Goal: Task Accomplishment & Management: Complete application form

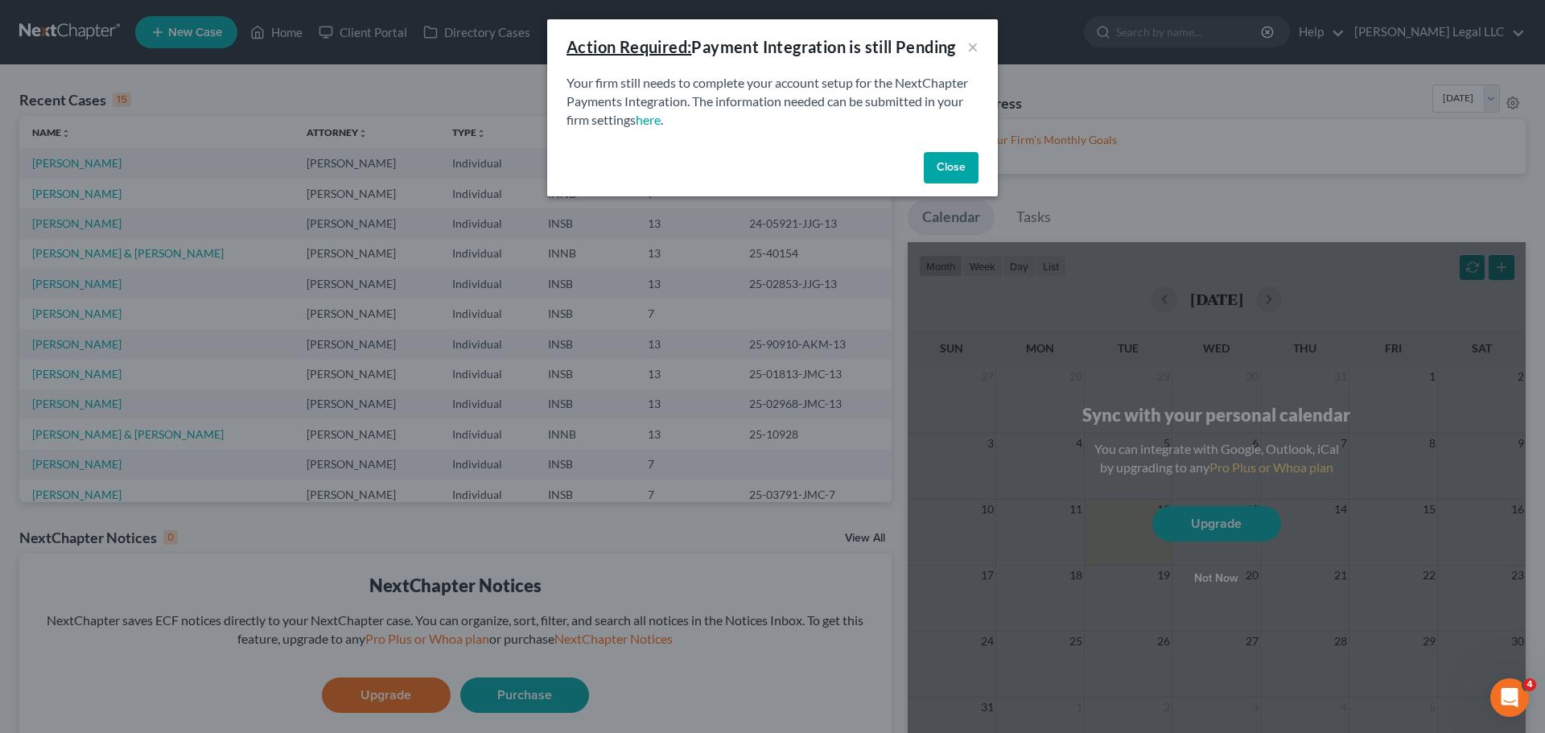
click at [944, 167] on button "Close" at bounding box center [951, 168] width 55 height 32
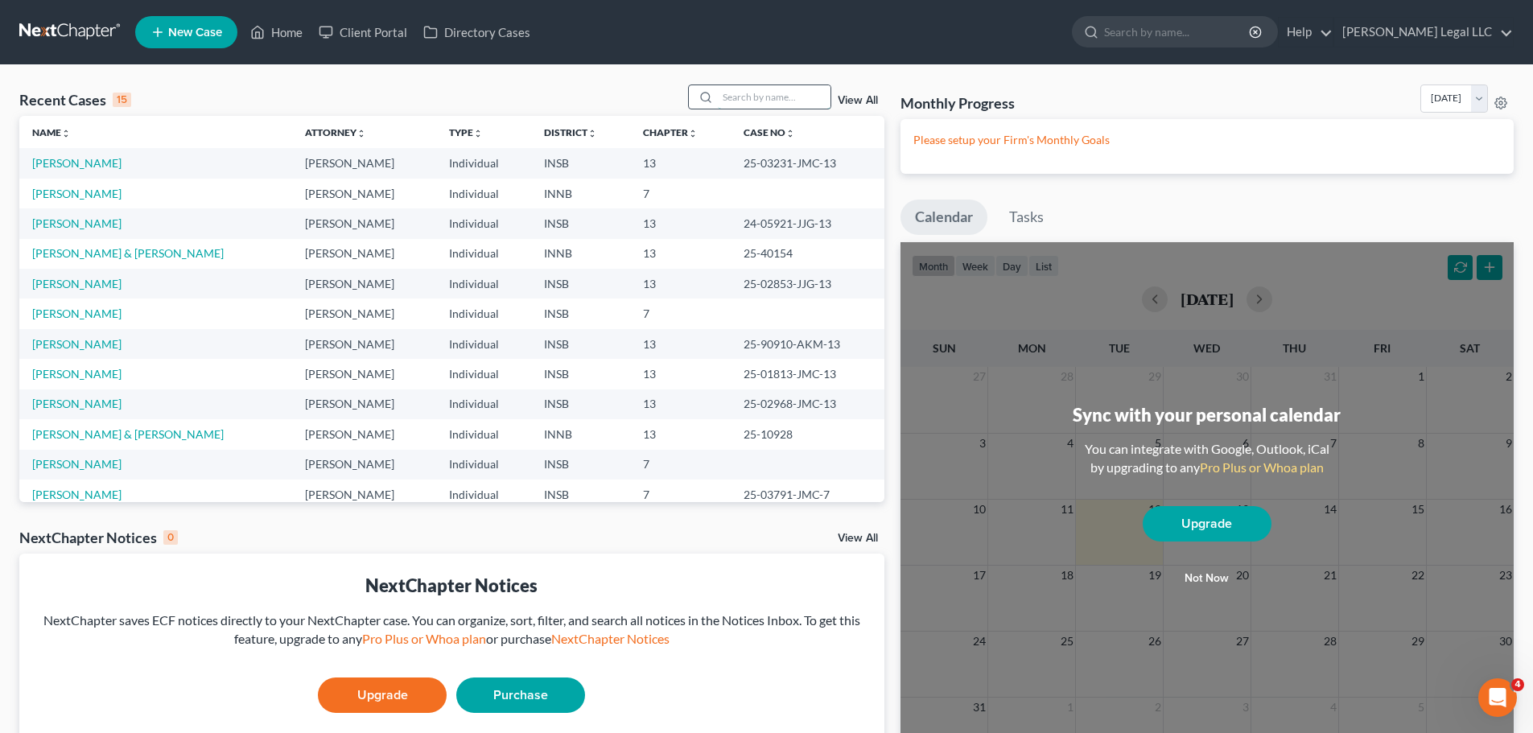
click at [725, 100] on input "search" at bounding box center [774, 96] width 113 height 23
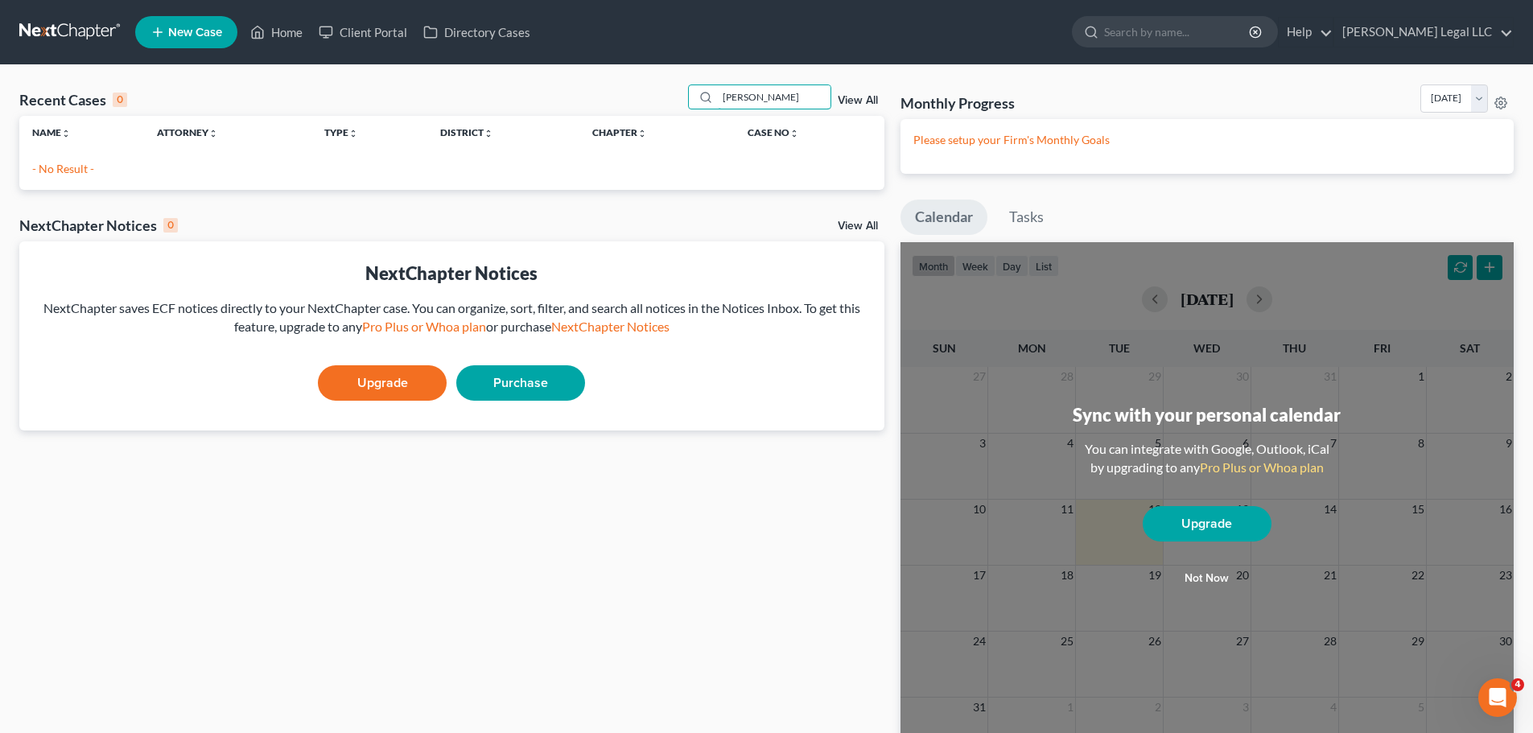
type input "[PERSON_NAME]"
click at [187, 27] on span "New Case" at bounding box center [195, 33] width 54 height 12
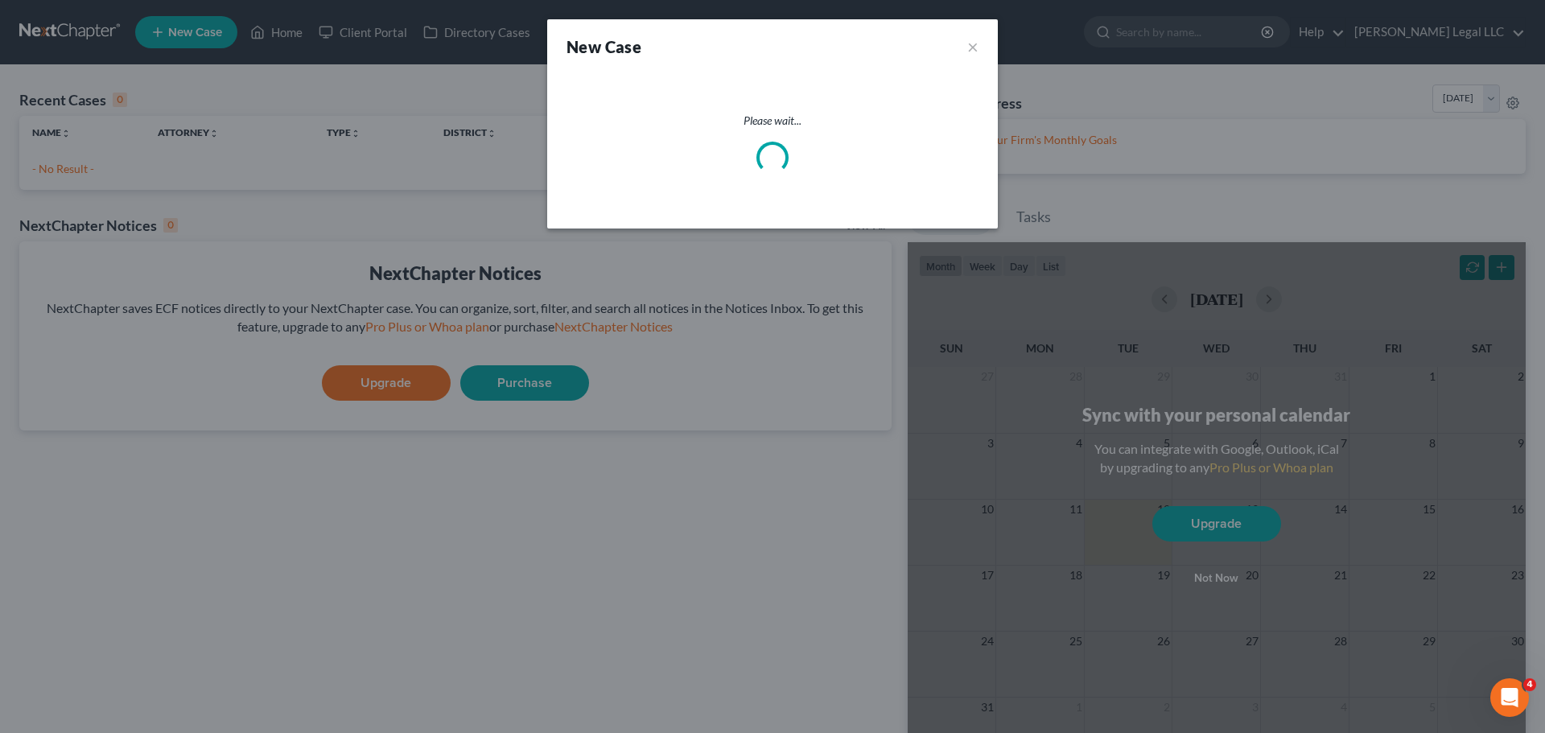
select select "28"
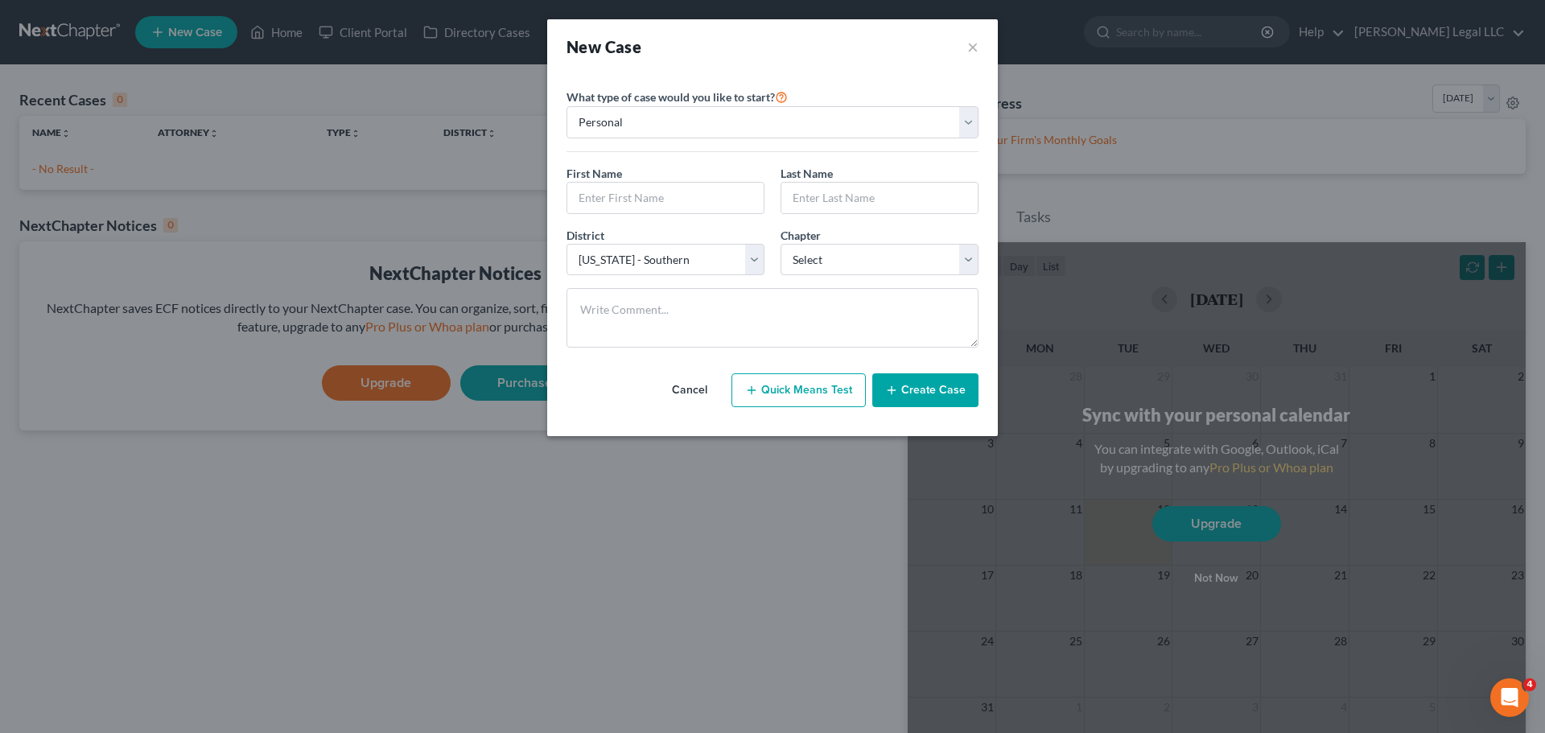
click at [611, 214] on div "First Name * Last Name *" at bounding box center [772, 196] width 428 height 62
click at [613, 198] on input "text" at bounding box center [665, 198] width 196 height 31
type input "[PERSON_NAME]"
click at [833, 253] on select "Select 7 11 12 13" at bounding box center [879, 260] width 198 height 32
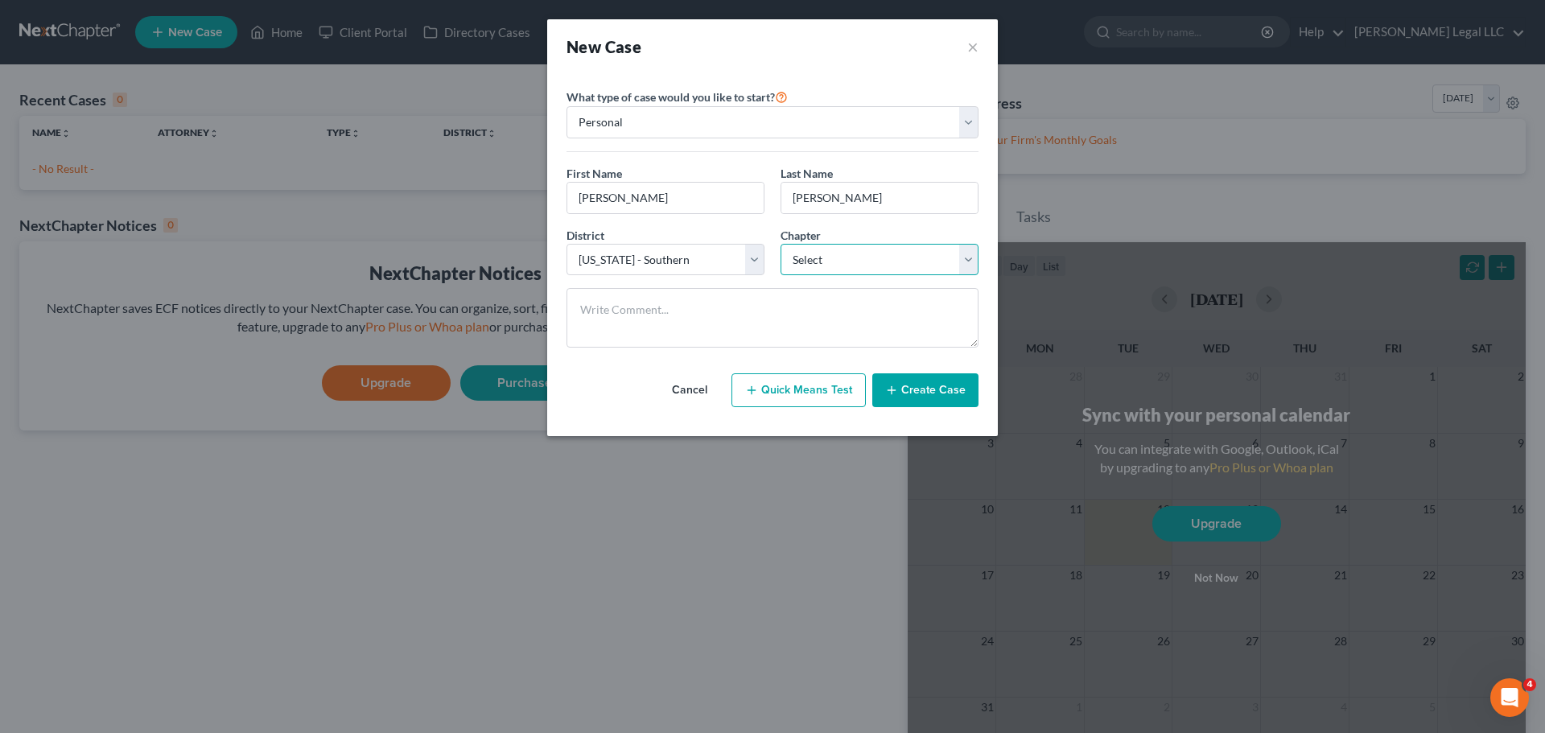
select select "3"
click at [780, 244] on select "Select 7 11 12 13" at bounding box center [879, 260] width 198 height 32
click at [689, 265] on select "Select [US_STATE] - [GEOGRAPHIC_DATA] [US_STATE] - [GEOGRAPHIC_DATA][US_STATE] …" at bounding box center [665, 260] width 198 height 32
select select "27"
click at [566, 244] on select "Select [US_STATE] - [GEOGRAPHIC_DATA] [US_STATE] - [GEOGRAPHIC_DATA][US_STATE] …" at bounding box center [665, 260] width 198 height 32
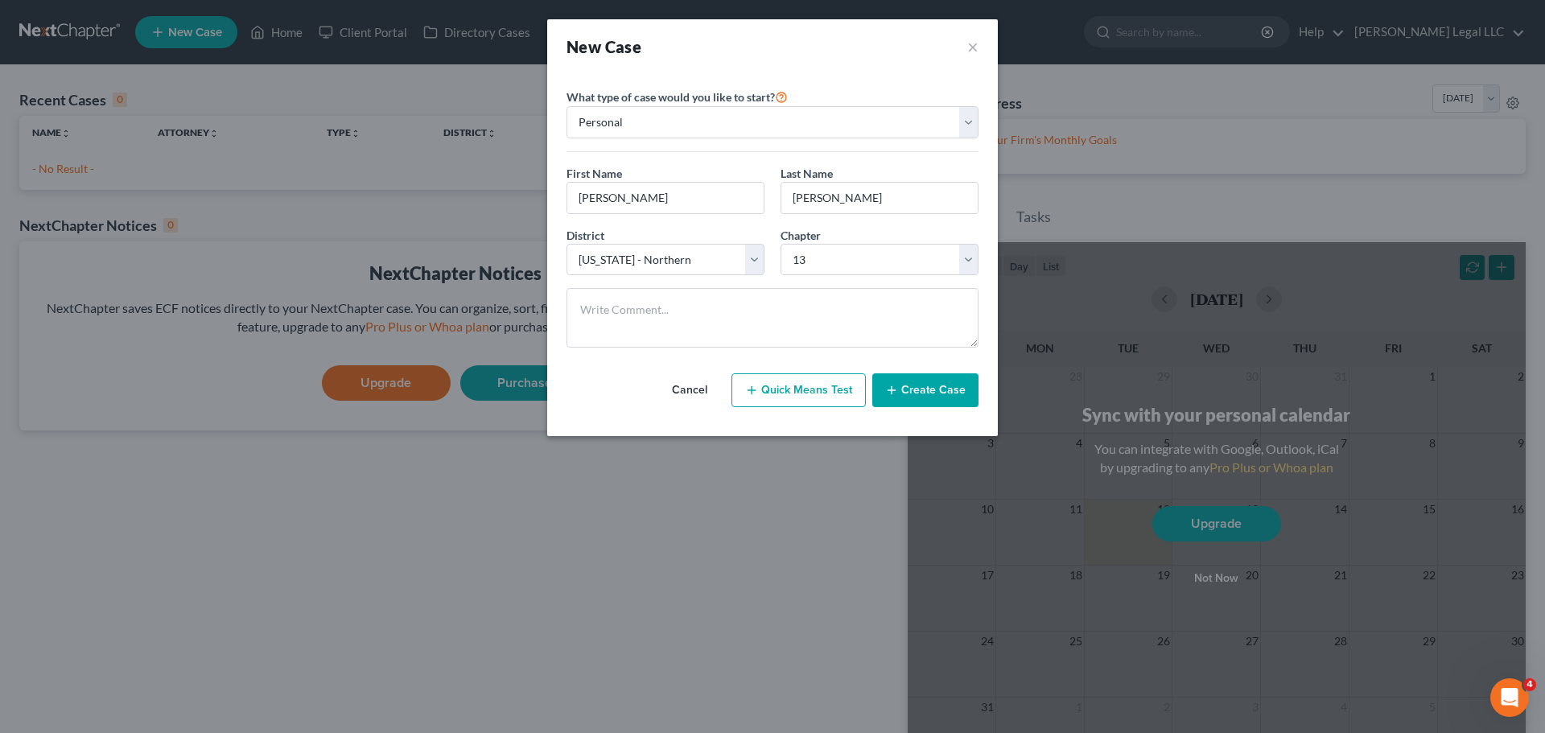
click at [931, 399] on button "Create Case" at bounding box center [925, 390] width 106 height 34
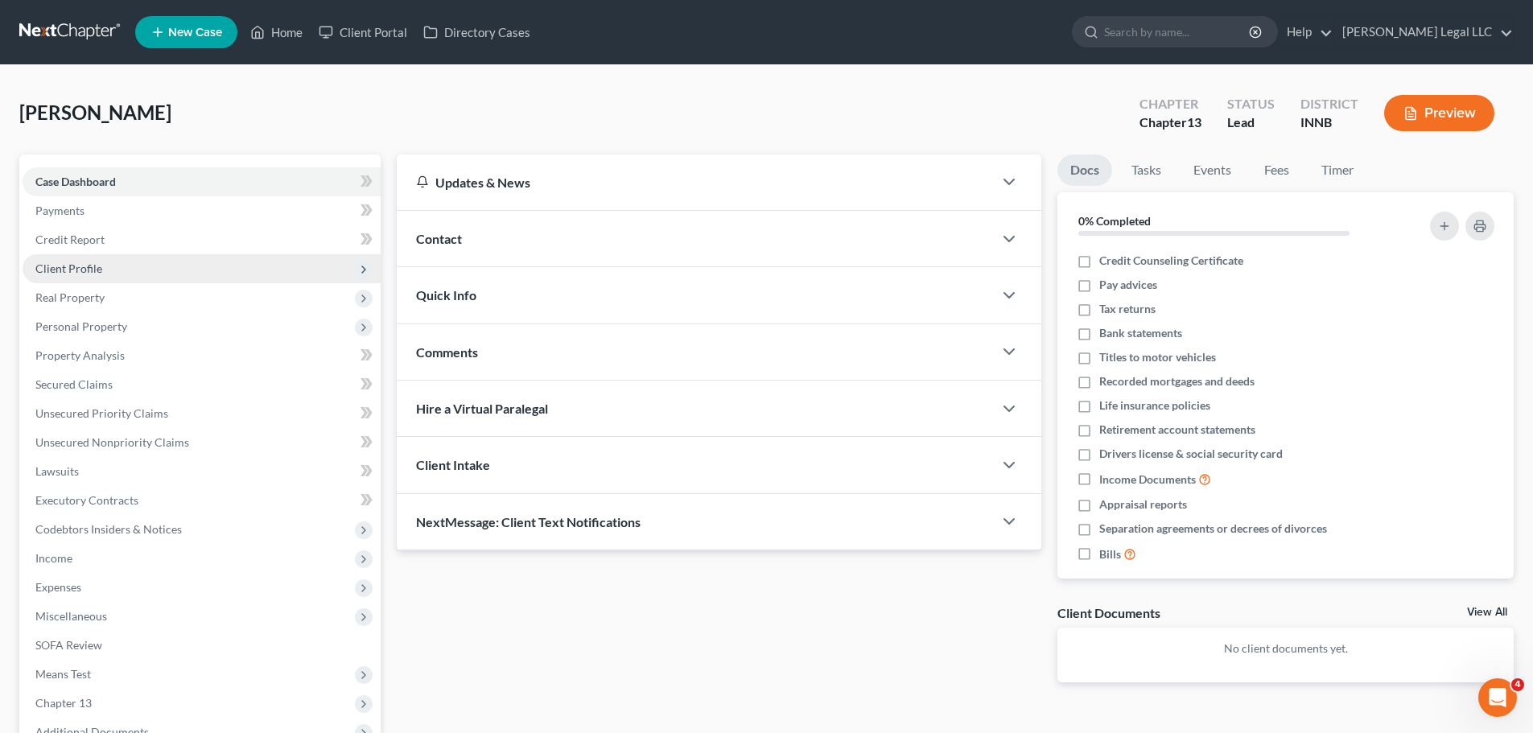
click at [88, 264] on span "Client Profile" at bounding box center [68, 268] width 67 height 14
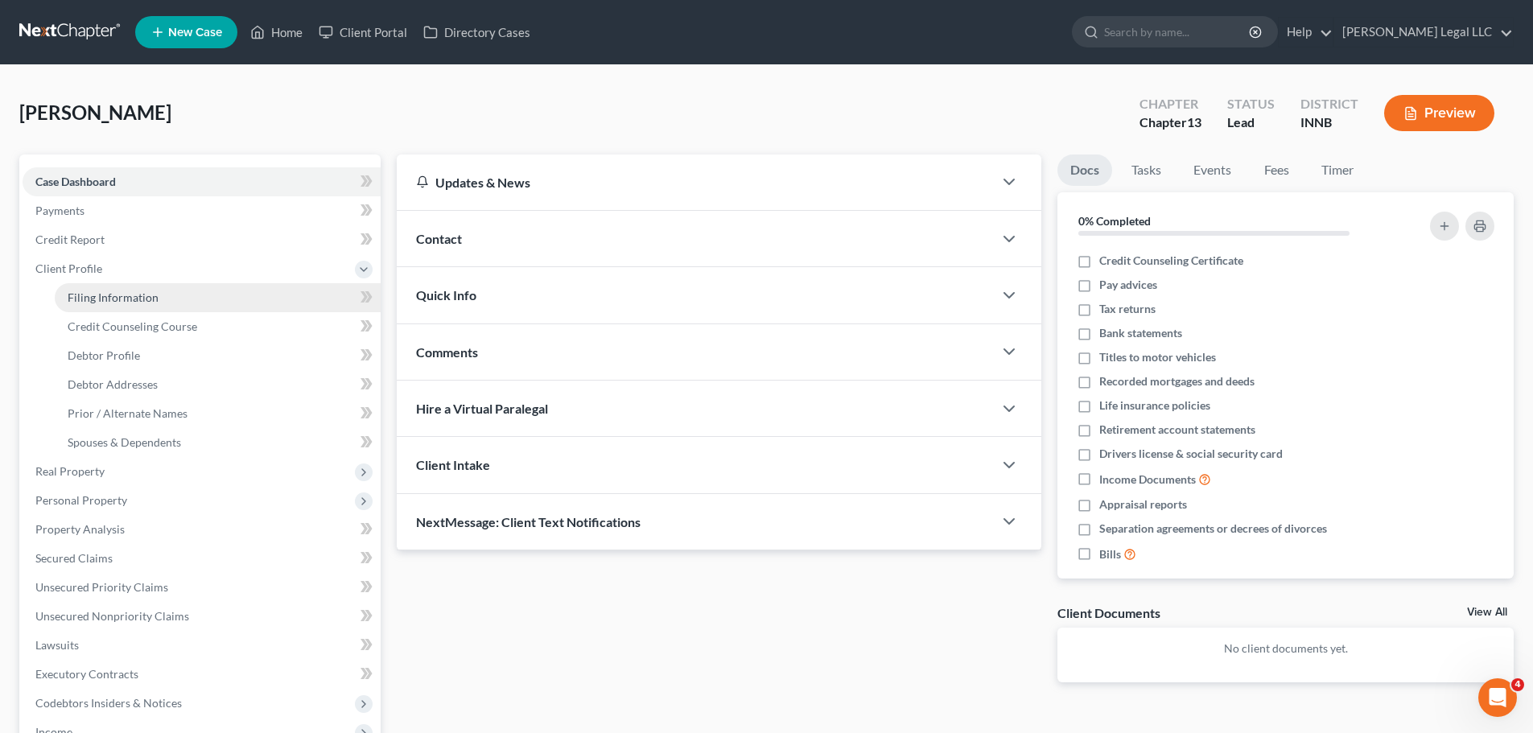
click at [120, 299] on span "Filing Information" at bounding box center [113, 297] width 91 height 14
select select "1"
select select "0"
select select "3"
select select "27"
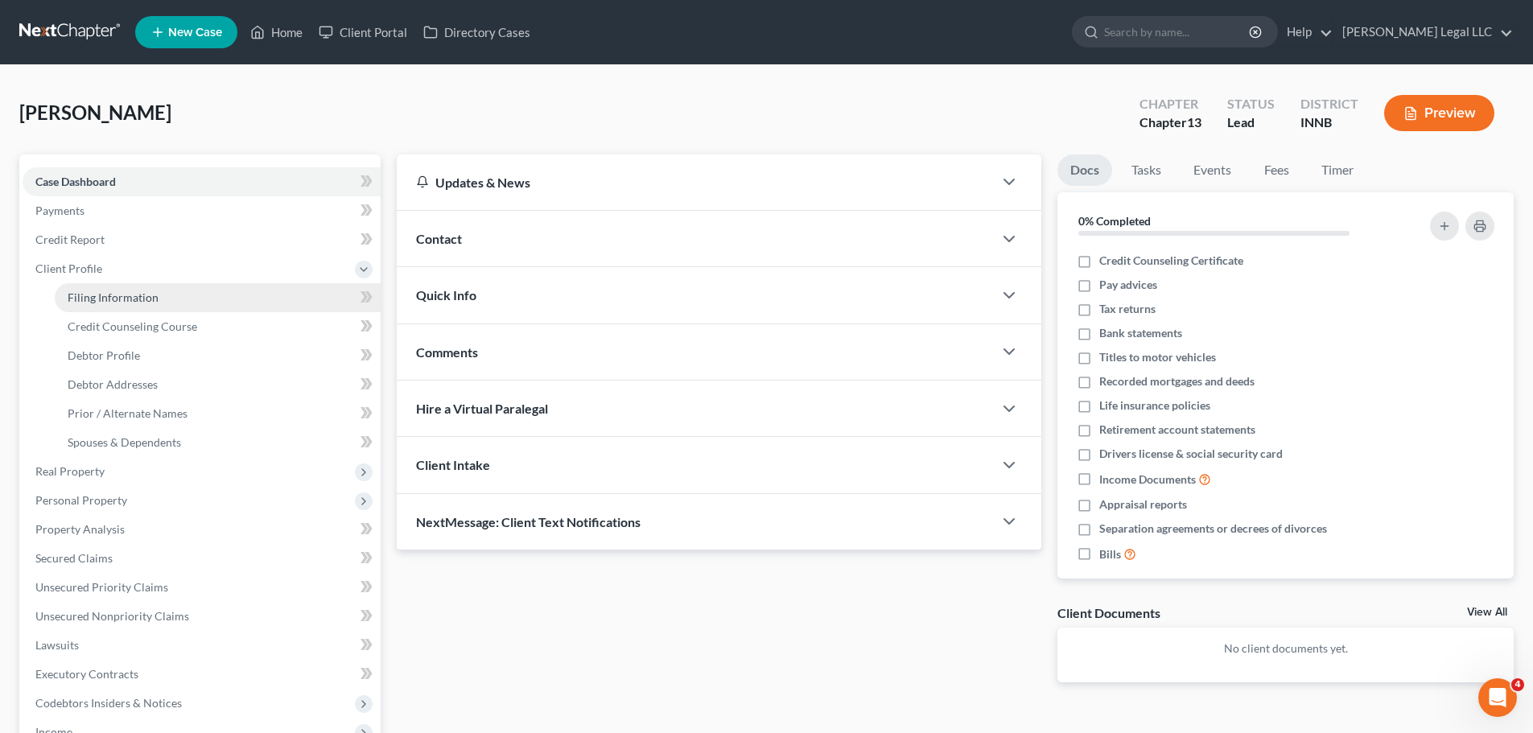
select select "15"
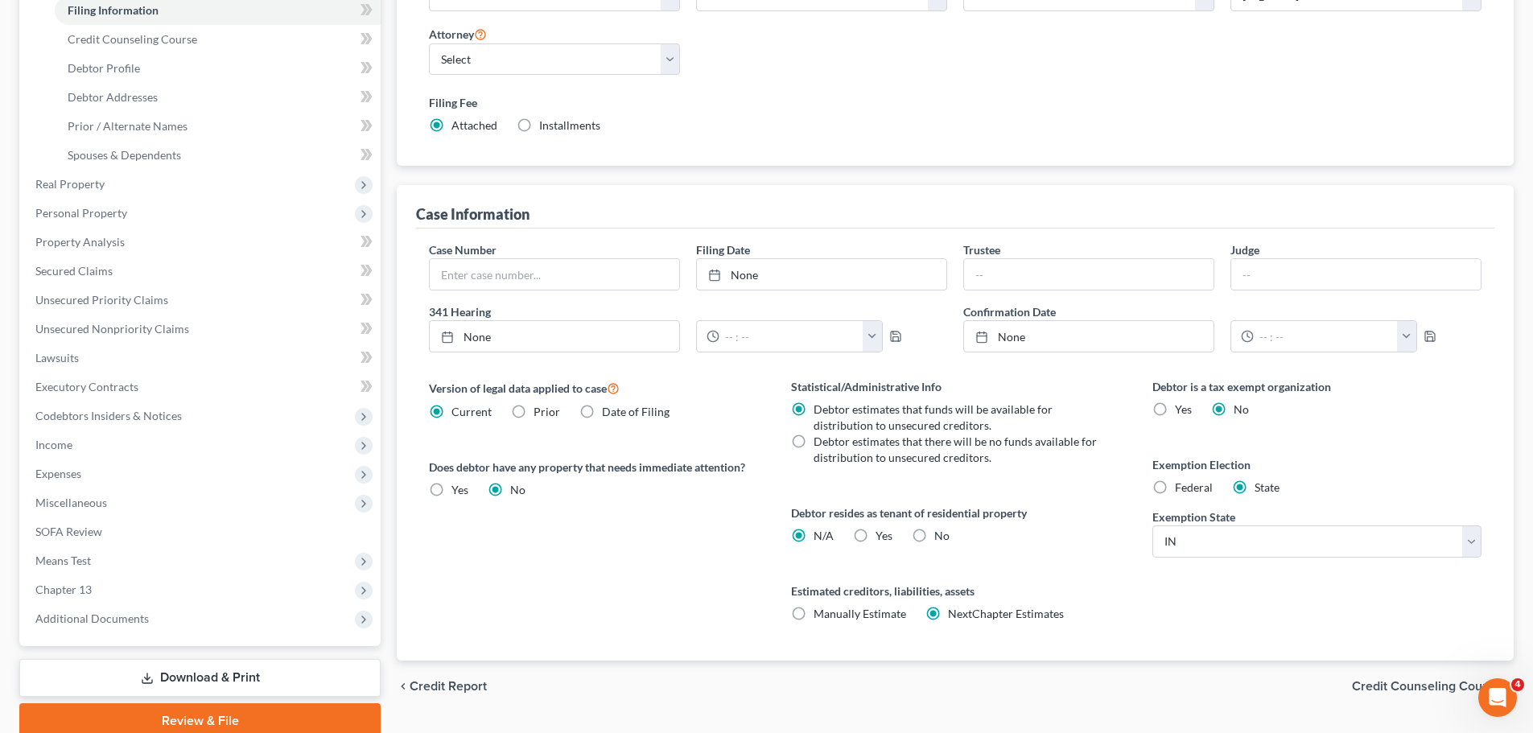
scroll to position [354, 0]
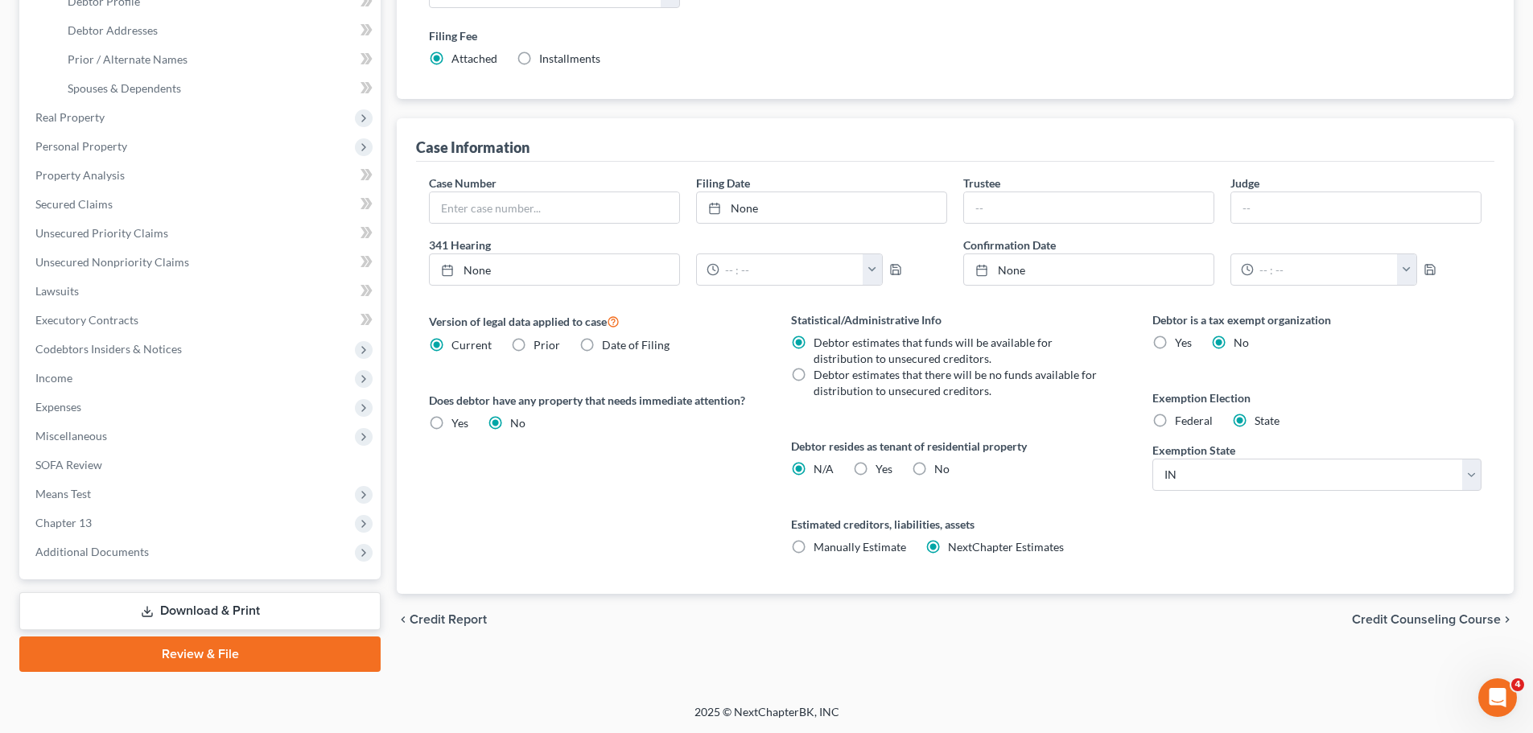
click at [934, 461] on label "No" at bounding box center [941, 469] width 15 height 16
click at [940, 461] on input "No" at bounding box center [945, 466] width 10 height 10
radio input "true"
radio input "false"
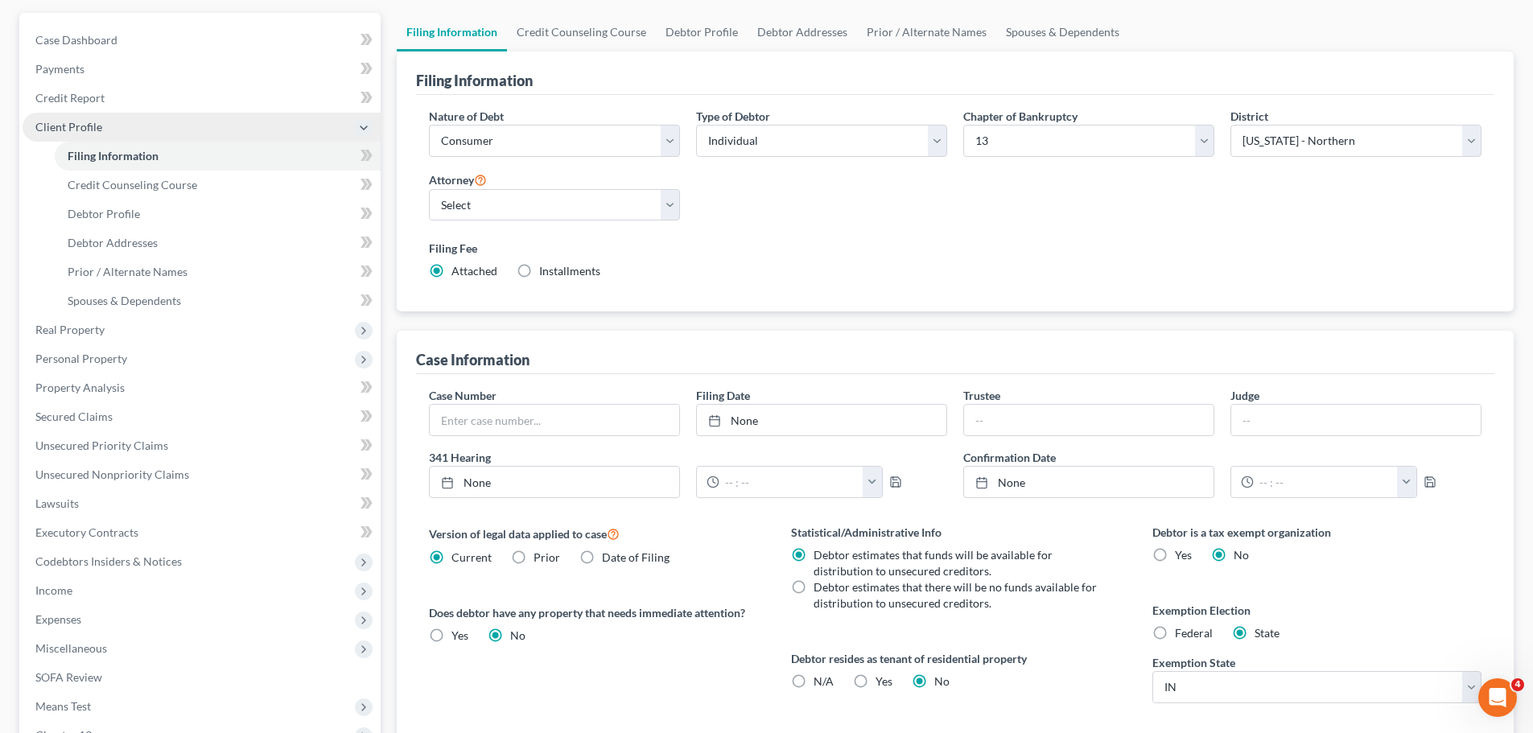
scroll to position [0, 0]
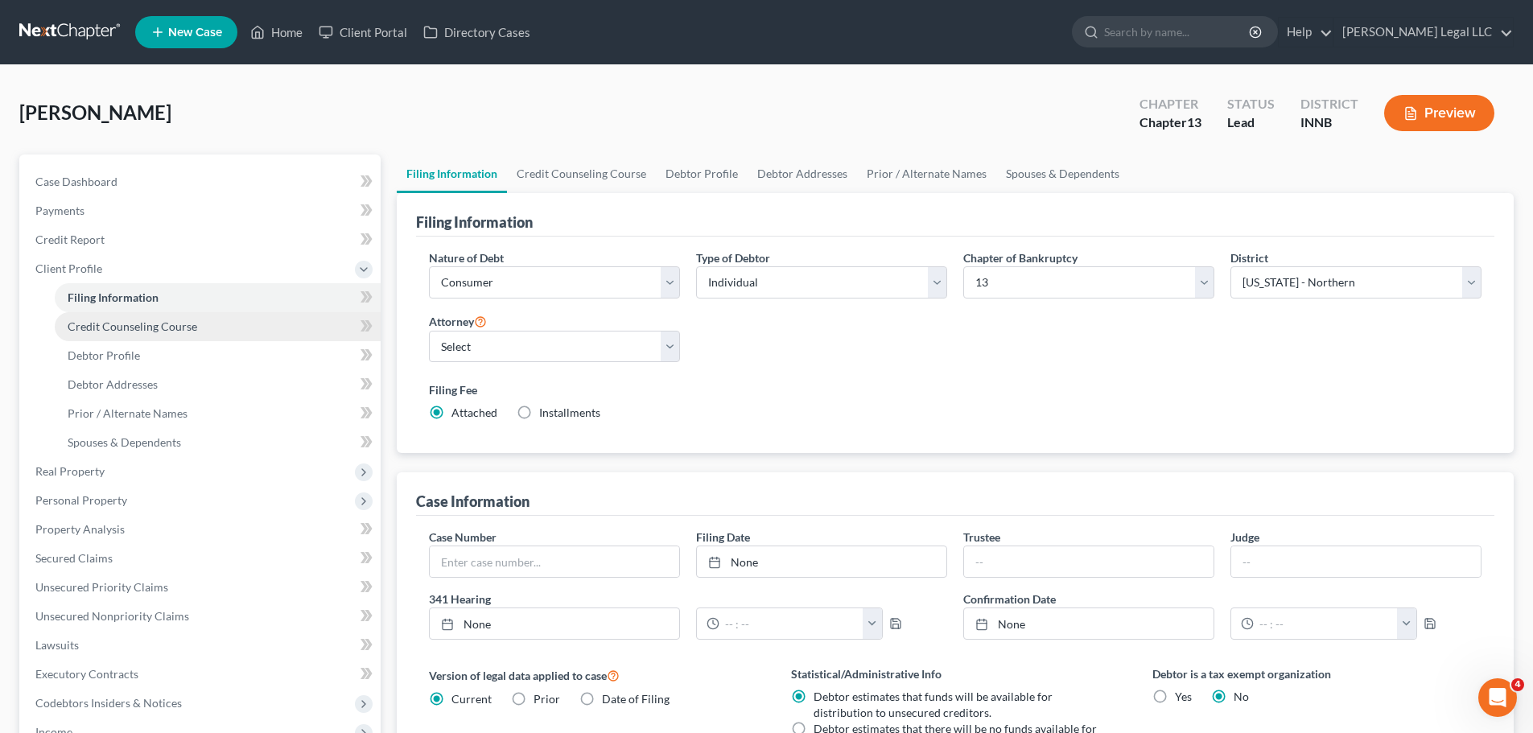
click at [114, 338] on link "Credit Counseling Course" at bounding box center [218, 326] width 326 height 29
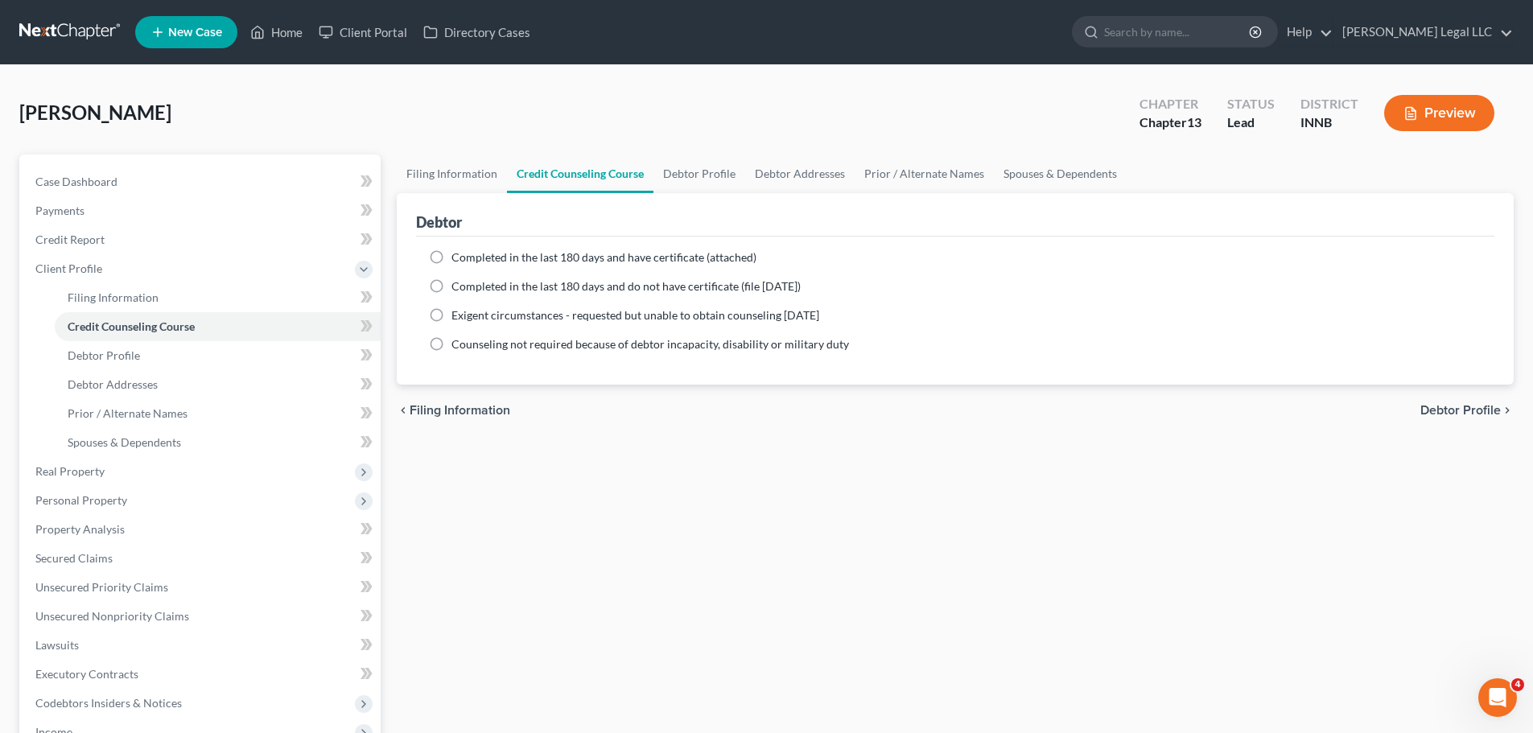
click at [451, 259] on label "Completed in the last 180 days and have certificate (attached)" at bounding box center [603, 257] width 305 height 16
click at [458, 259] on input "Completed in the last 180 days and have certificate (attached)" at bounding box center [463, 254] width 10 height 10
radio input "true"
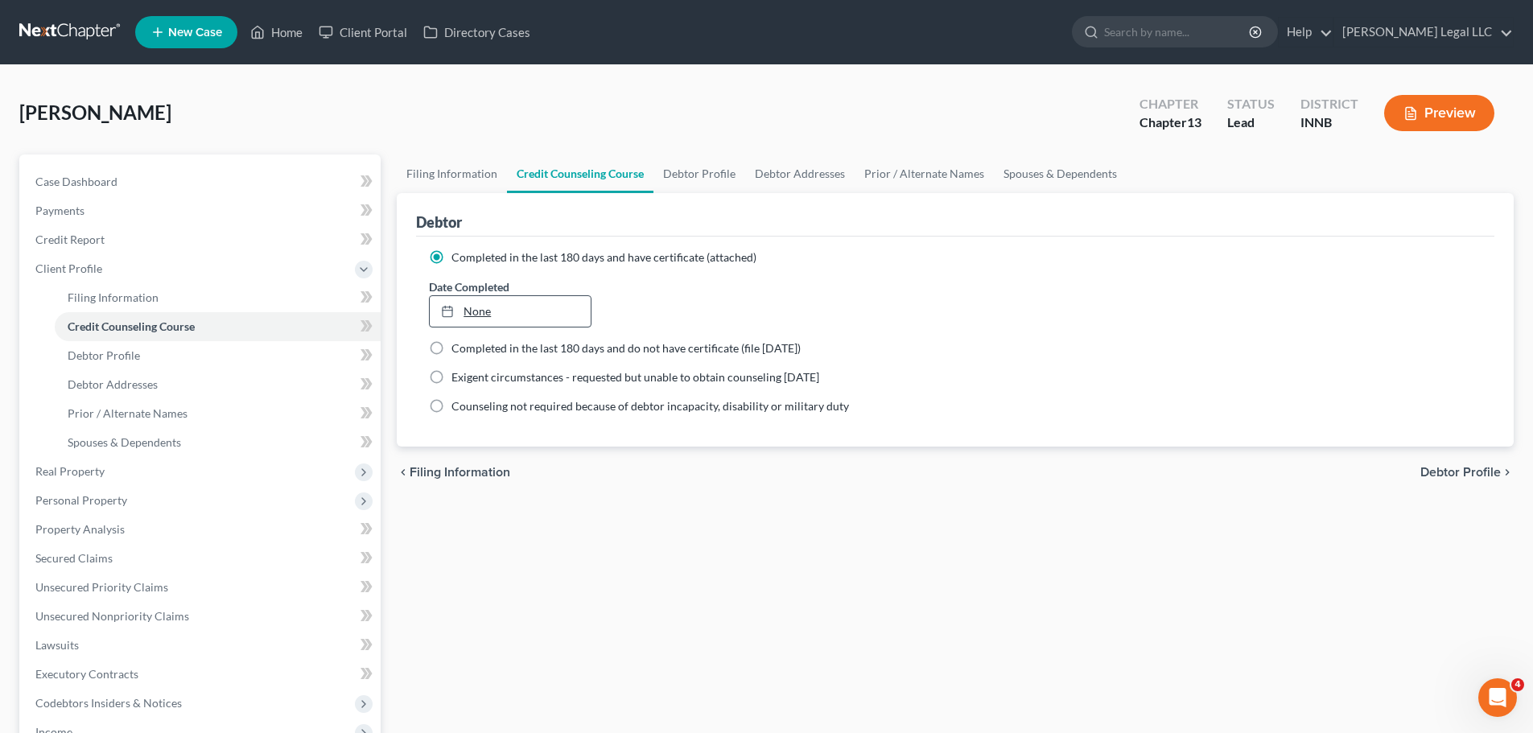
type input "[DATE]"
click at [527, 302] on link "None" at bounding box center [510, 311] width 160 height 31
click at [171, 356] on link "Debtor Profile" at bounding box center [218, 355] width 326 height 29
select select "0"
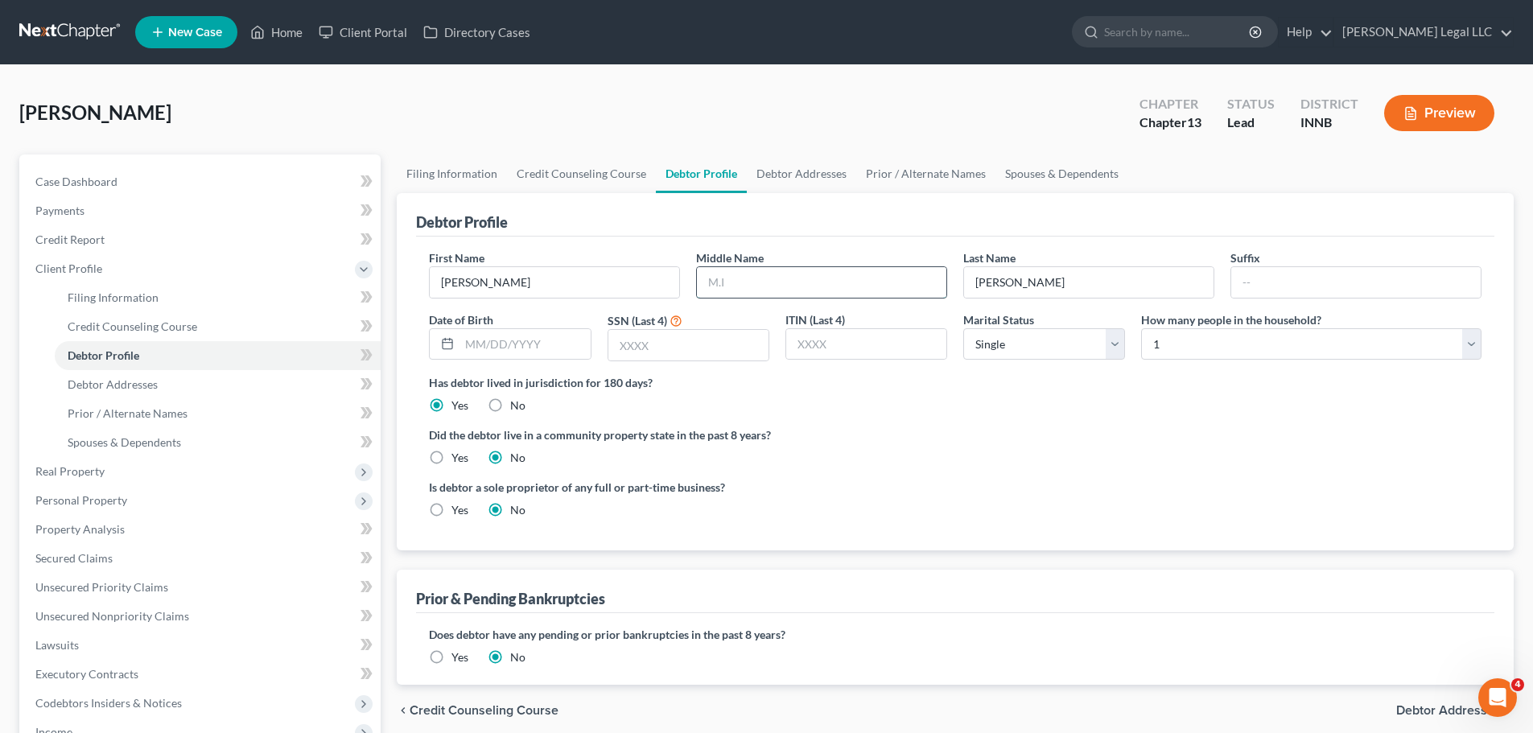
click at [831, 281] on input "text" at bounding box center [821, 282] width 249 height 31
type input "[PERSON_NAME]"
type input "4050"
click at [1023, 345] on select "Select Single Married Separated Divorced Widowed" at bounding box center [1044, 344] width 162 height 32
select select "1"
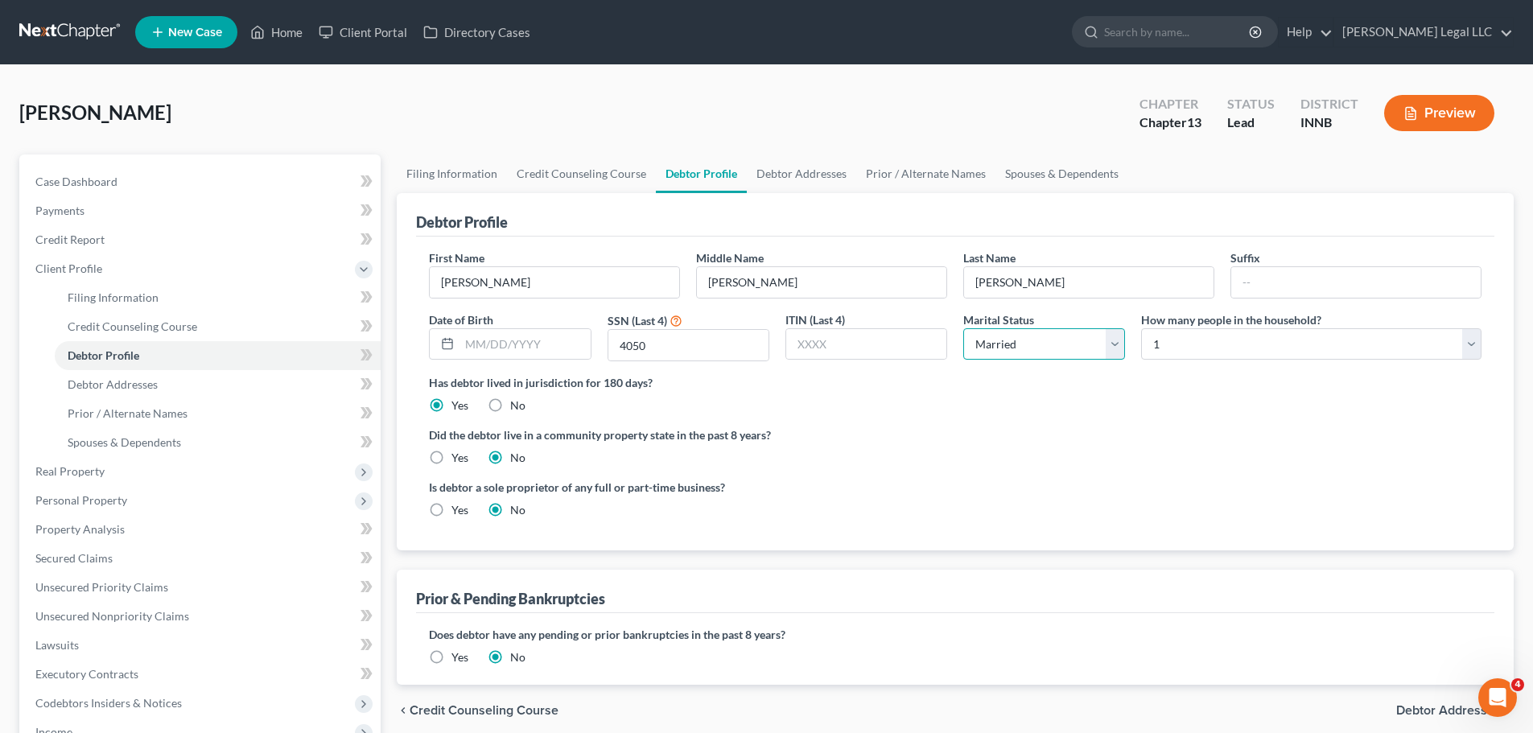
click at [963, 328] on select "Select Single Married Separated Divorced Widowed" at bounding box center [1044, 344] width 162 height 32
click at [1180, 342] on select "Select 1 2 3 4 5 6 7 8 9 10 11 12 13 14 15 16 17 18 19 20" at bounding box center [1311, 344] width 340 height 32
select select "2"
click at [1141, 328] on select "Select 1 2 3 4 5 6 7 8 9 10 11 12 13 14 15 16 17 18 19 20" at bounding box center [1311, 344] width 340 height 32
click at [507, 343] on input "text" at bounding box center [524, 344] width 130 height 31
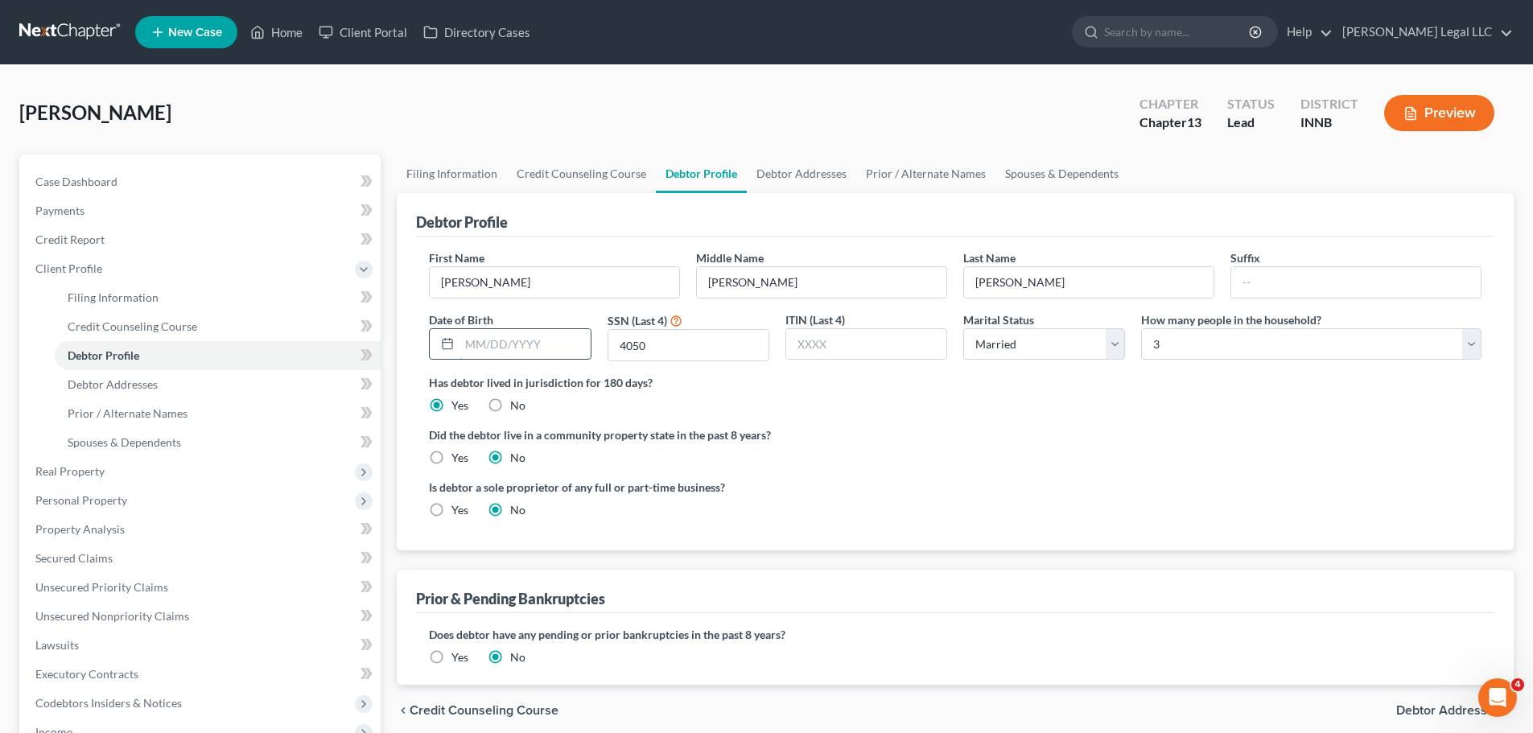
click at [496, 344] on input "text" at bounding box center [524, 344] width 130 height 31
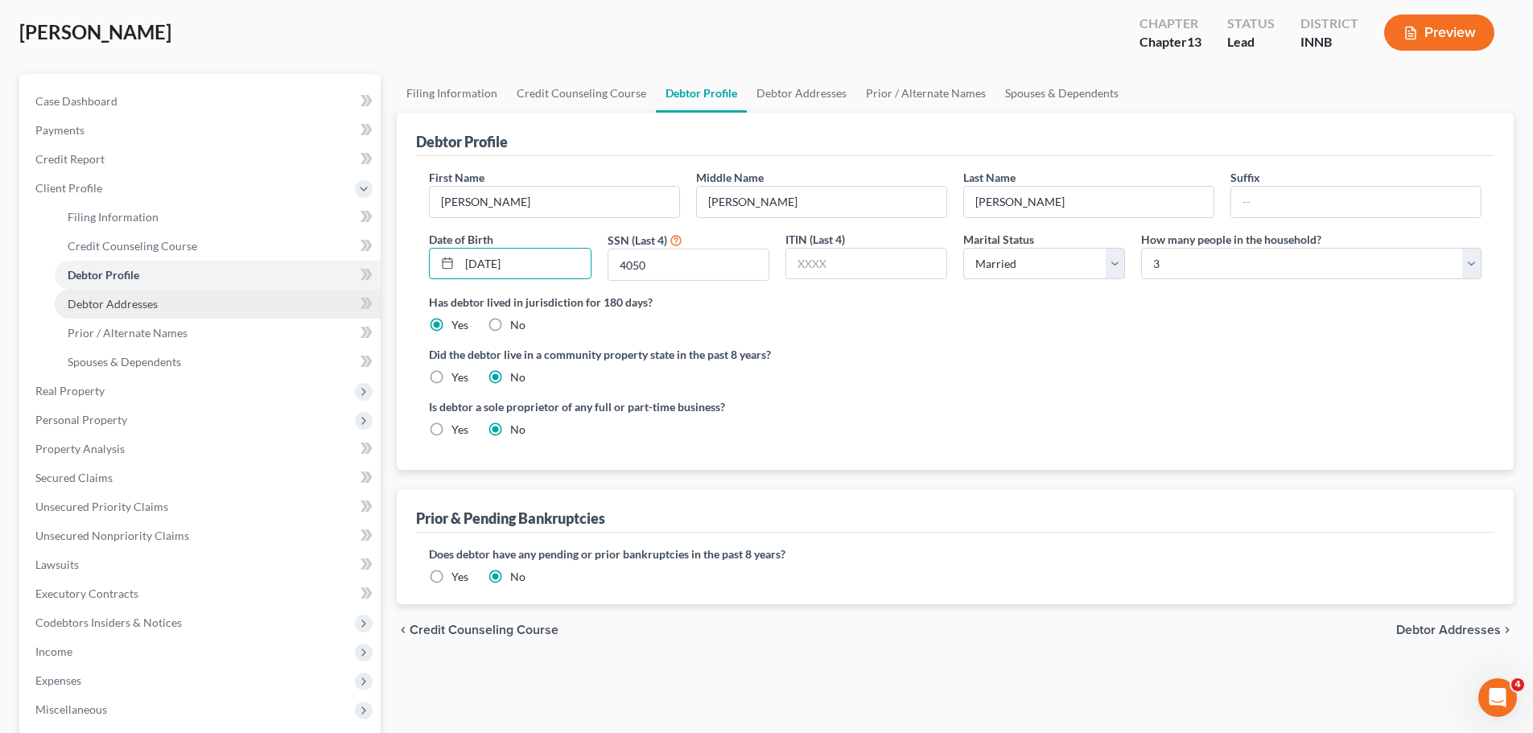
type input "[DATE]"
click at [172, 306] on link "Debtor Addresses" at bounding box center [218, 304] width 326 height 29
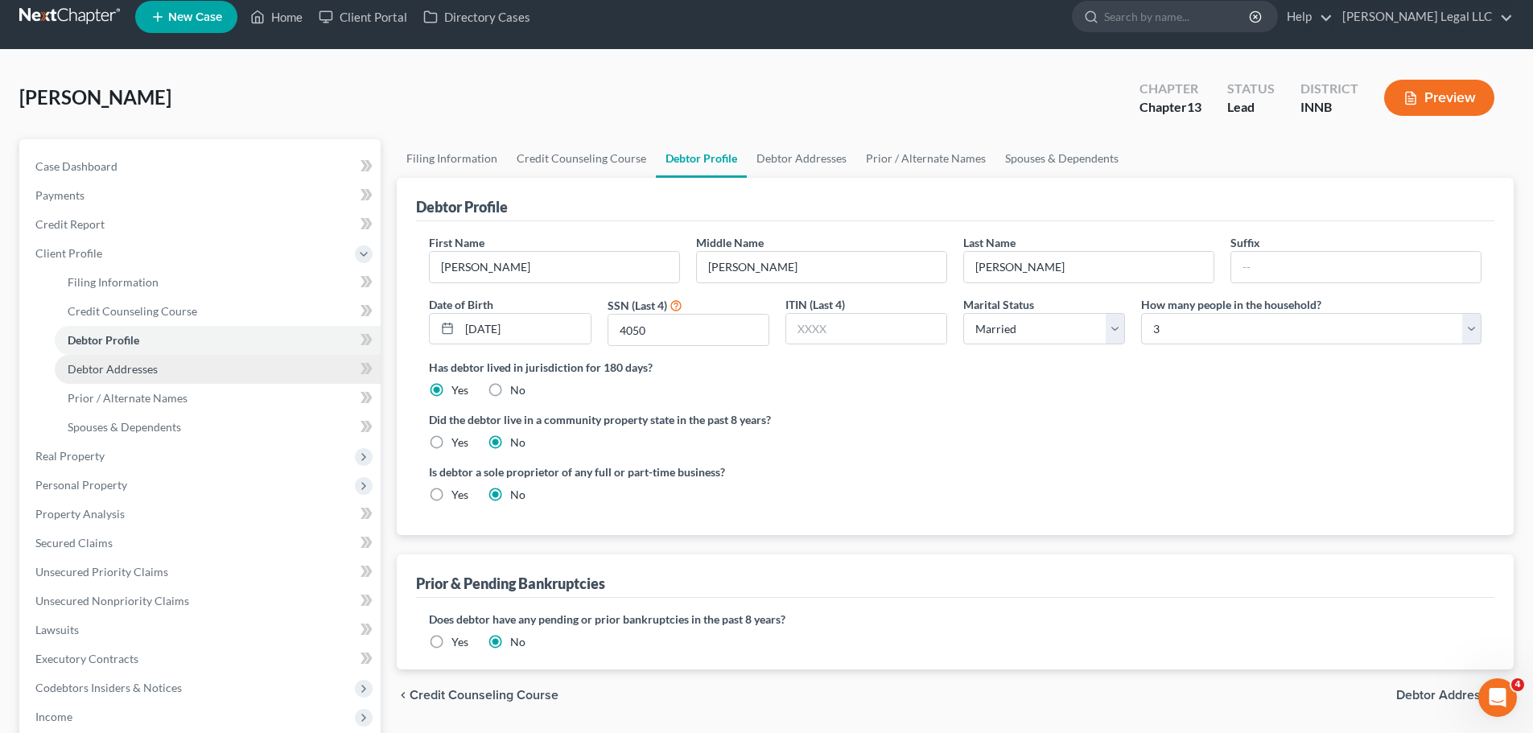
select select "0"
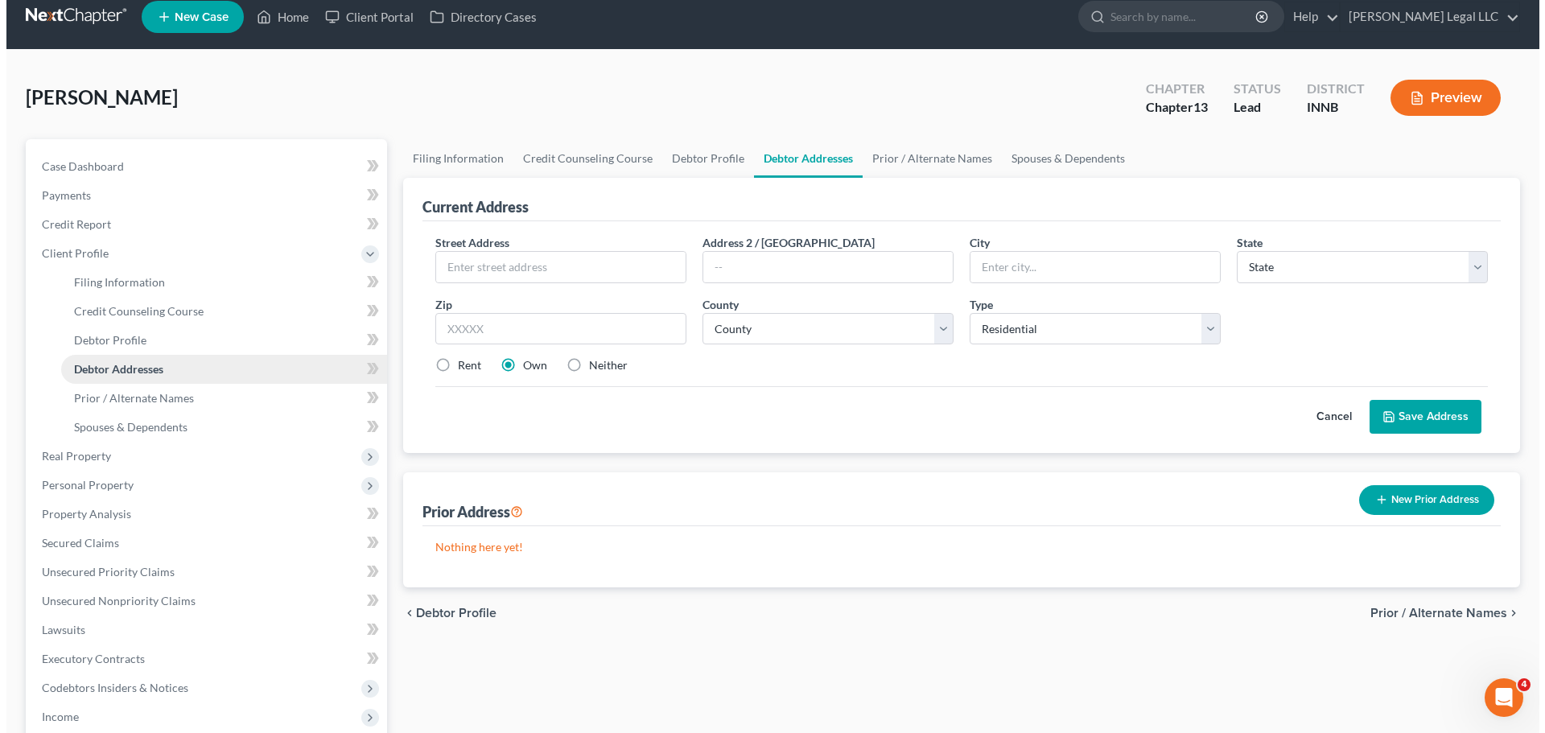
scroll to position [0, 0]
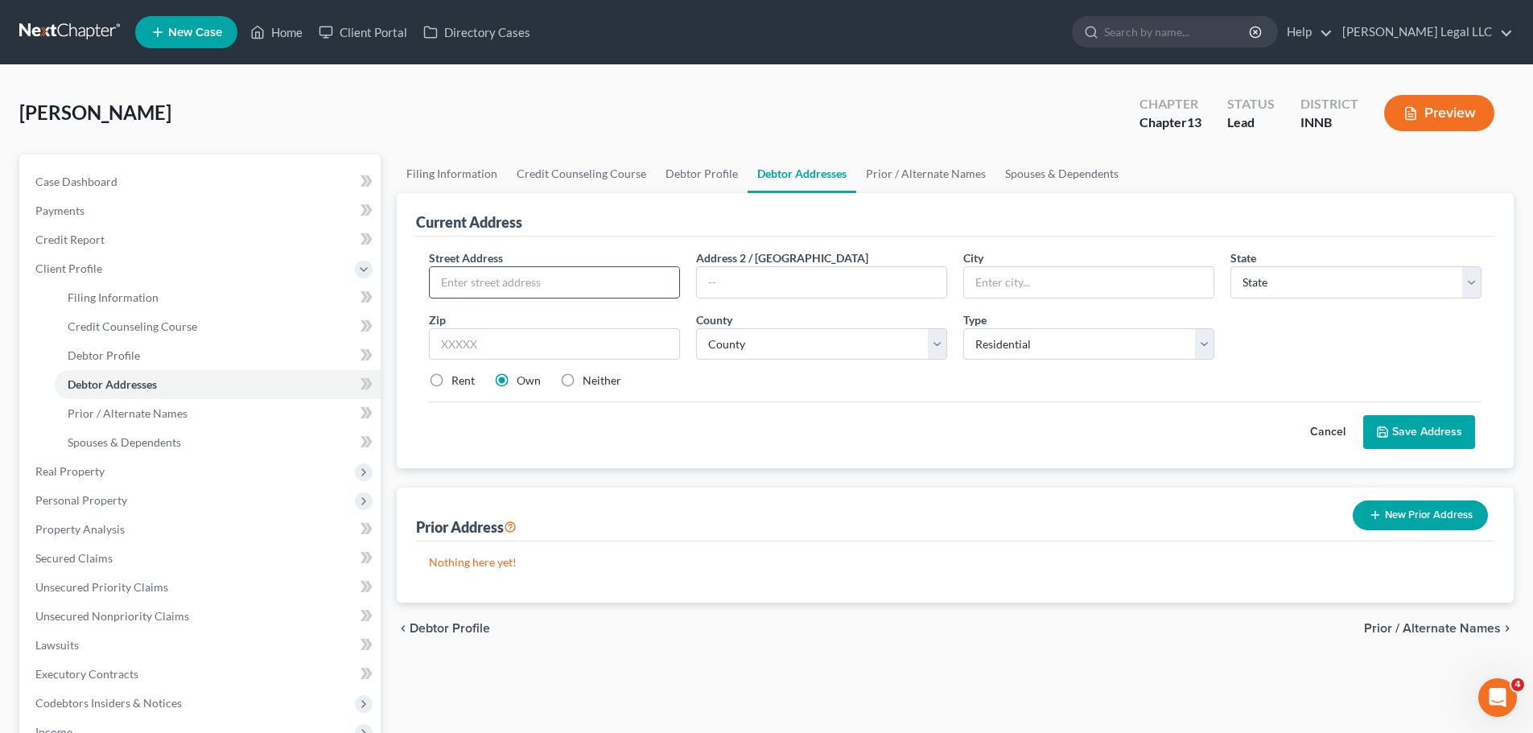
click at [504, 288] on input "text" at bounding box center [554, 282] width 249 height 31
type input "8450 E 1000 S"
type input "Amboy"
select select "15"
type input "46911"
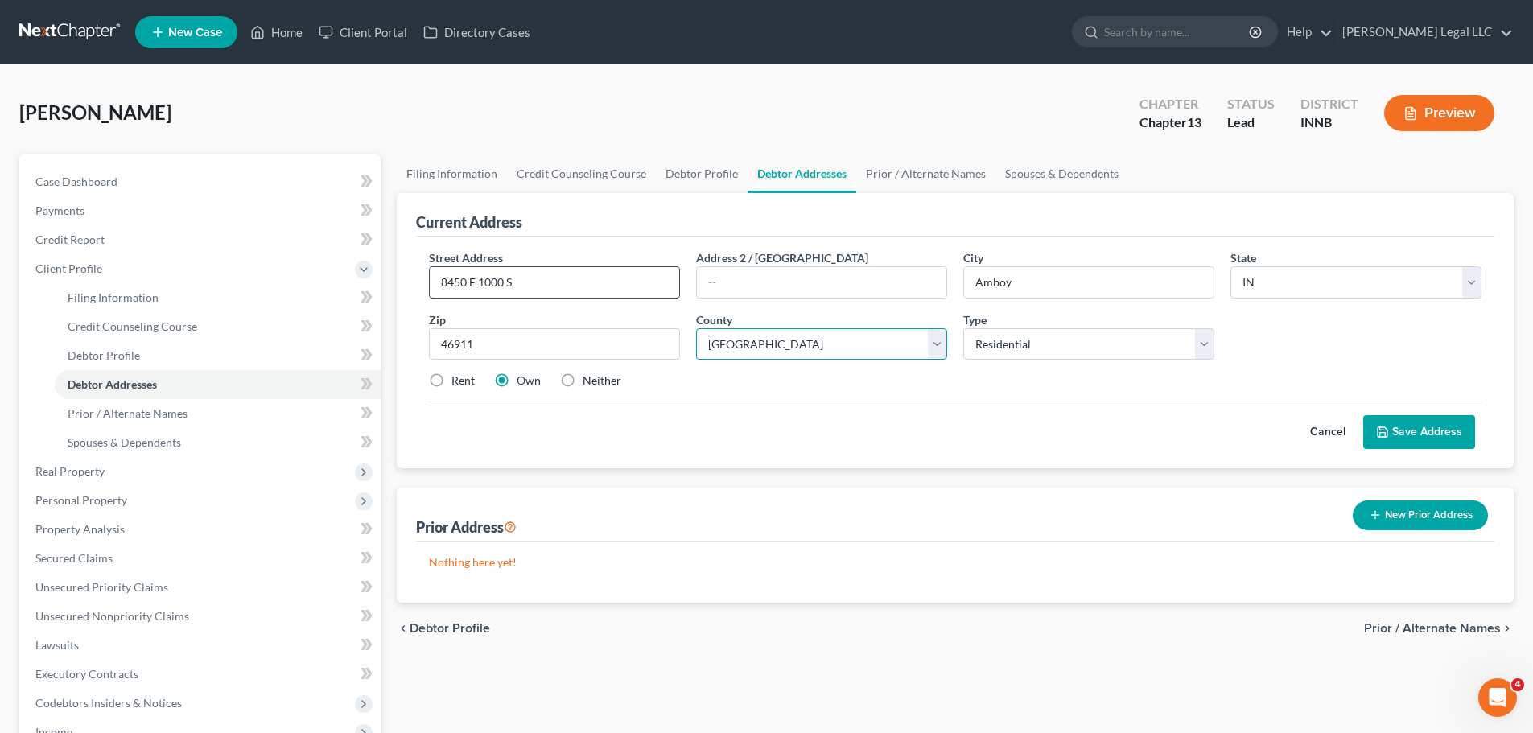
select select "51"
click at [1426, 428] on button "Save Address" at bounding box center [1419, 432] width 112 height 34
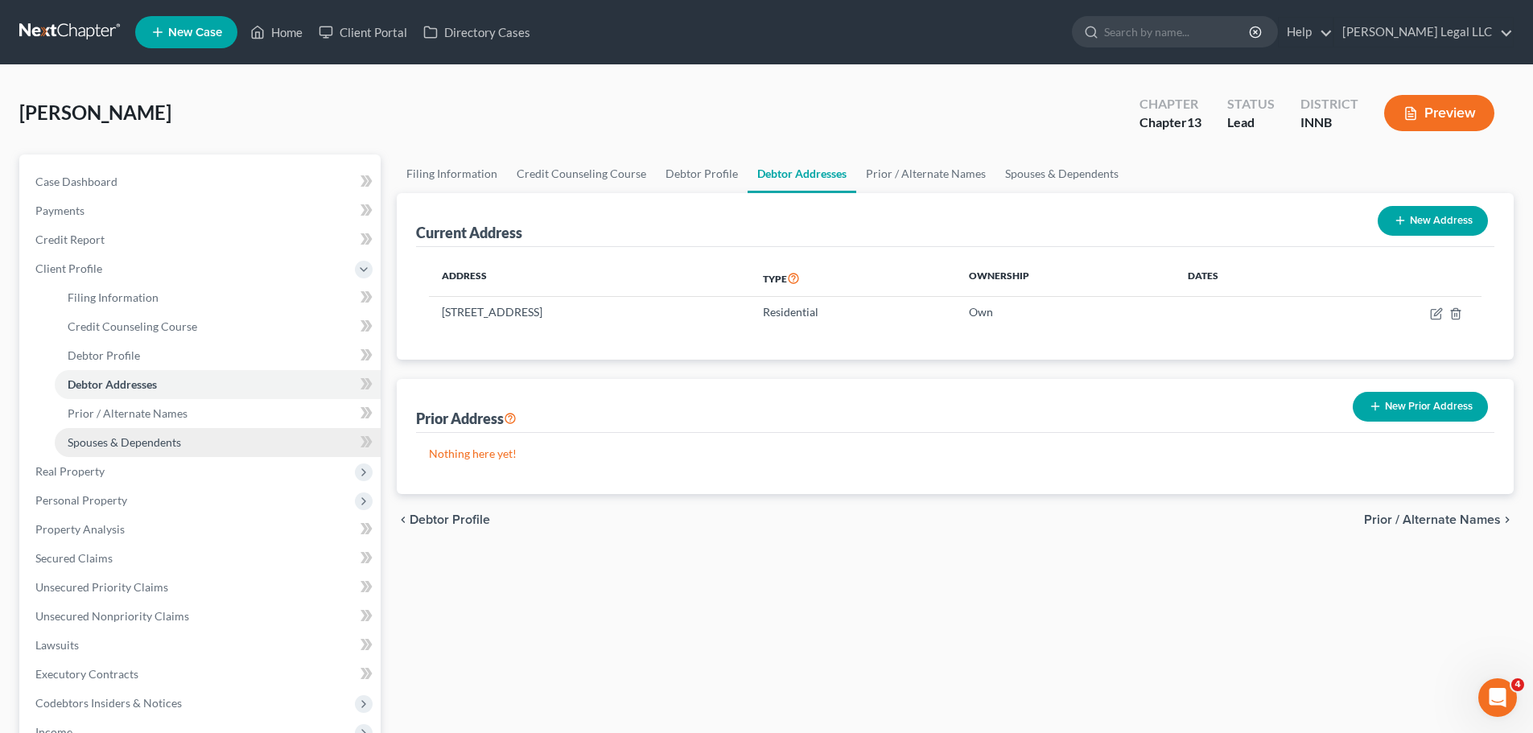
click at [148, 430] on link "Spouses & Dependents" at bounding box center [218, 442] width 326 height 29
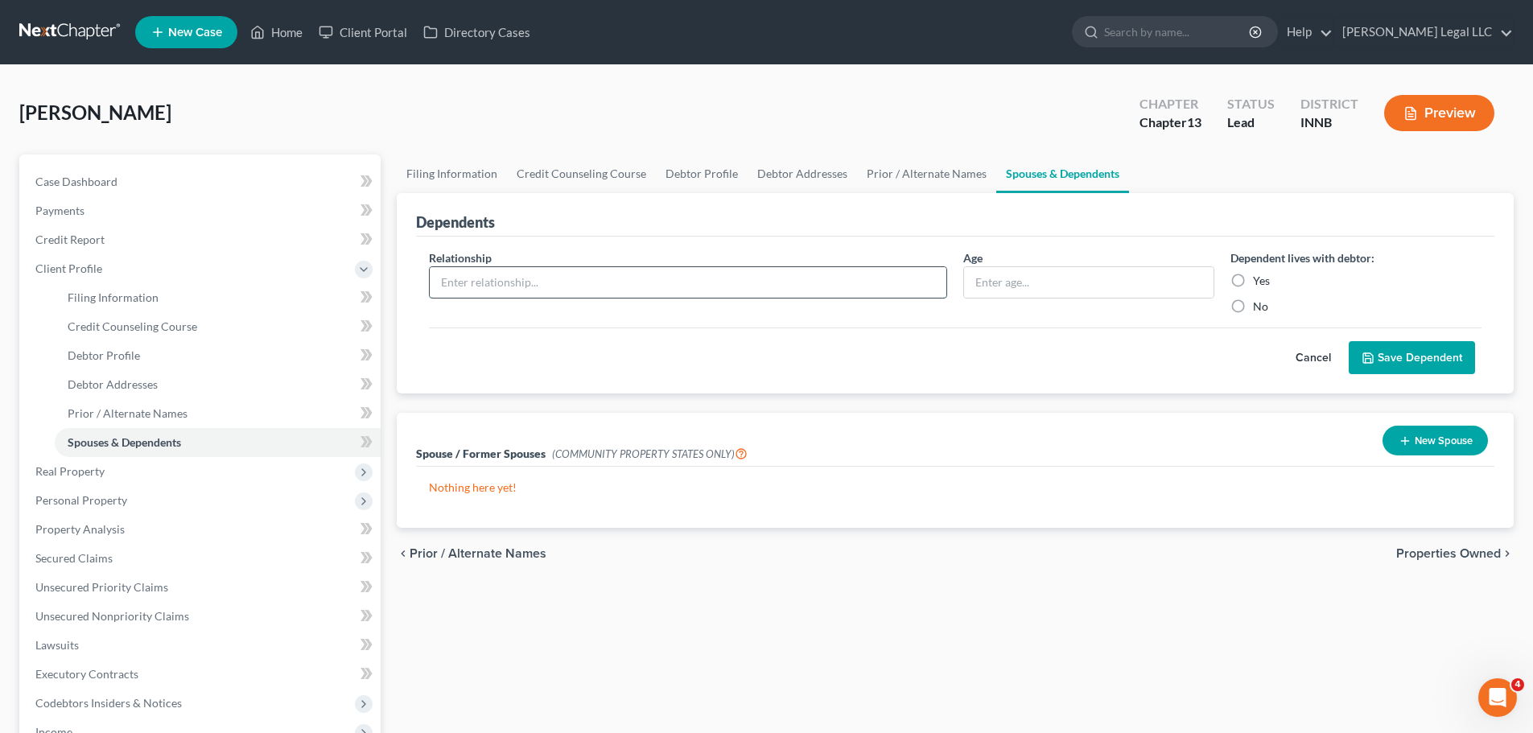
click at [774, 269] on input "text" at bounding box center [688, 282] width 516 height 31
type input "Child"
type input "20"
click at [1253, 282] on label "Yes" at bounding box center [1261, 281] width 17 height 16
click at [1259, 282] on input "Yes" at bounding box center [1264, 278] width 10 height 10
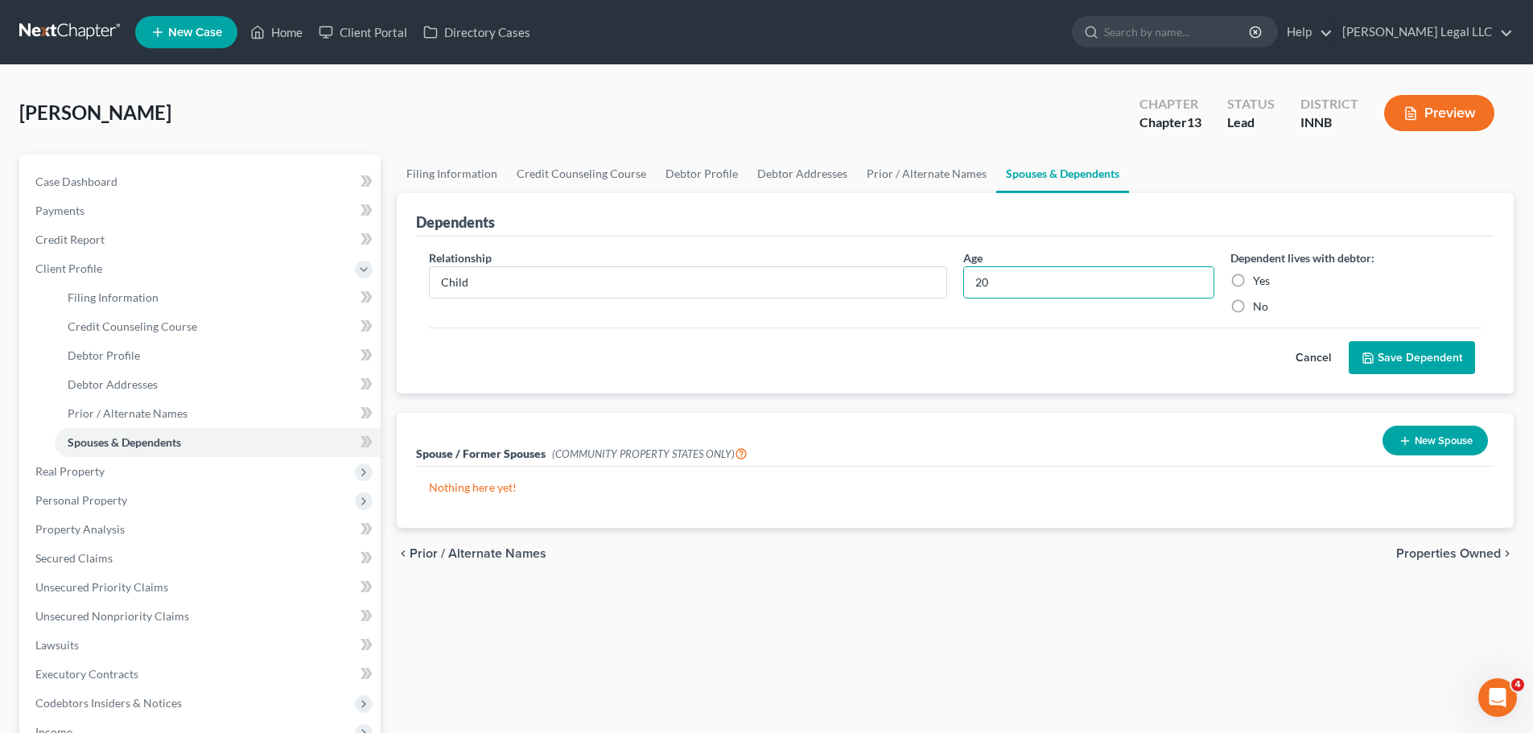
radio input "true"
click at [1107, 284] on input "20" at bounding box center [1088, 282] width 249 height 31
click at [1008, 406] on div "Dependents Relationship * Child Age Dependent lives with debtor: Yes No Cancel …" at bounding box center [955, 360] width 1133 height 335
click at [1405, 354] on button "Save Dependent" at bounding box center [1411, 358] width 126 height 34
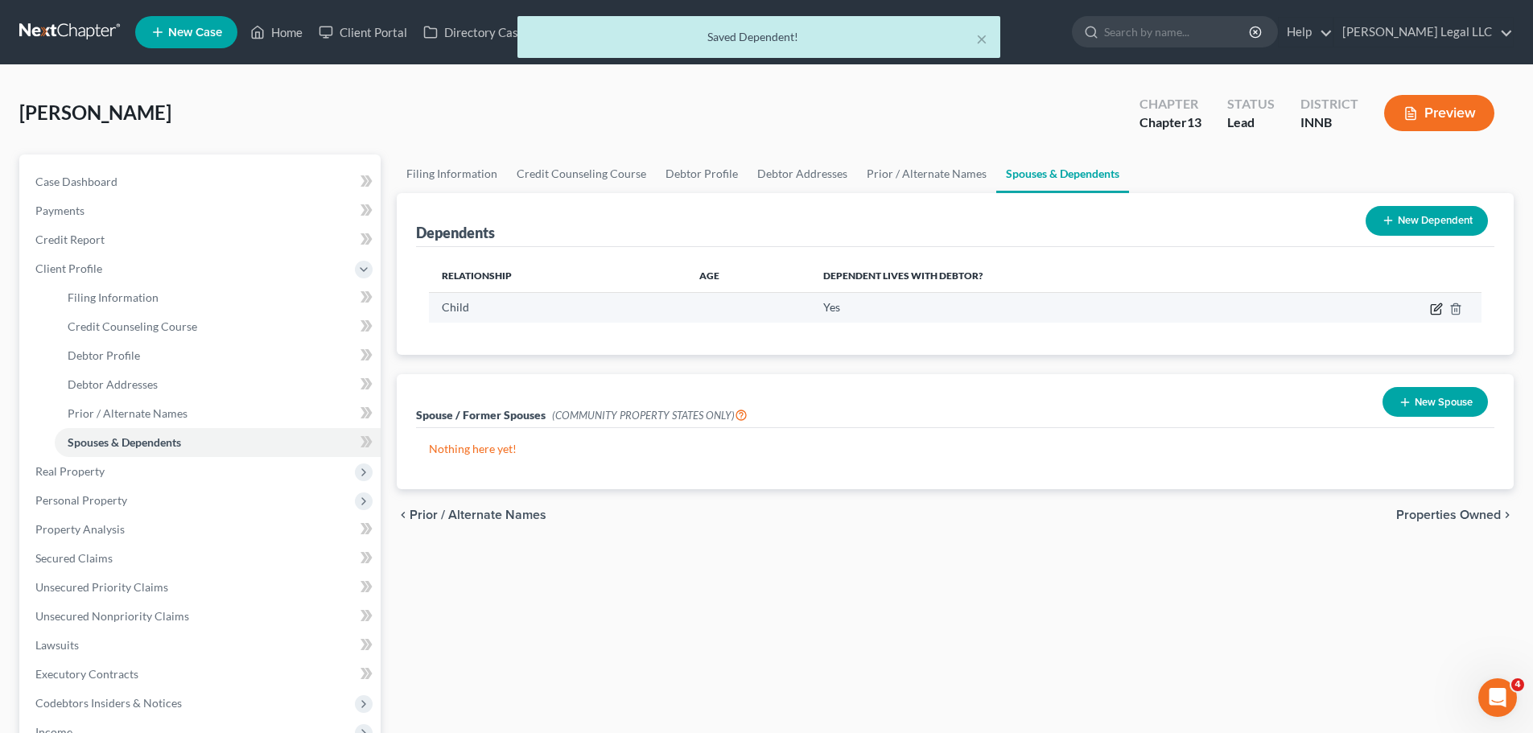
click at [1434, 309] on icon "button" at bounding box center [1437, 306] width 7 height 7
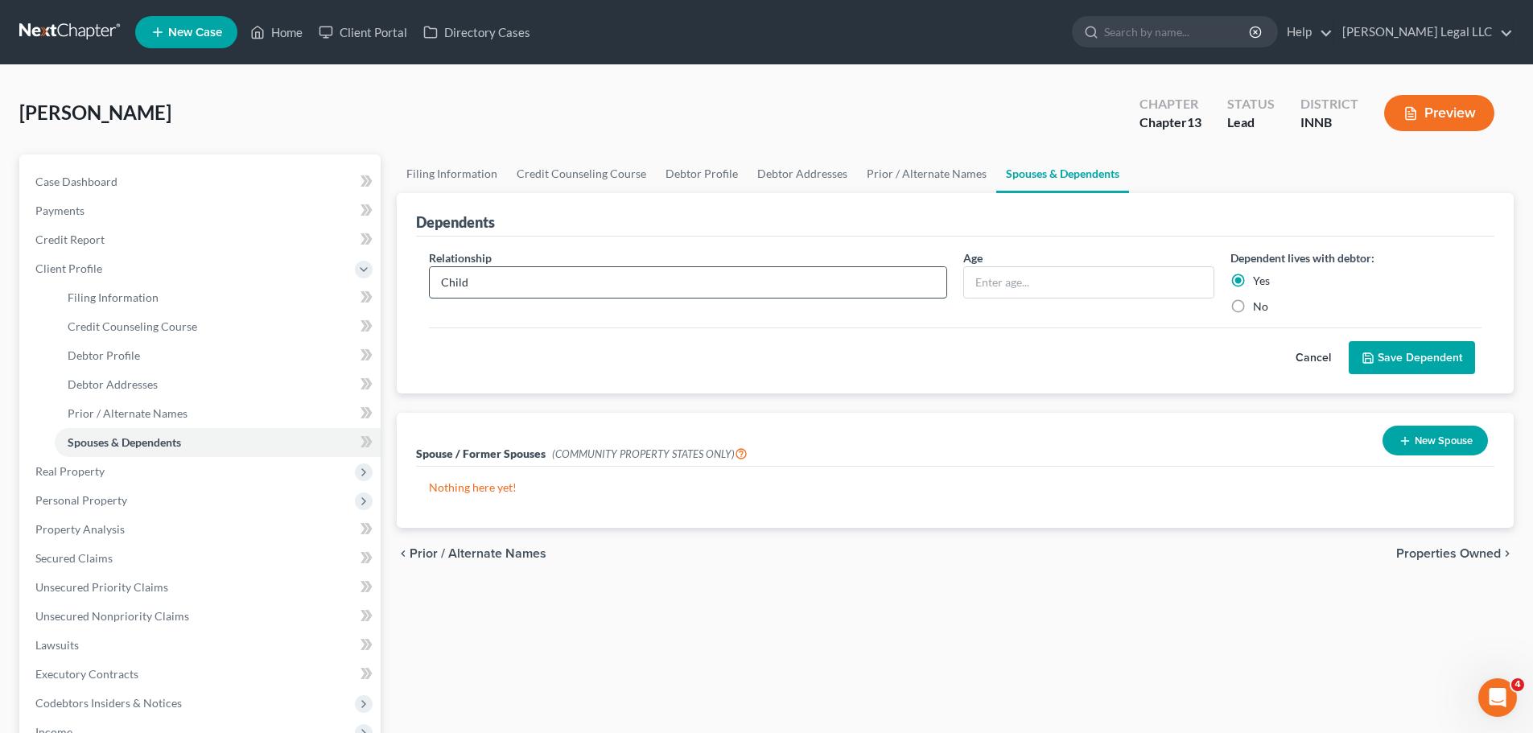
click at [508, 285] on input "Child" at bounding box center [688, 282] width 516 height 31
click at [1393, 356] on button "Save Dependent" at bounding box center [1411, 358] width 126 height 34
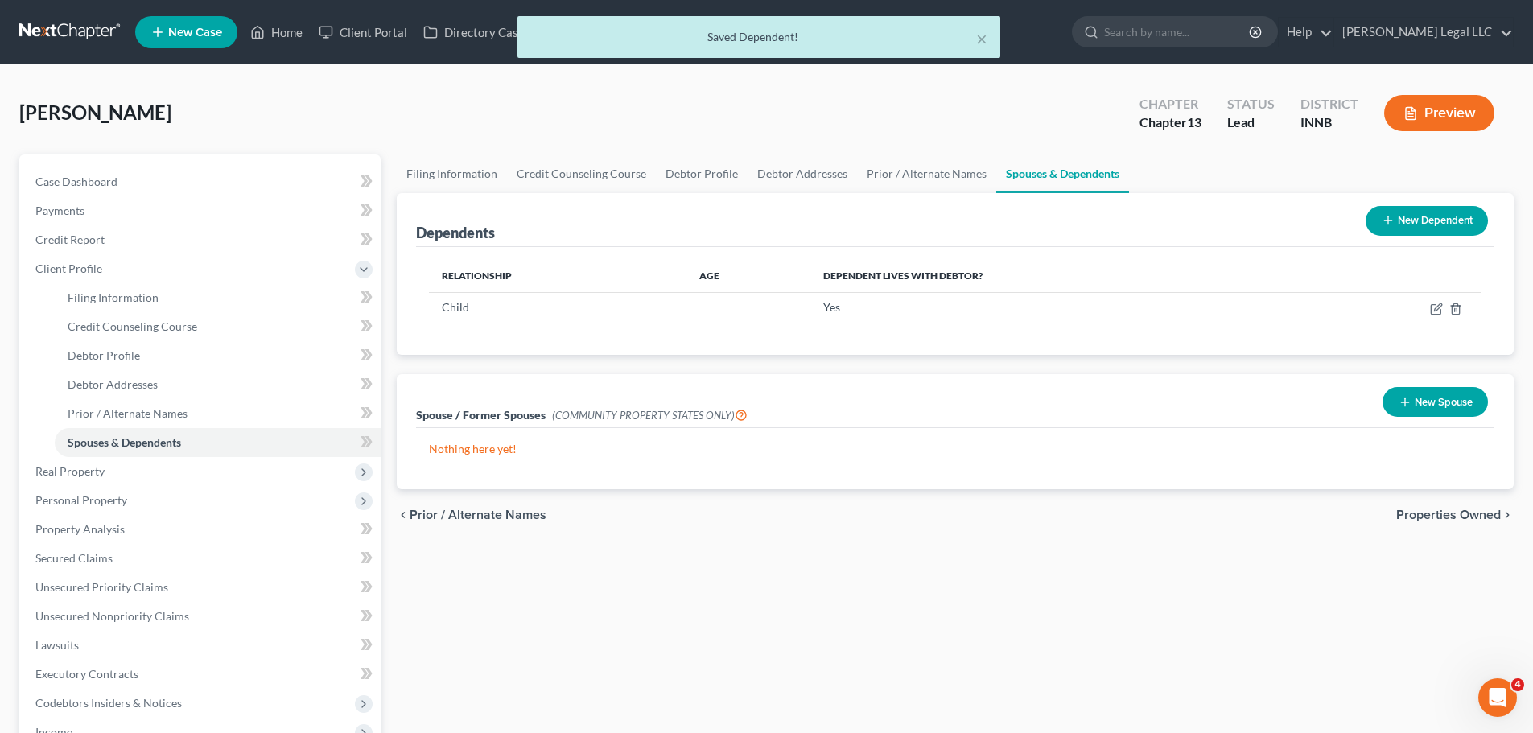
click at [1448, 212] on button "New Dependent" at bounding box center [1426, 221] width 122 height 30
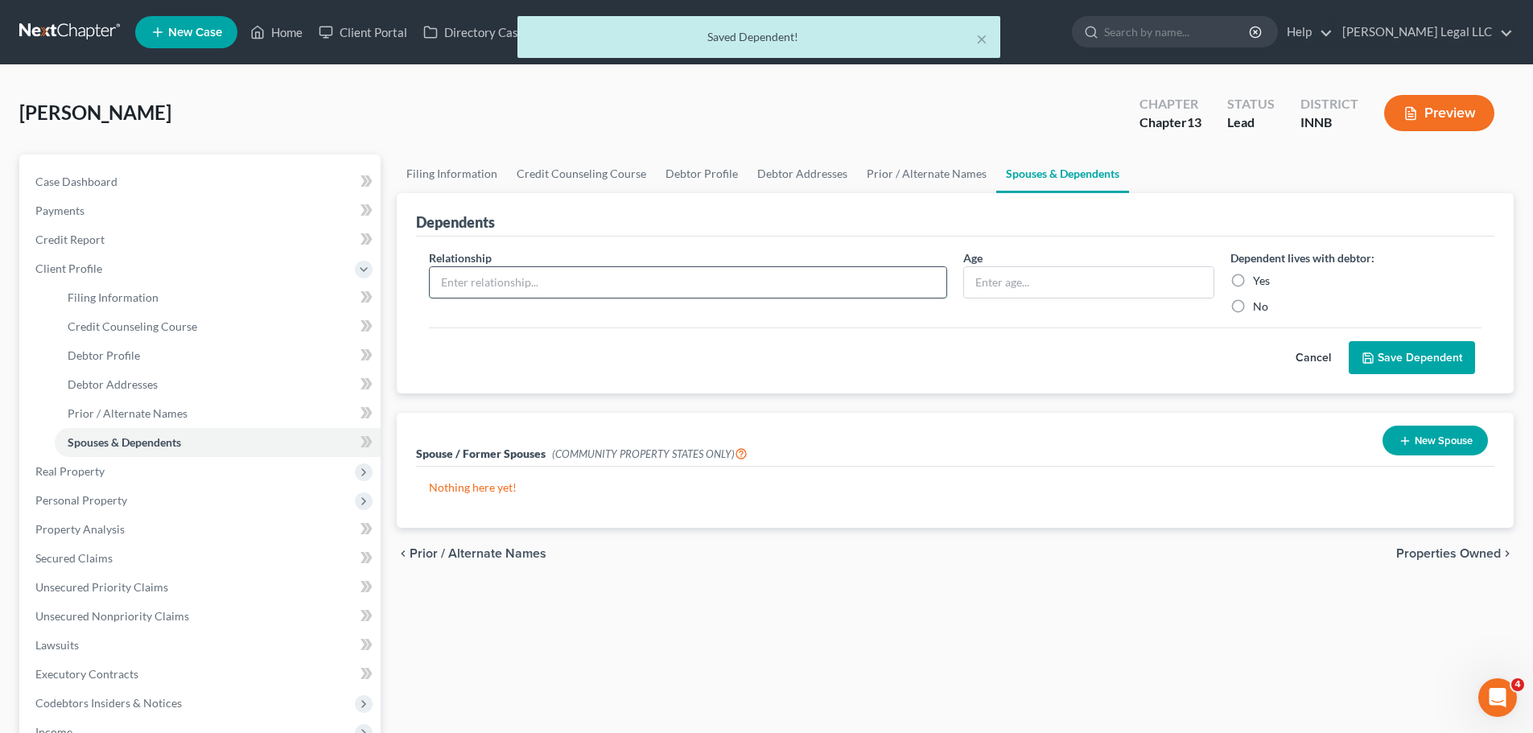
click at [681, 282] on input "text" at bounding box center [688, 282] width 516 height 31
type input "Spouse"
click at [1253, 278] on label "Yes" at bounding box center [1261, 281] width 17 height 16
click at [1259, 278] on input "Yes" at bounding box center [1264, 278] width 10 height 10
radio input "true"
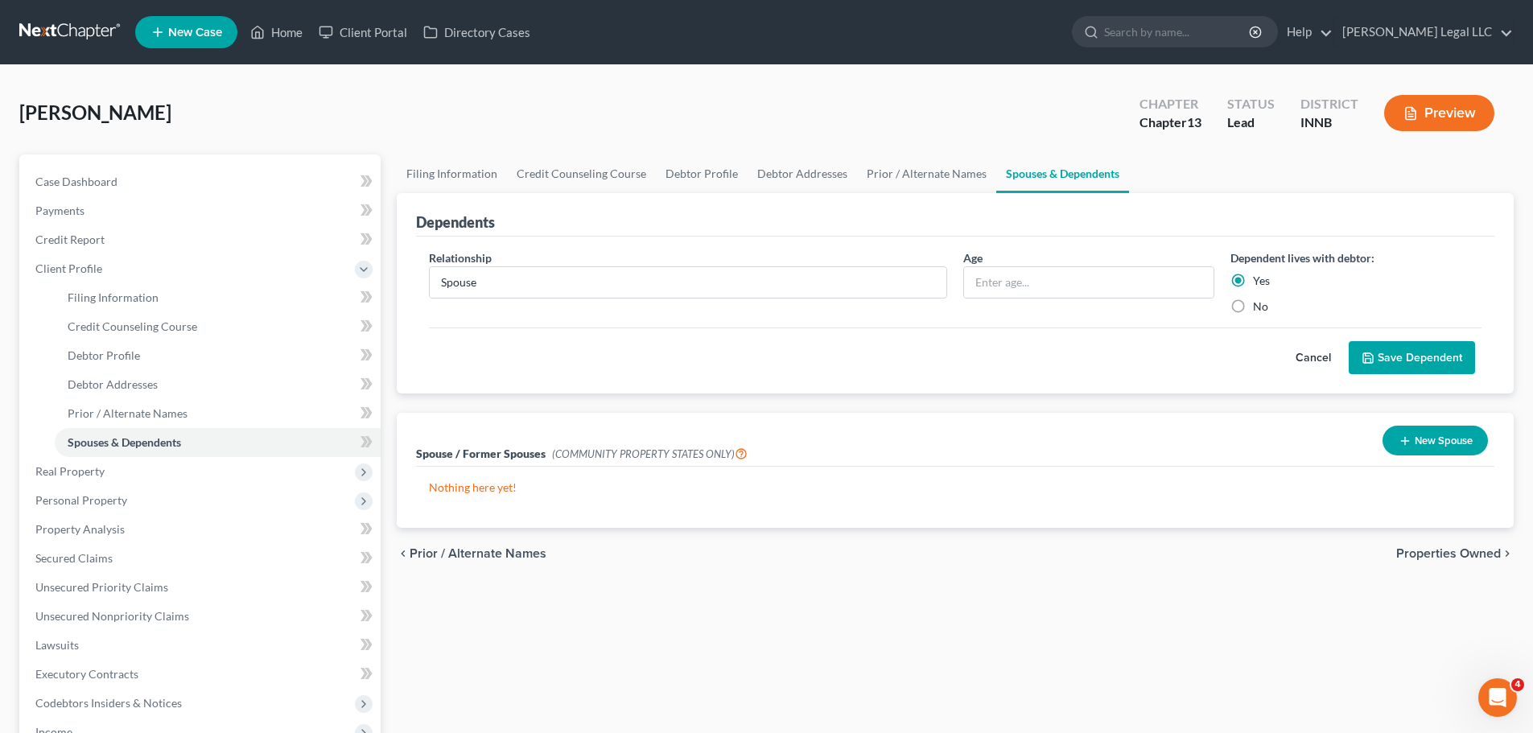
click at [1392, 362] on button "Save Dependent" at bounding box center [1411, 358] width 126 height 34
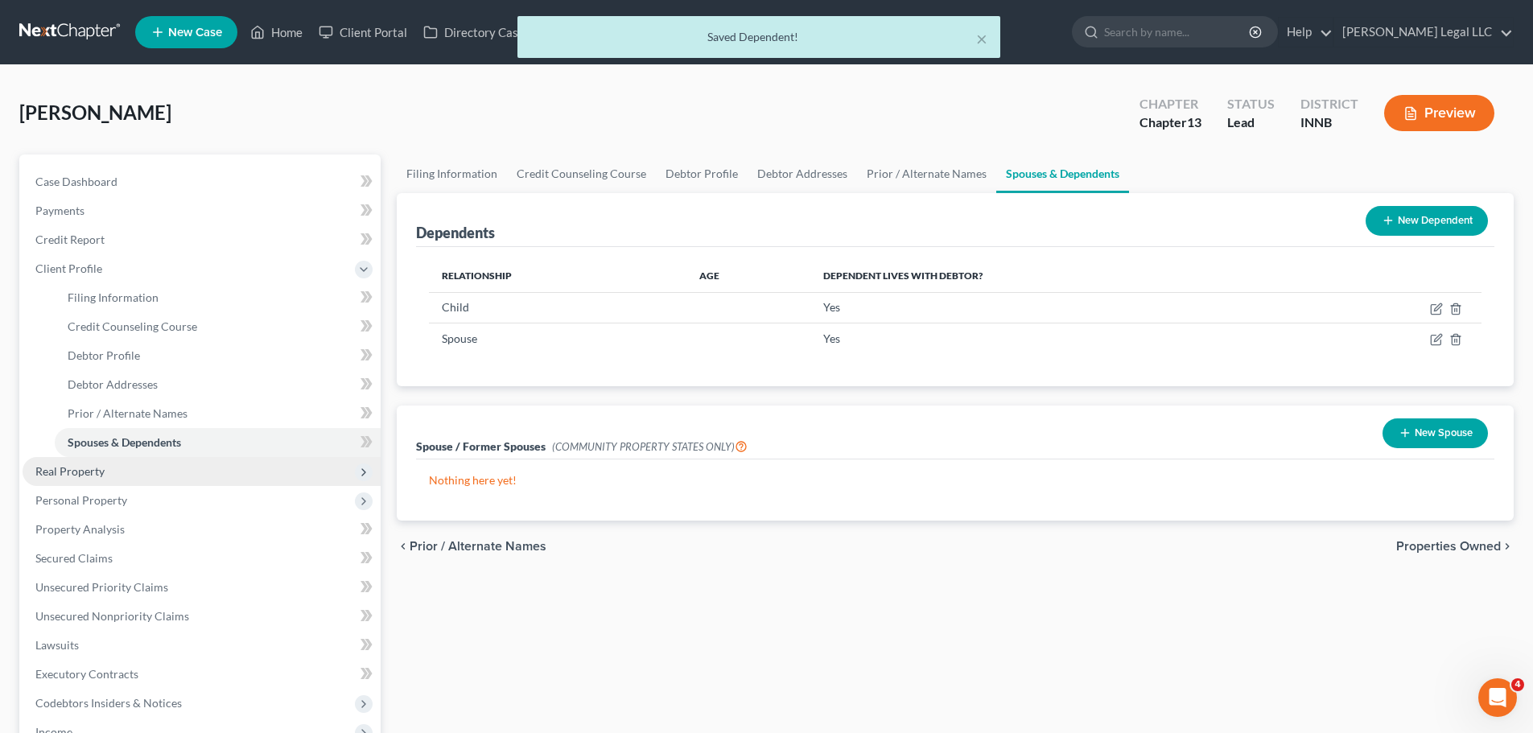
click at [106, 475] on span "Real Property" at bounding box center [202, 471] width 358 height 29
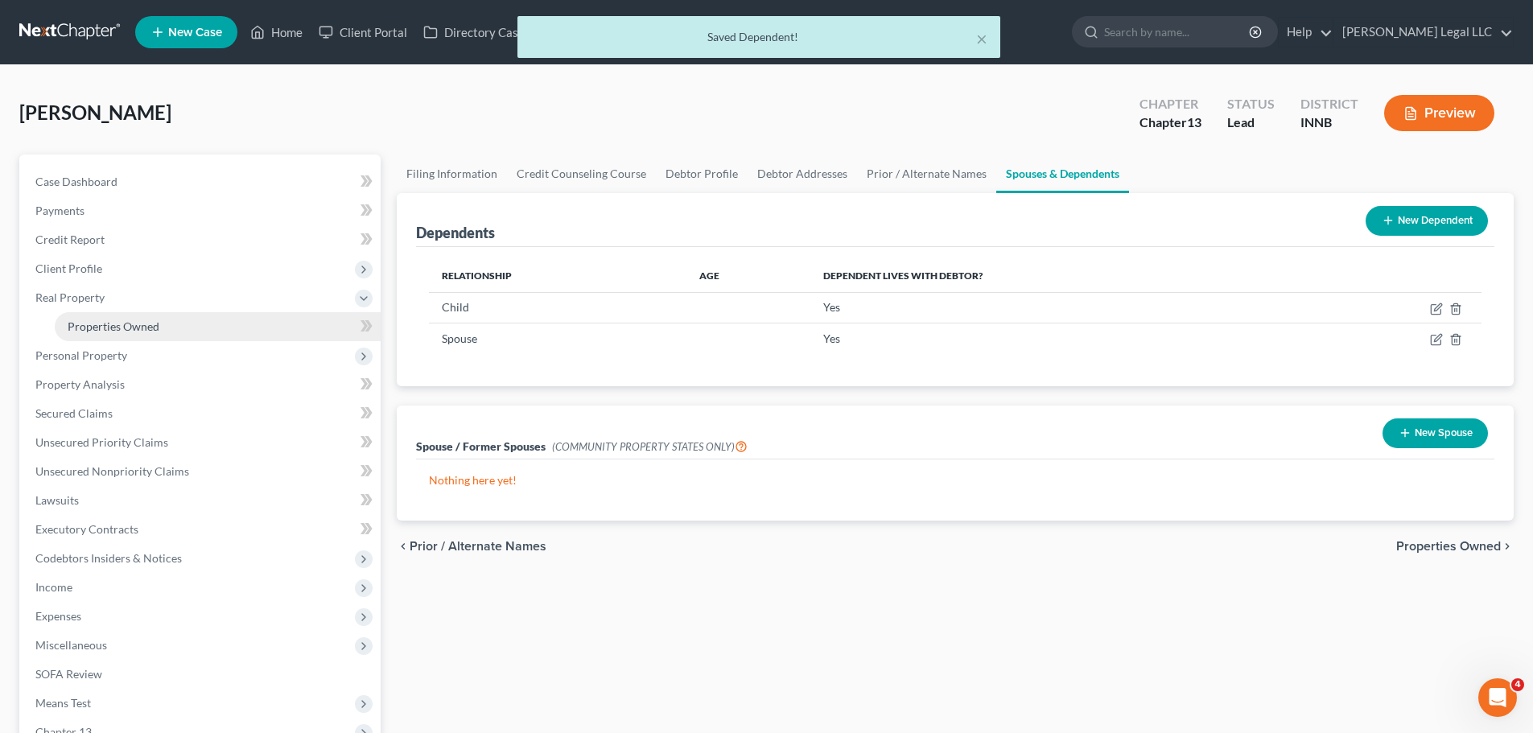
click at [62, 328] on link "Properties Owned" at bounding box center [218, 326] width 326 height 29
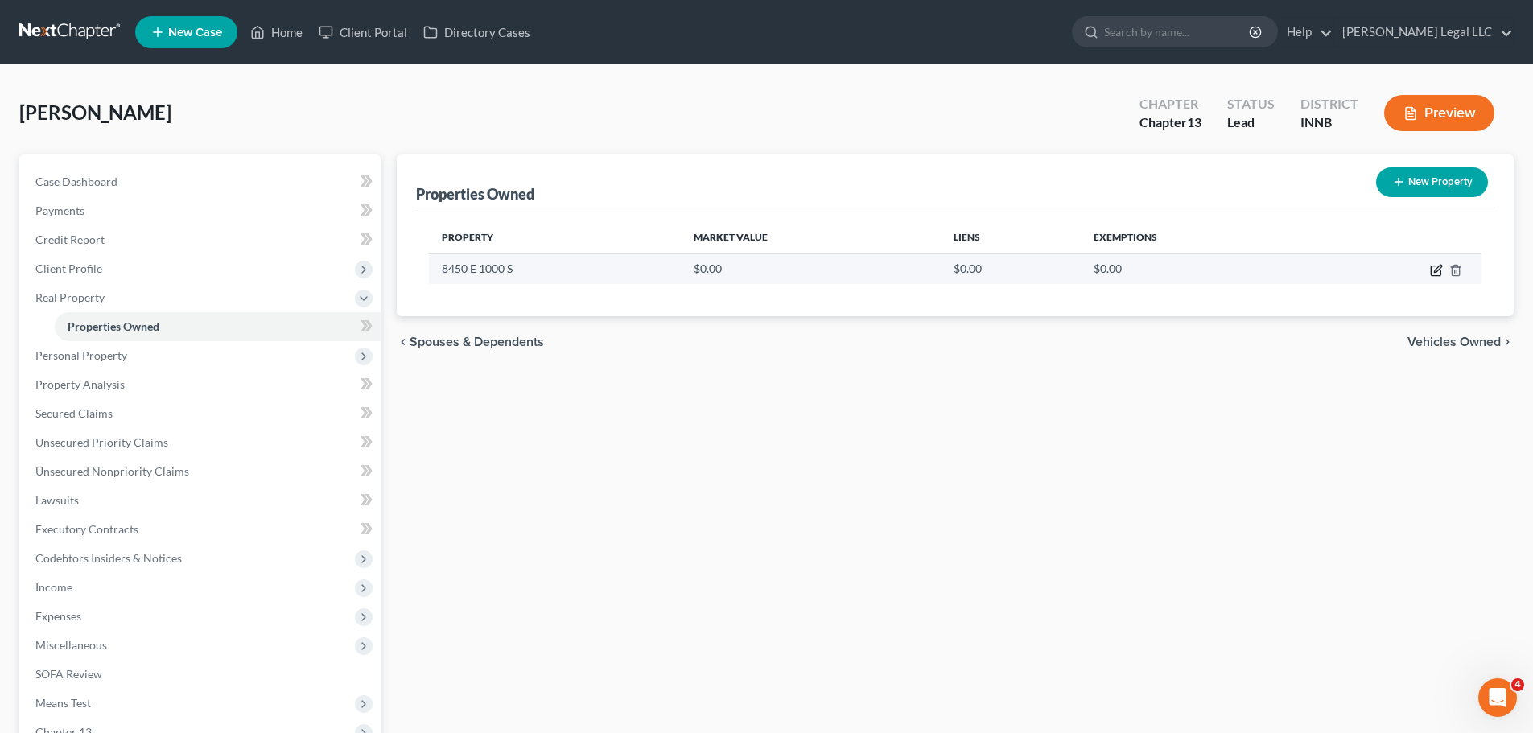
click at [1435, 272] on icon "button" at bounding box center [1437, 268] width 7 height 7
select select "15"
select select "51"
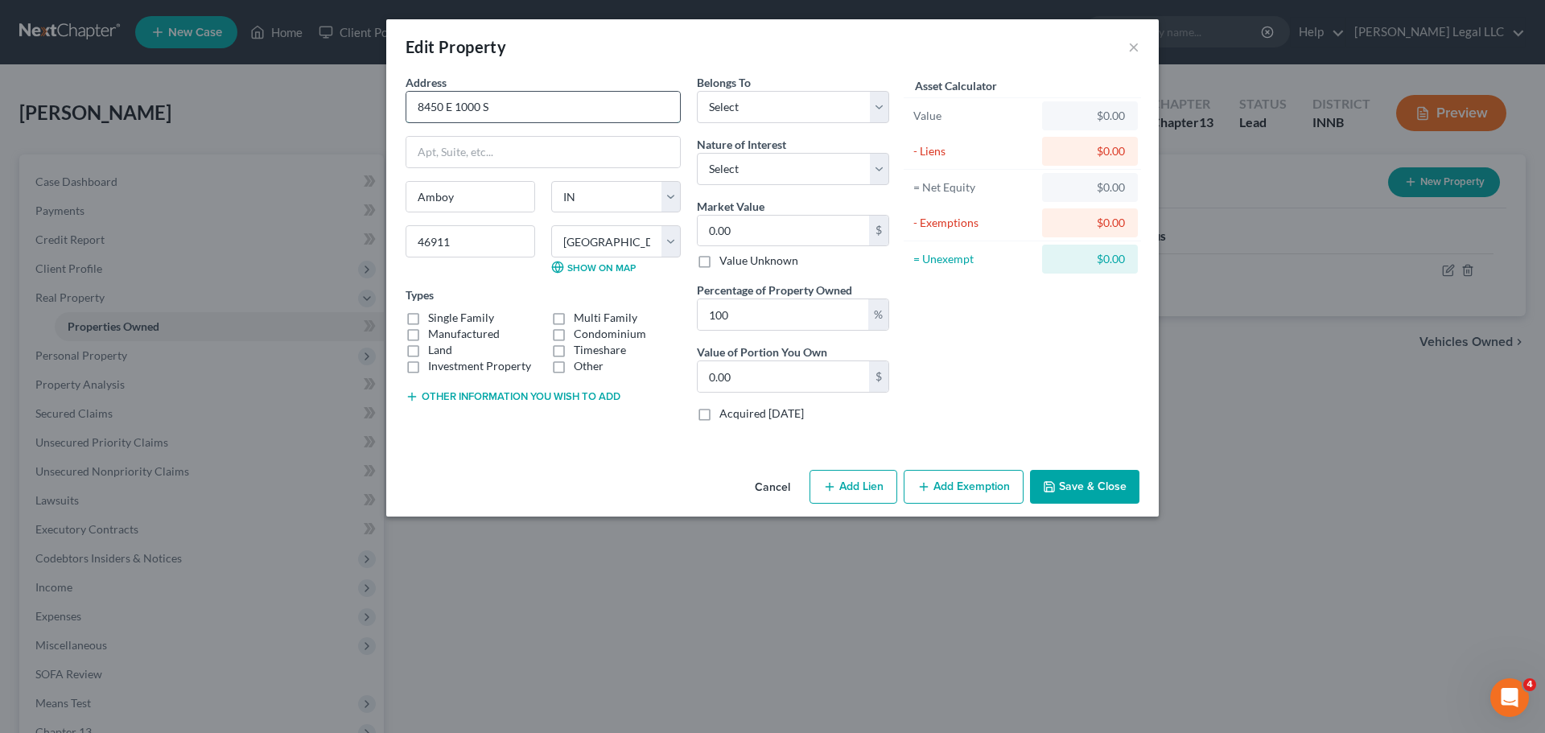
click at [478, 111] on input "8450 E 1000 S" at bounding box center [543, 107] width 274 height 31
click at [751, 108] on select "Select Debtor 1 Only Debtor 2 Only Debtor 1 And Debtor 2 Only At Least One Of T…" at bounding box center [793, 107] width 192 height 32
click at [753, 105] on select "Select Debtor 1 Only Debtor 2 Only Debtor 1 And Debtor 2 Only At Least One Of T…" at bounding box center [793, 107] width 192 height 32
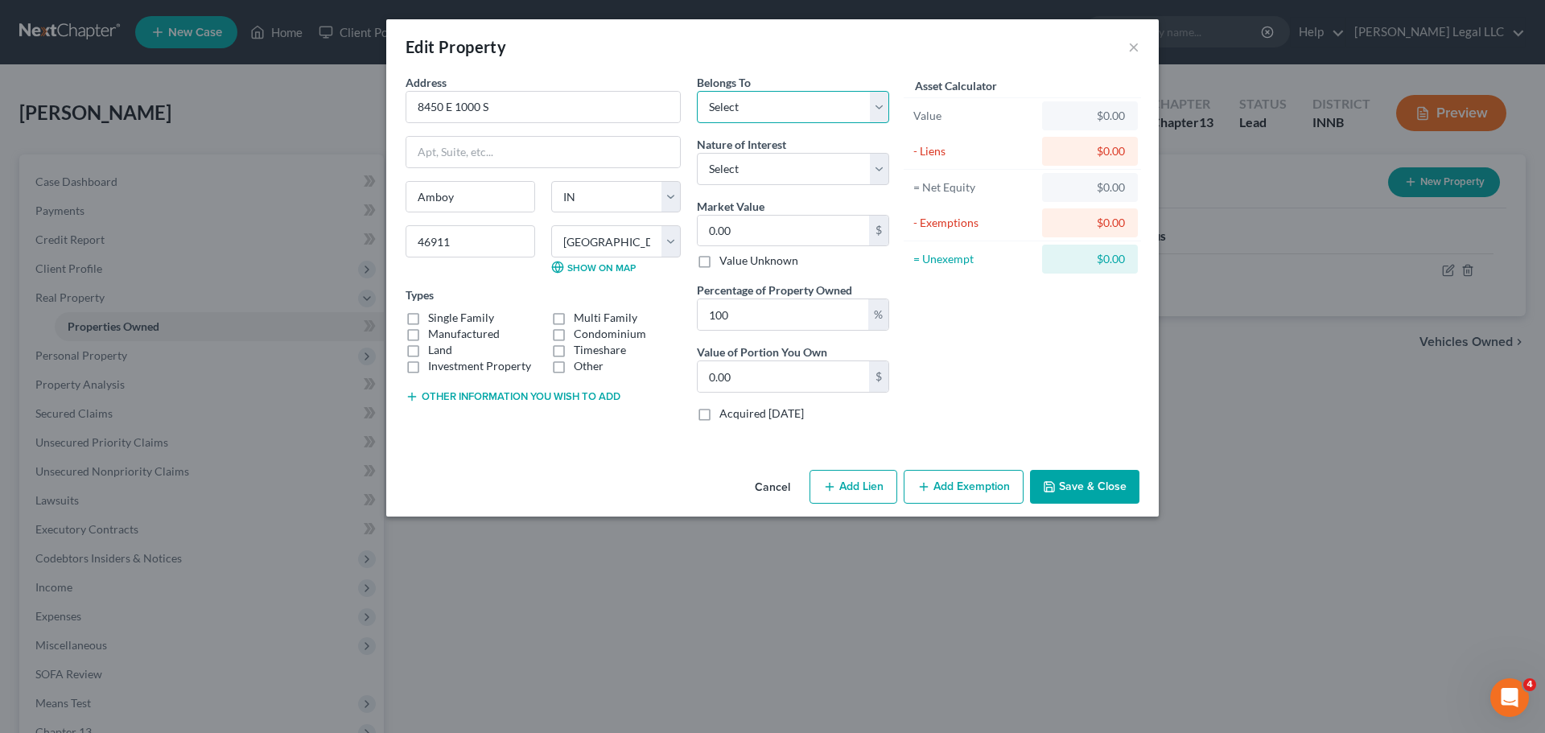
select select "3"
click at [697, 91] on select "Select Debtor 1 Only Debtor 2 Only Debtor 1 And Debtor 2 Only At Least One Of T…" at bounding box center [793, 107] width 192 height 32
click at [736, 172] on select "Select Fee Simple Joint Tenant Life Estate Equitable Interest Future Interest T…" at bounding box center [793, 169] width 192 height 32
select select "1"
click at [697, 153] on select "Select Fee Simple Joint Tenant Life Estate Equitable Interest Future Interest T…" at bounding box center [793, 169] width 192 height 32
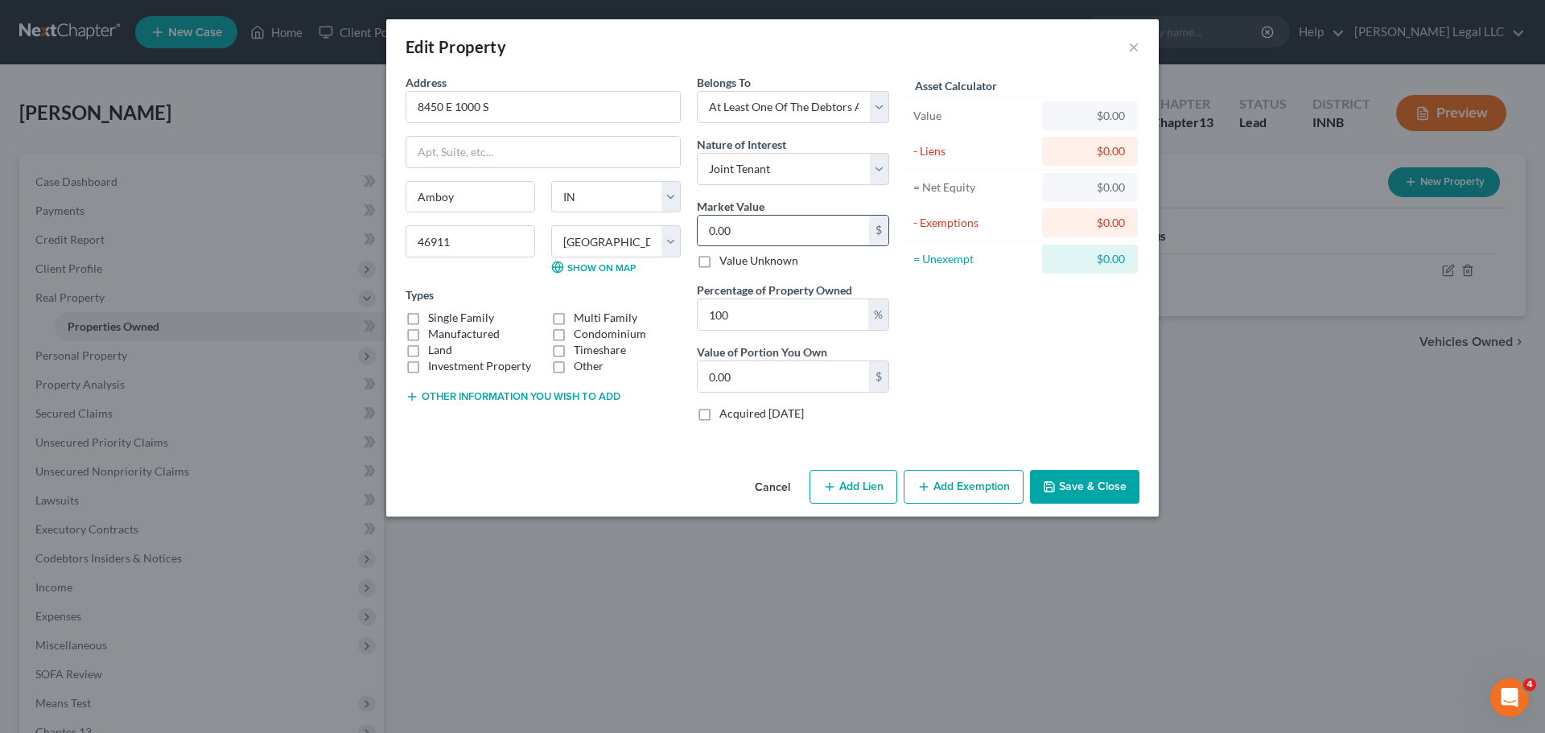
click at [739, 228] on input "0.00" at bounding box center [782, 231] width 171 height 31
type input "2"
type input "2.00"
type input "25"
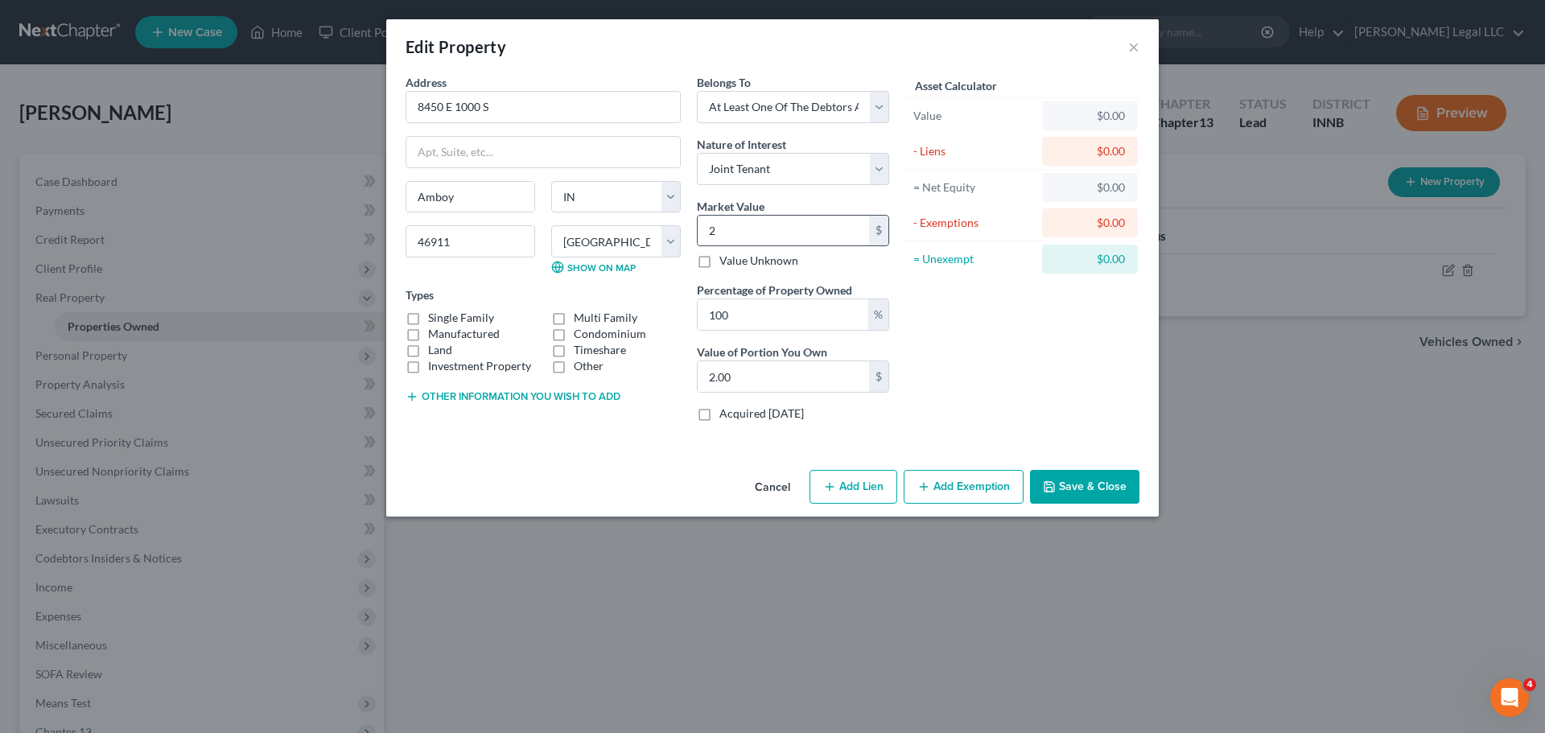
type input "25.00"
type input "250"
type input "250.00"
type input "2500"
type input "2,500.00"
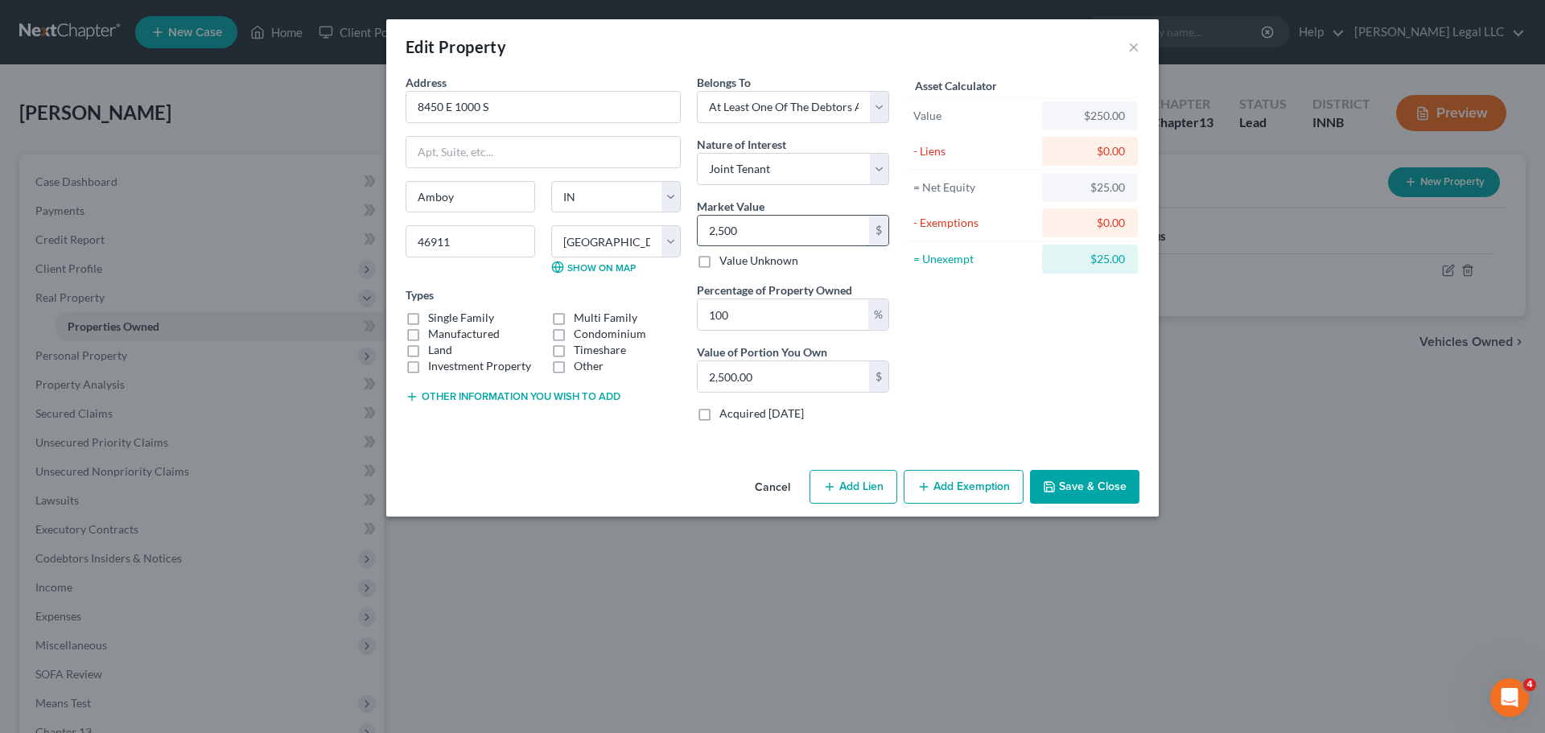
type input "2,5000"
type input "25,000.00"
type input "25,0000"
type input "250,000.00"
type input "250,000"
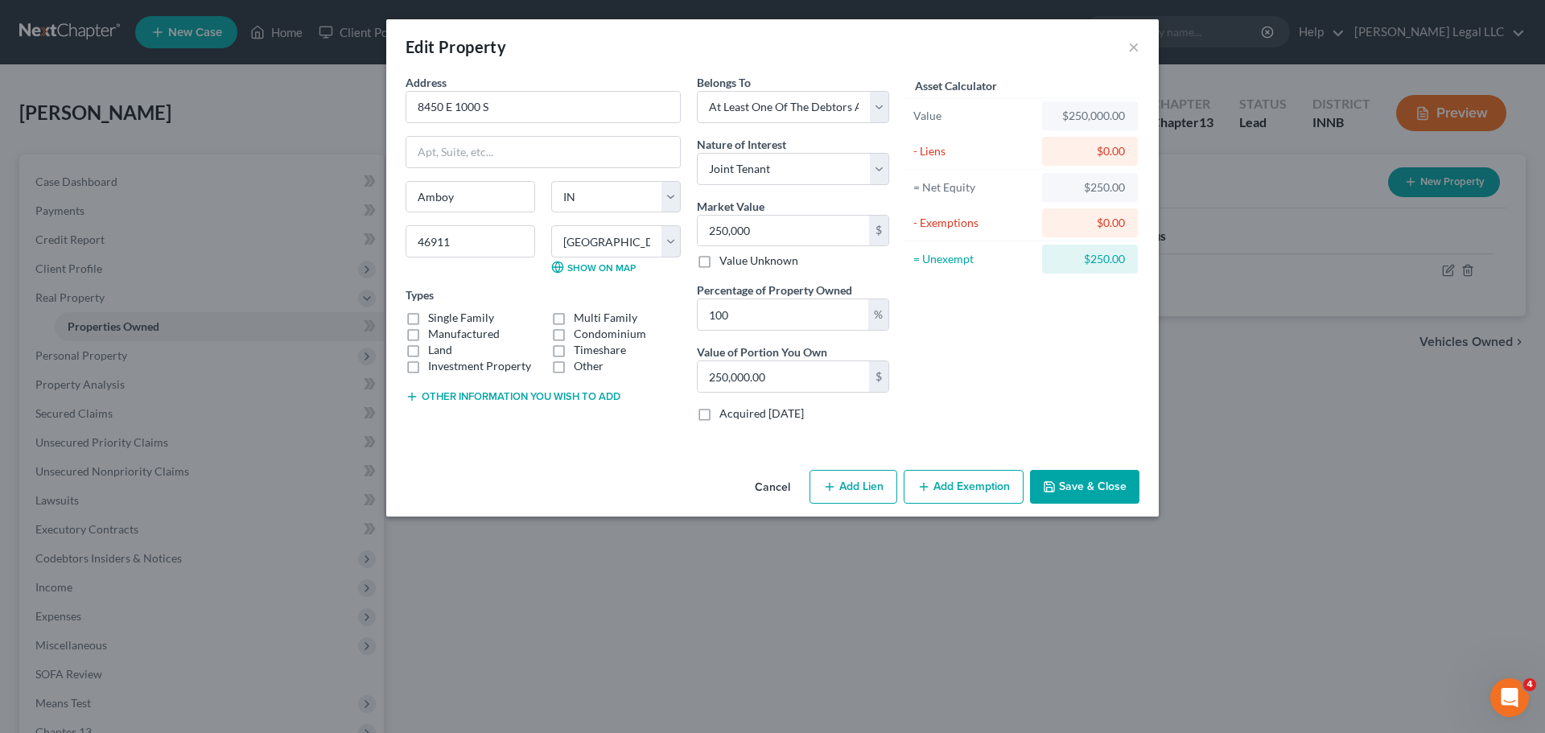
click at [428, 317] on label "Single Family" at bounding box center [461, 318] width 66 height 16
click at [434, 317] on input "Single Family" at bounding box center [439, 315] width 10 height 10
checkbox input "true"
click at [603, 453] on div "Address * 8450 E [GEOGRAPHIC_DATA] [US_STATE][GEOGRAPHIC_DATA] [GEOGRAPHIC_DATA…" at bounding box center [772, 268] width 772 height 389
click at [751, 232] on input "250,000" at bounding box center [782, 231] width 171 height 31
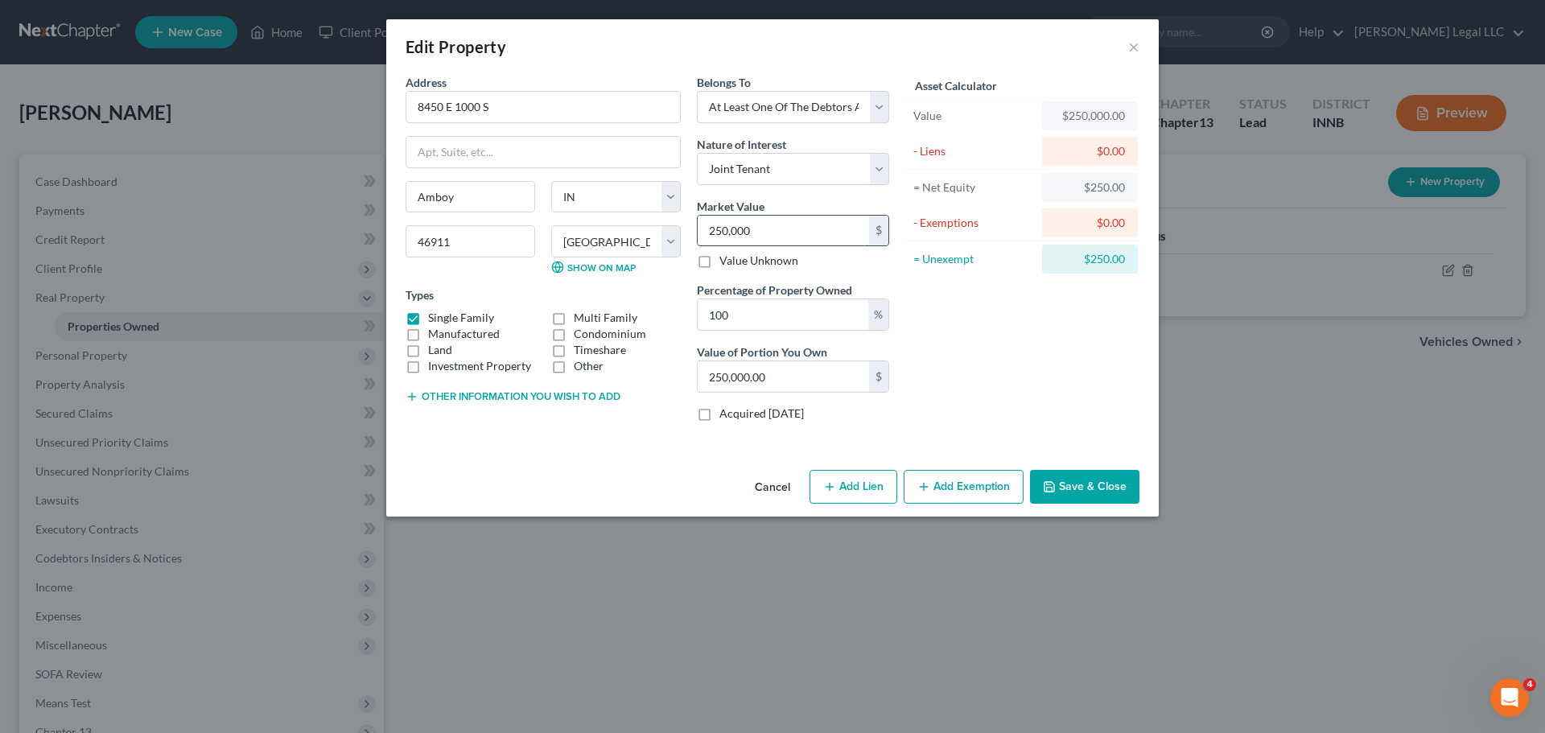
click at [751, 232] on input "250,000" at bounding box center [782, 231] width 171 height 31
type input "3"
type input "3.00"
type input "35"
type input "35.00"
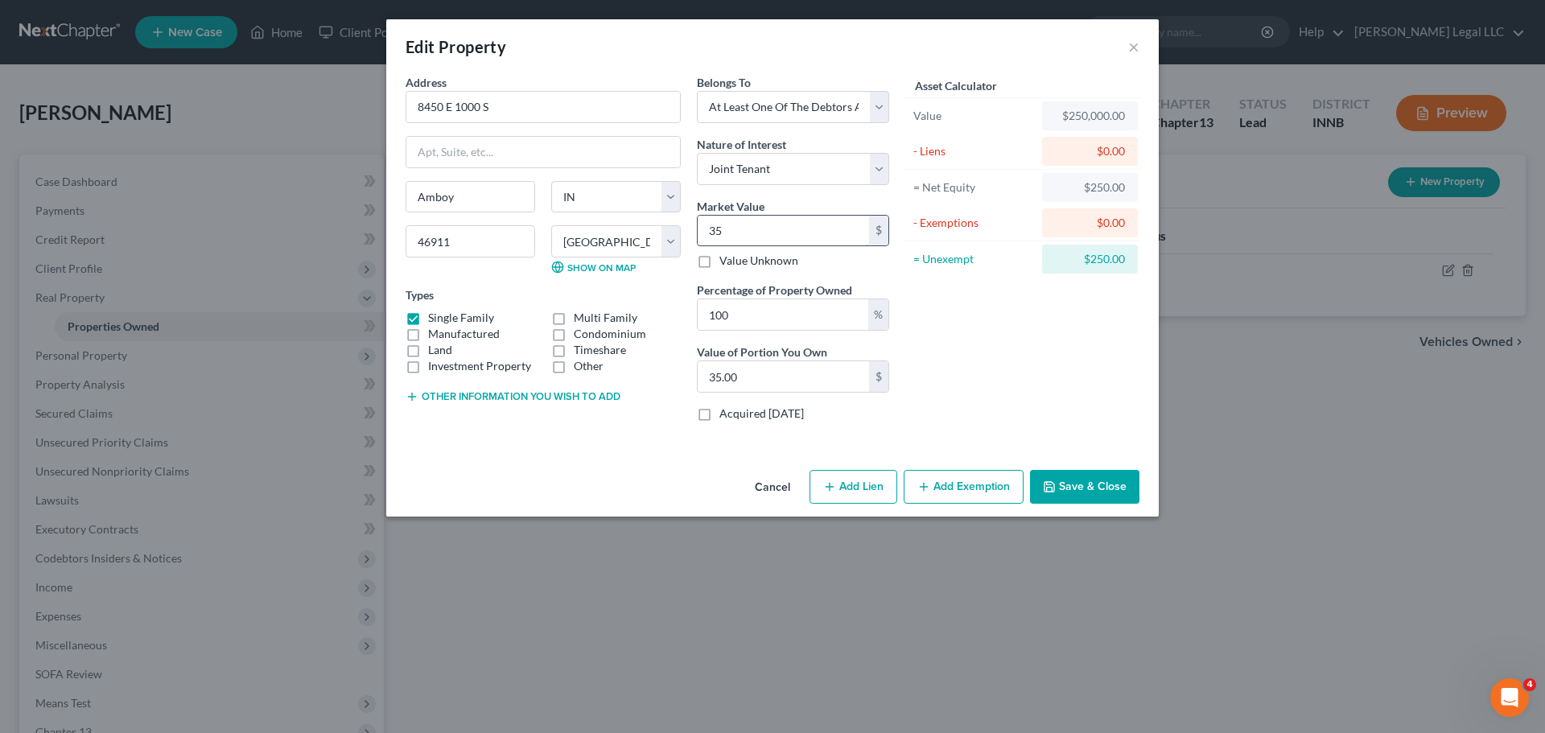
type input "350"
type input "350.00"
type input "3500"
type input "3,500.00"
type input "3,5000"
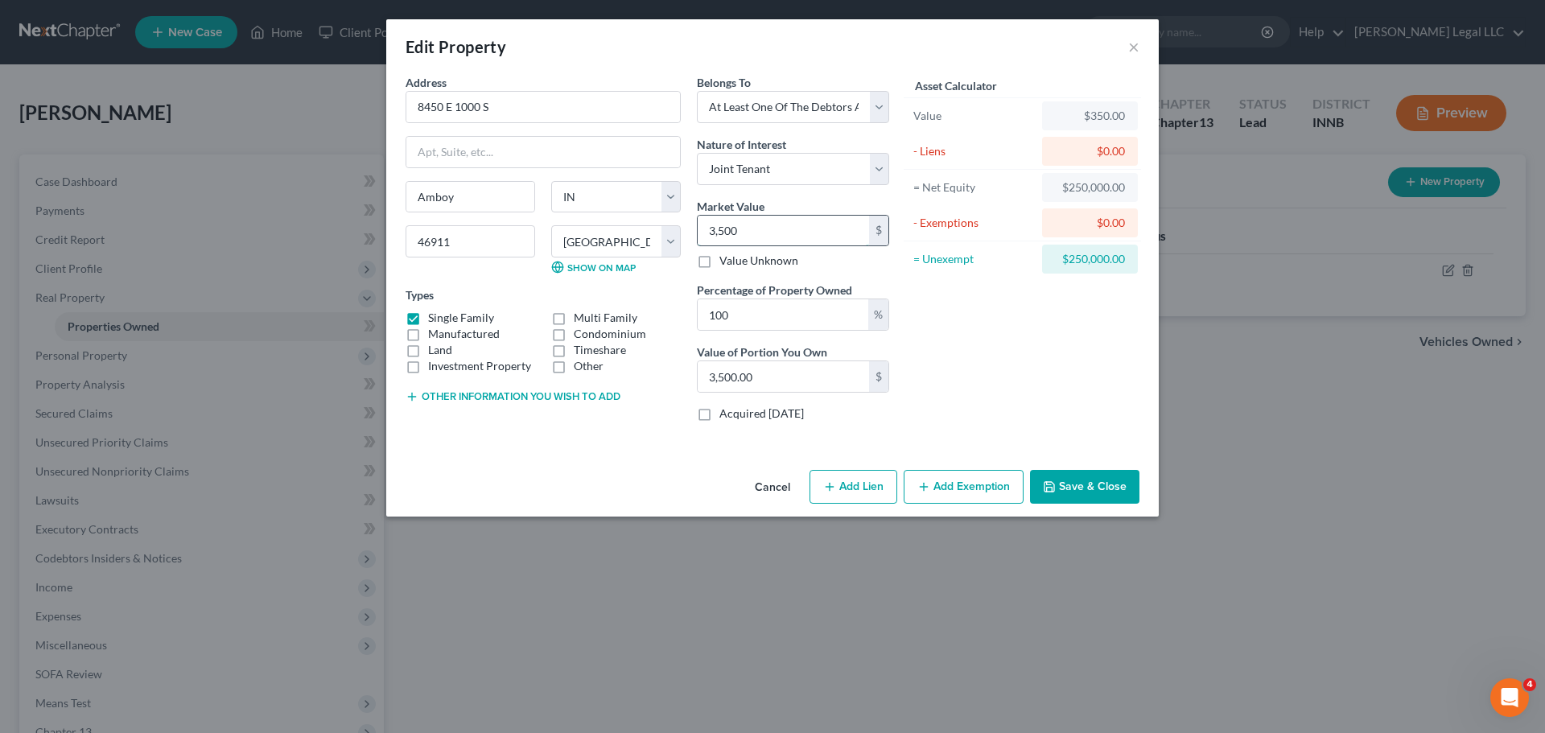
type input "35,000.00"
type input "35,0000"
type input "350,000.00"
type input "350,000"
click at [606, 430] on div "Address * 8450 E [GEOGRAPHIC_DATA] [US_STATE][GEOGRAPHIC_DATA] [GEOGRAPHIC_DATA…" at bounding box center [542, 254] width 291 height 360
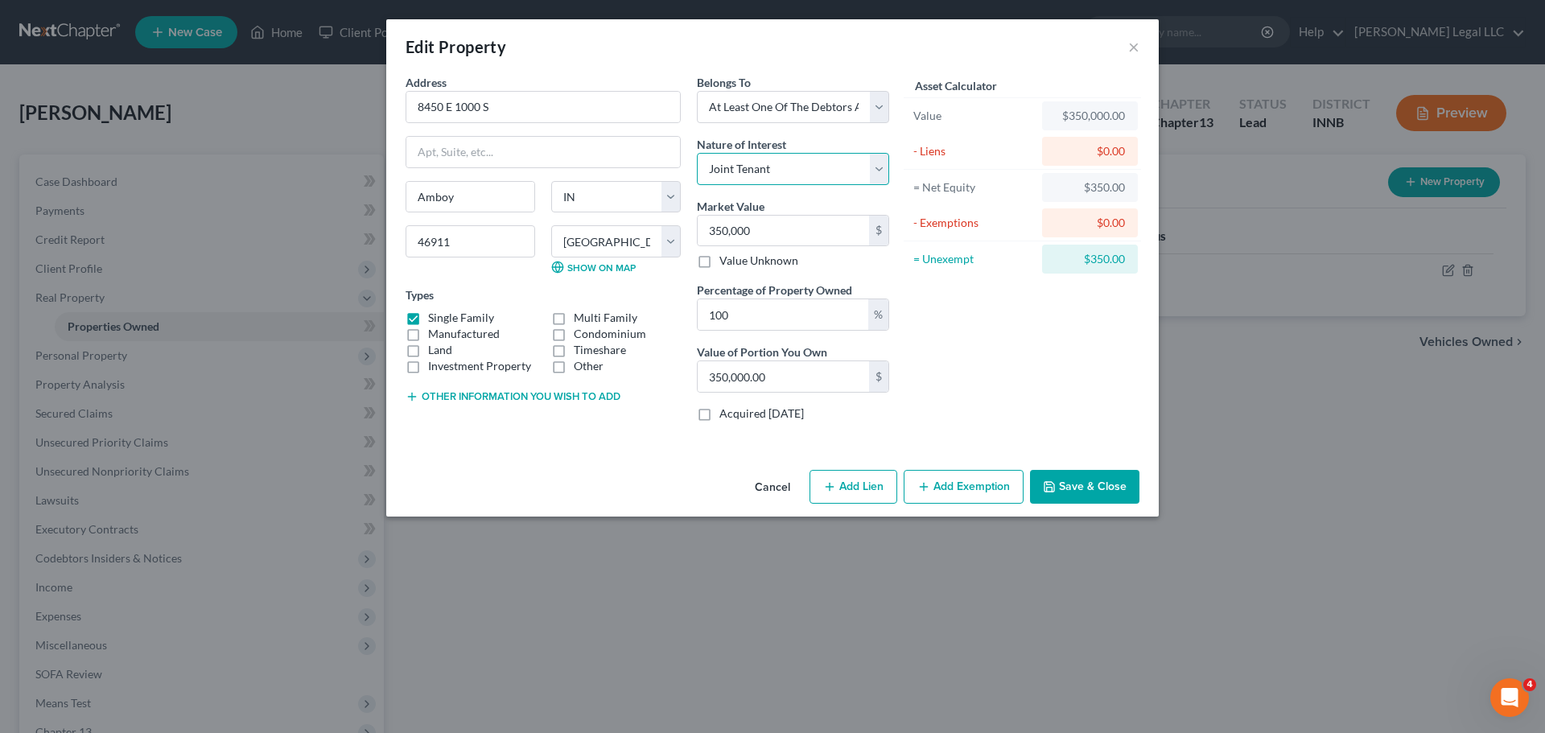
click at [796, 163] on select "Select Fee Simple Joint Tenant Life Estate Equitable Interest Future Interest T…" at bounding box center [793, 169] width 192 height 32
click at [813, 136] on div "Nature of Interest Select Fee Simple Joint Tenant Life Estate Equitable Interes…" at bounding box center [793, 160] width 192 height 49
click at [799, 162] on select "Select Fee Simple Joint Tenant Life Estate Equitable Interest Future Interest T…" at bounding box center [793, 169] width 192 height 32
click at [819, 142] on div "Nature of Interest Select Fee Simple Joint Tenant Life Estate Equitable Interes…" at bounding box center [793, 160] width 192 height 49
click at [924, 485] on icon "button" at bounding box center [923, 486] width 13 height 13
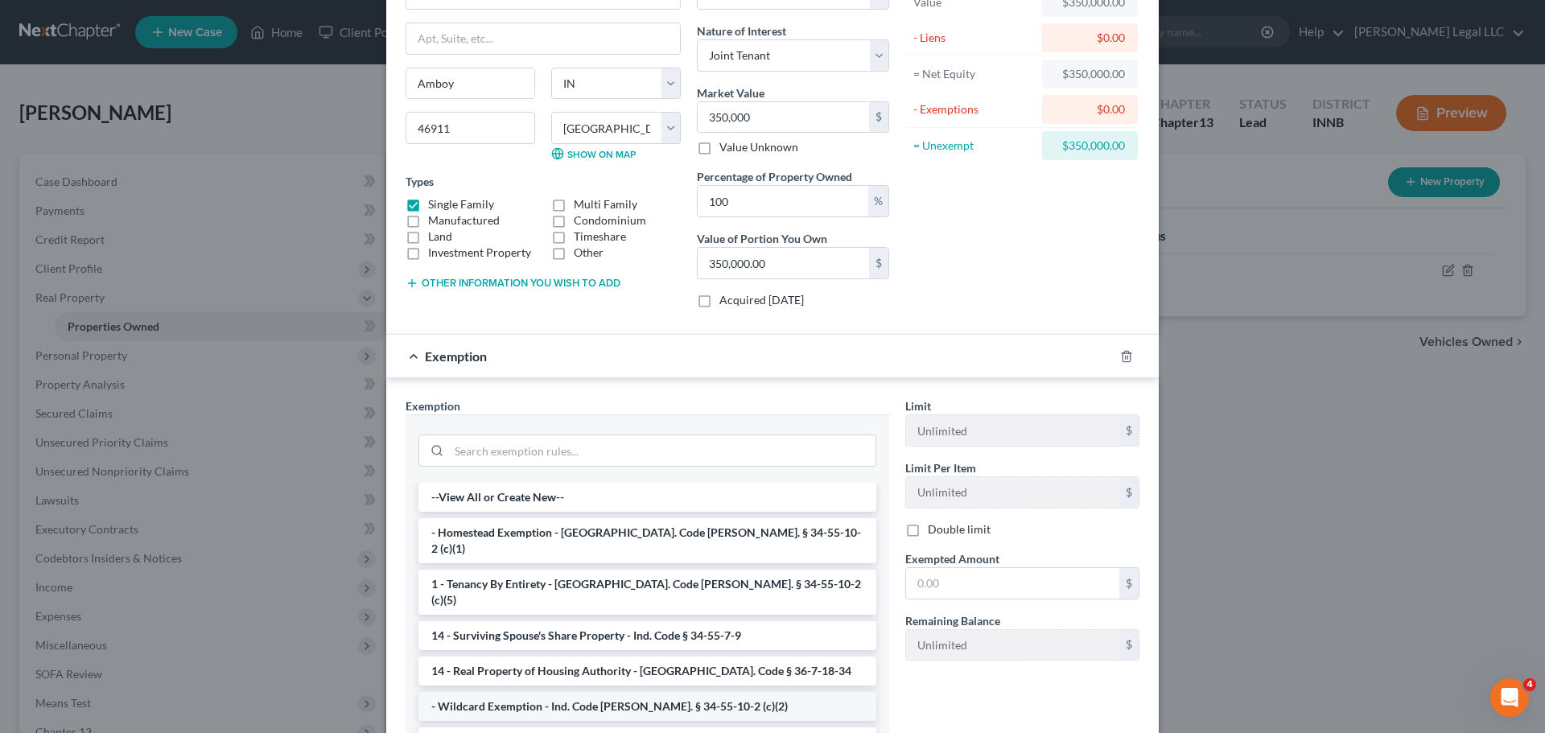
scroll to position [236, 0]
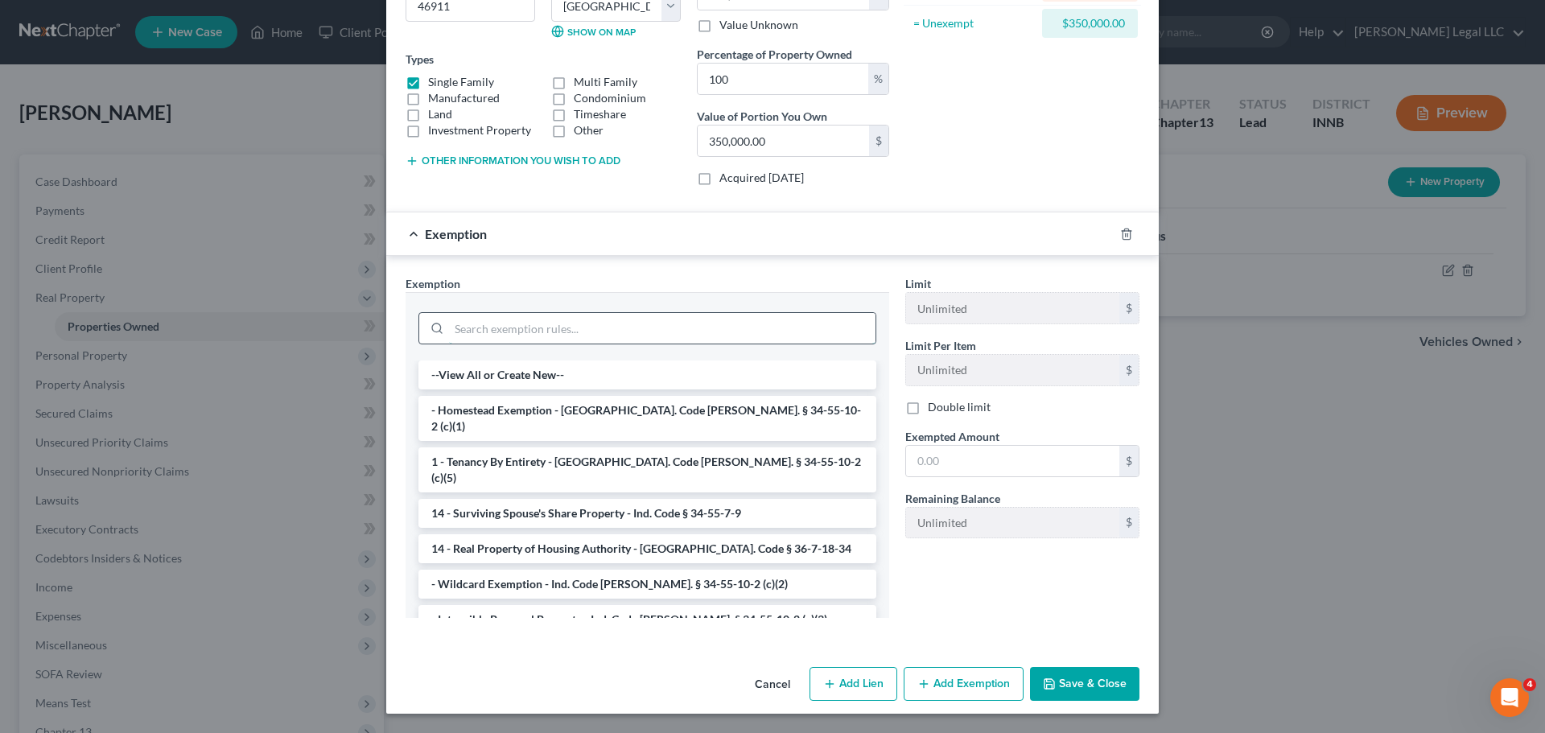
click at [483, 326] on input "search" at bounding box center [662, 328] width 426 height 31
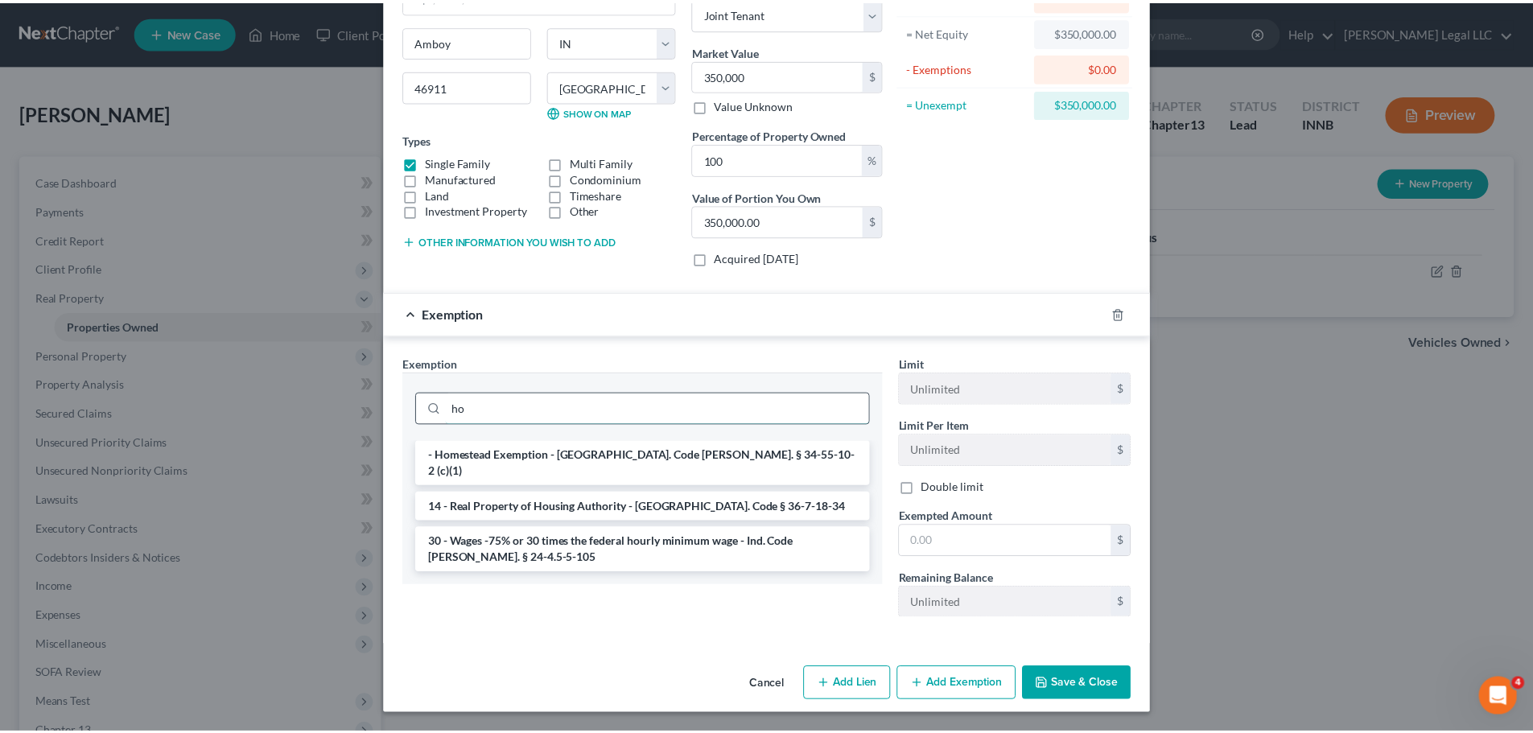
scroll to position [156, 0]
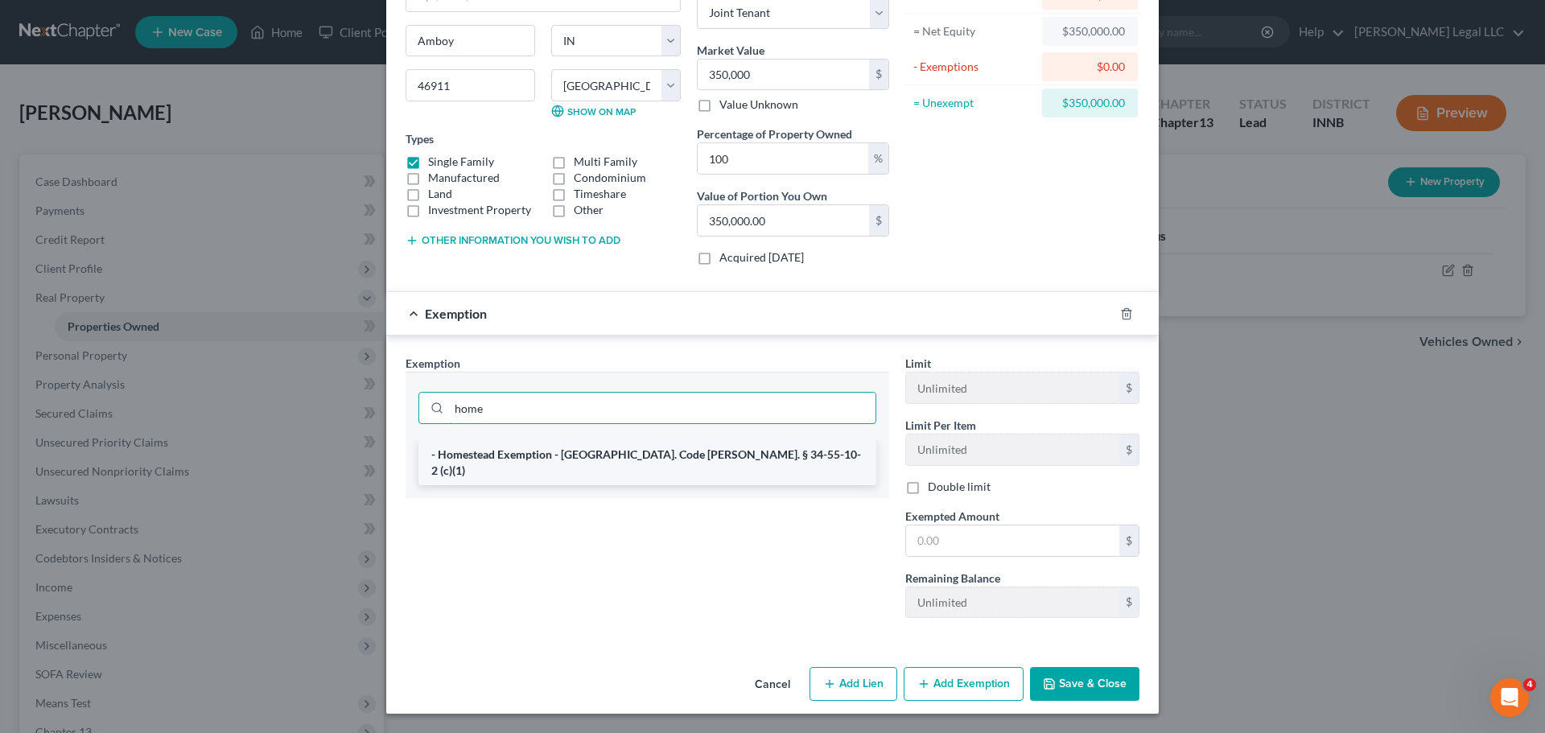
type input "home"
click at [561, 452] on li "- Homestead Exemption - [GEOGRAPHIC_DATA]. Code [PERSON_NAME]. § 34-55-10-2 (c)…" at bounding box center [647, 462] width 458 height 45
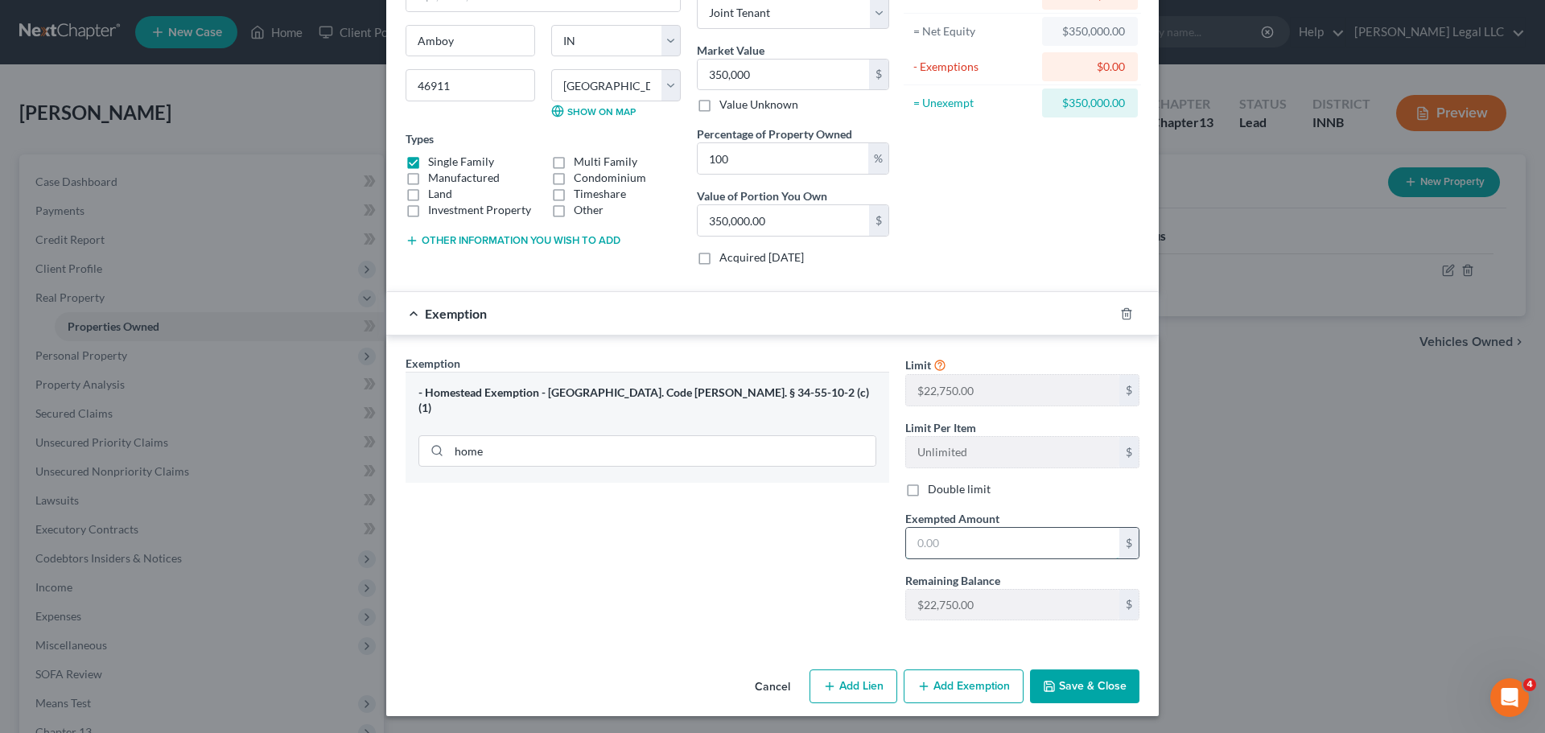
click at [1000, 540] on input "text" at bounding box center [1012, 543] width 213 height 31
type input "22,750"
click at [1069, 697] on button "Save & Close" at bounding box center [1084, 686] width 109 height 34
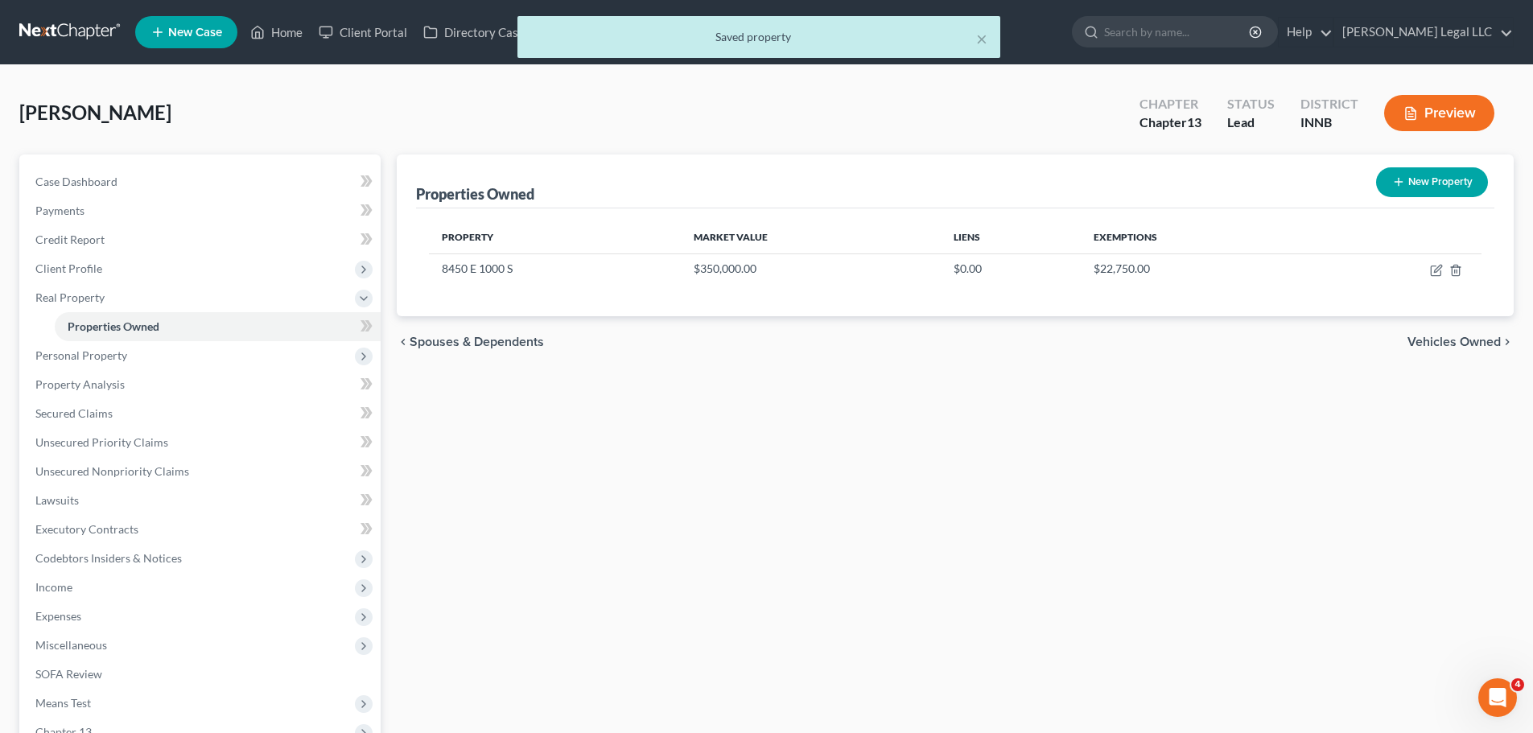
drag, startPoint x: 827, startPoint y: 504, endPoint x: 822, endPoint y: 496, distance: 8.7
click at [825, 504] on div "Properties Owned New Property Property Market Value Liens Exemptions 8450 E 100…" at bounding box center [955, 517] width 1133 height 726
click at [141, 349] on span "Personal Property" at bounding box center [202, 355] width 358 height 29
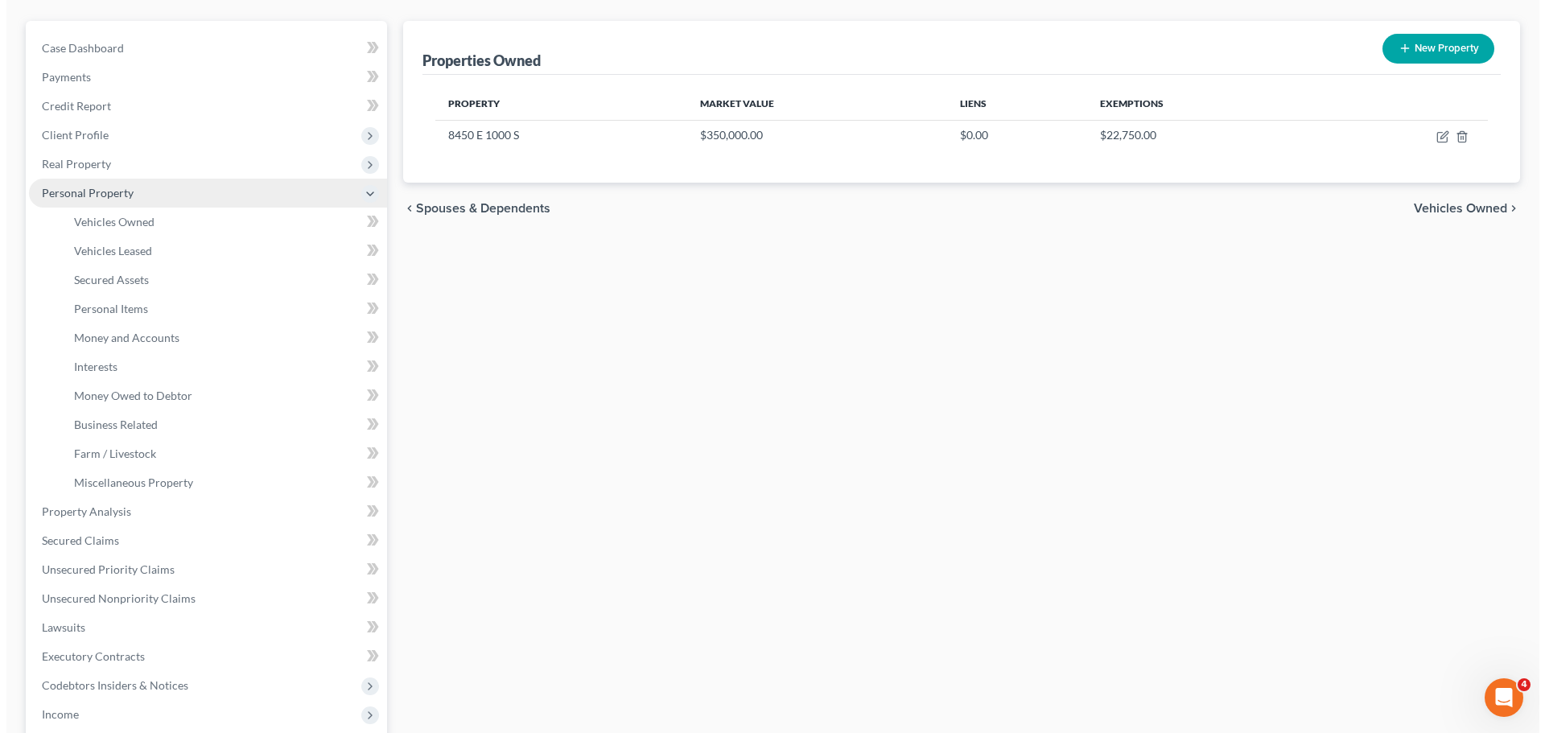
scroll to position [0, 0]
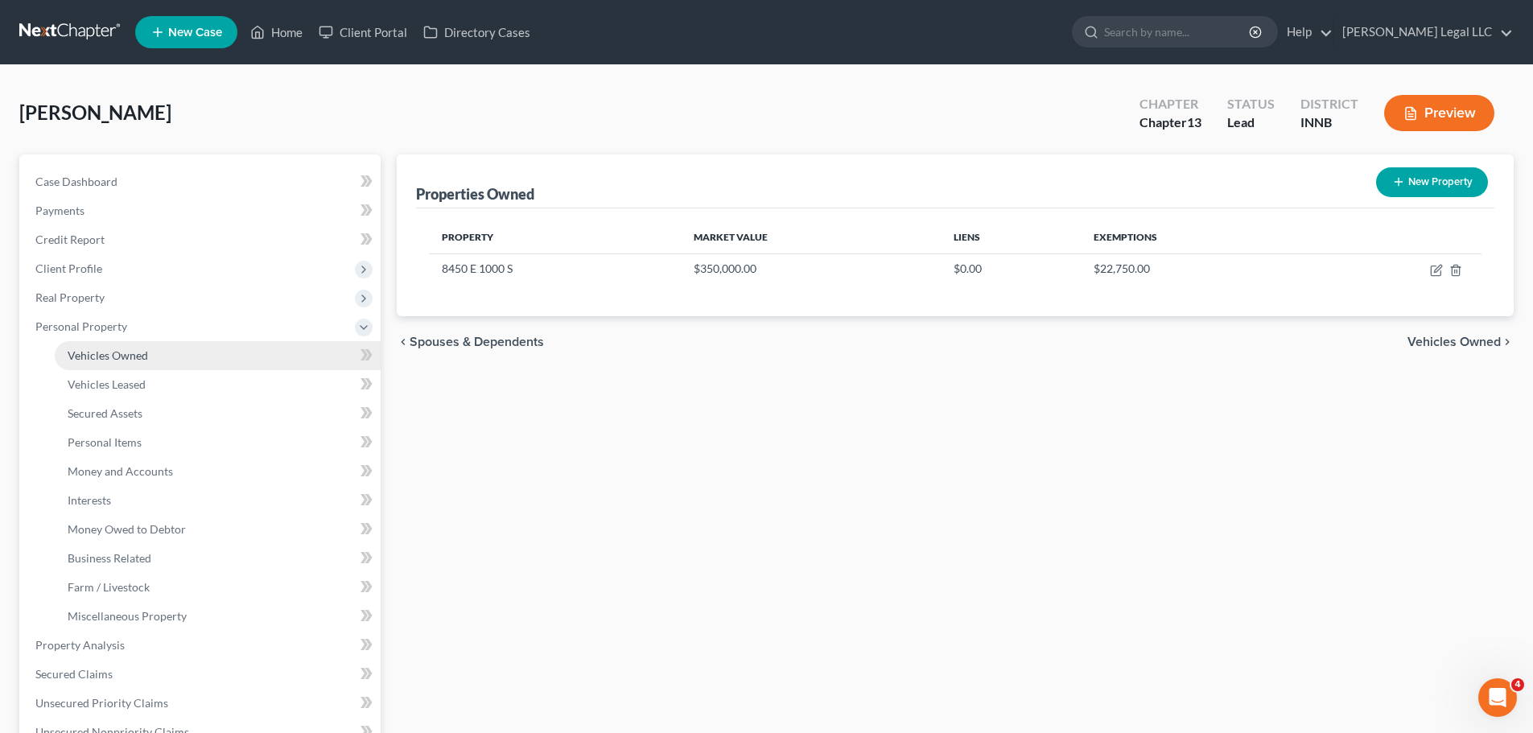
click at [92, 356] on span "Vehicles Owned" at bounding box center [108, 355] width 80 height 14
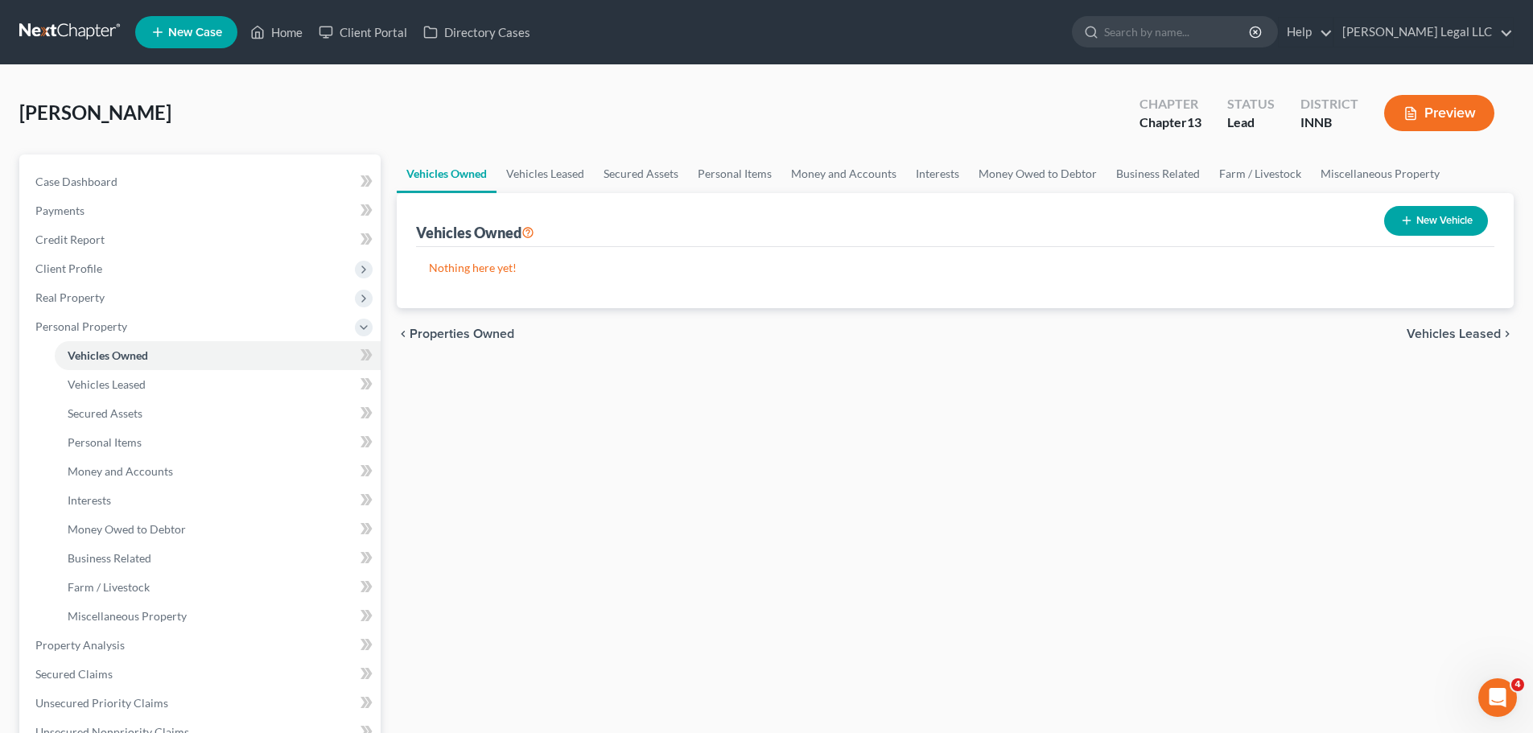
click at [1409, 228] on button "New Vehicle" at bounding box center [1436, 221] width 104 height 30
select select "0"
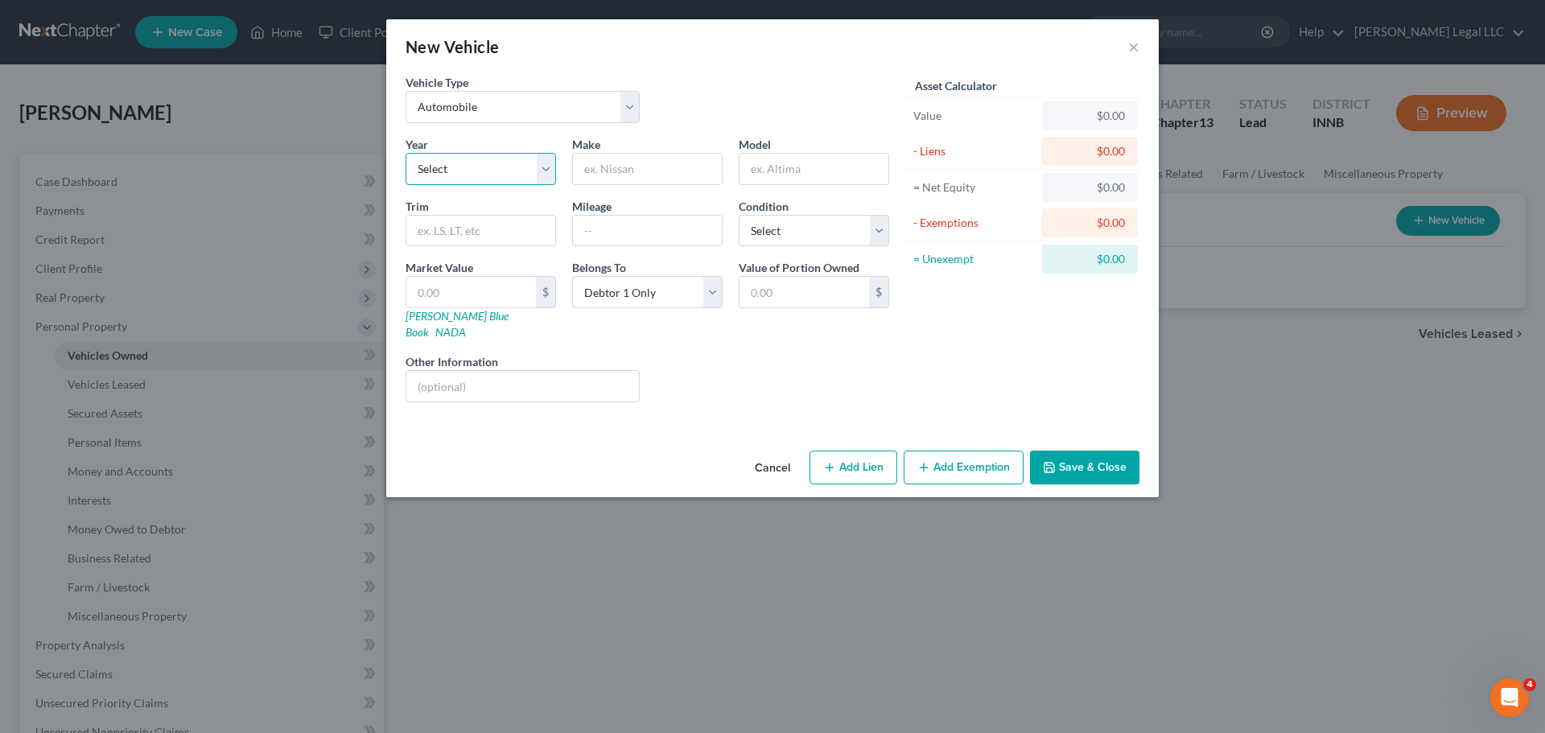
click at [509, 165] on select "Select 2026 2025 2024 2023 2022 2021 2020 2019 2018 2017 2016 2015 2014 2013 20…" at bounding box center [480, 169] width 150 height 32
click at [648, 139] on div "Make *" at bounding box center [647, 160] width 167 height 49
click at [639, 188] on div "Year Select 2026 2025 2024 2023 2022 2021 2020 2019 2018 2017 2016 2015 2014 20…" at bounding box center [647, 275] width 500 height 279
click at [639, 171] on input "text" at bounding box center [647, 169] width 149 height 31
type input "Dodge"
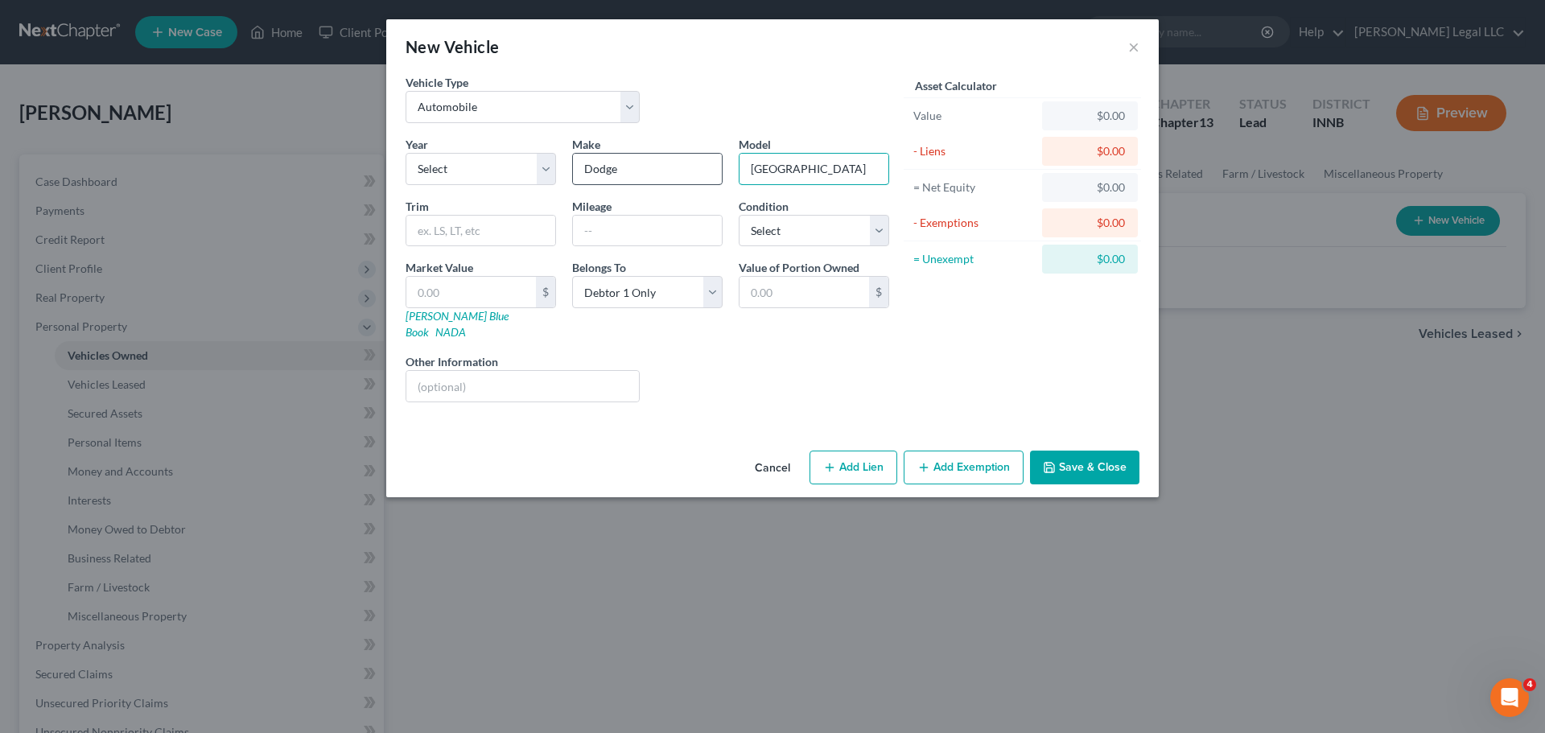
type input "[GEOGRAPHIC_DATA]"
click at [809, 233] on select "Select Excellent Very Good Good Fair Poor" at bounding box center [814, 231] width 150 height 32
select select "2"
click at [739, 215] on select "Select Excellent Very Good Good Fair Poor" at bounding box center [814, 231] width 150 height 32
click at [498, 300] on input "text" at bounding box center [471, 292] width 130 height 31
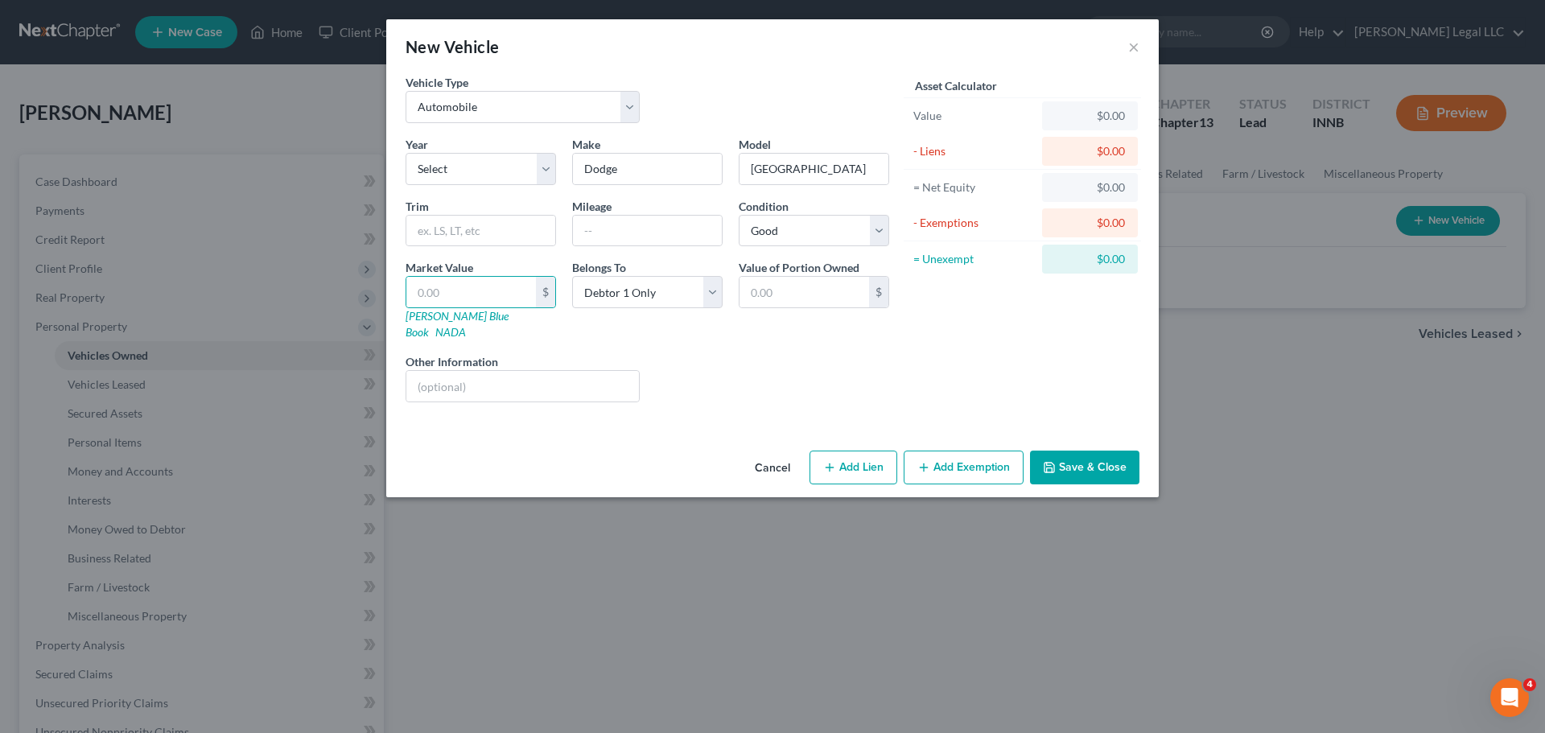
click at [679, 353] on div "Liens Select" at bounding box center [773, 377] width 250 height 49
click at [673, 299] on select "Select Debtor 1 Only Debtor 2 Only Debtor 1 And Debtor 2 Only At Least One Of T…" at bounding box center [647, 292] width 150 height 32
select select "3"
click at [572, 276] on select "Select Debtor 1 Only Debtor 2 Only Debtor 1 And Debtor 2 Only At Least One Of T…" at bounding box center [647, 292] width 150 height 32
click at [744, 328] on div "Year Select 2026 2025 2024 2023 2022 2021 2020 2019 2018 2017 2016 2015 2014 20…" at bounding box center [647, 275] width 500 height 279
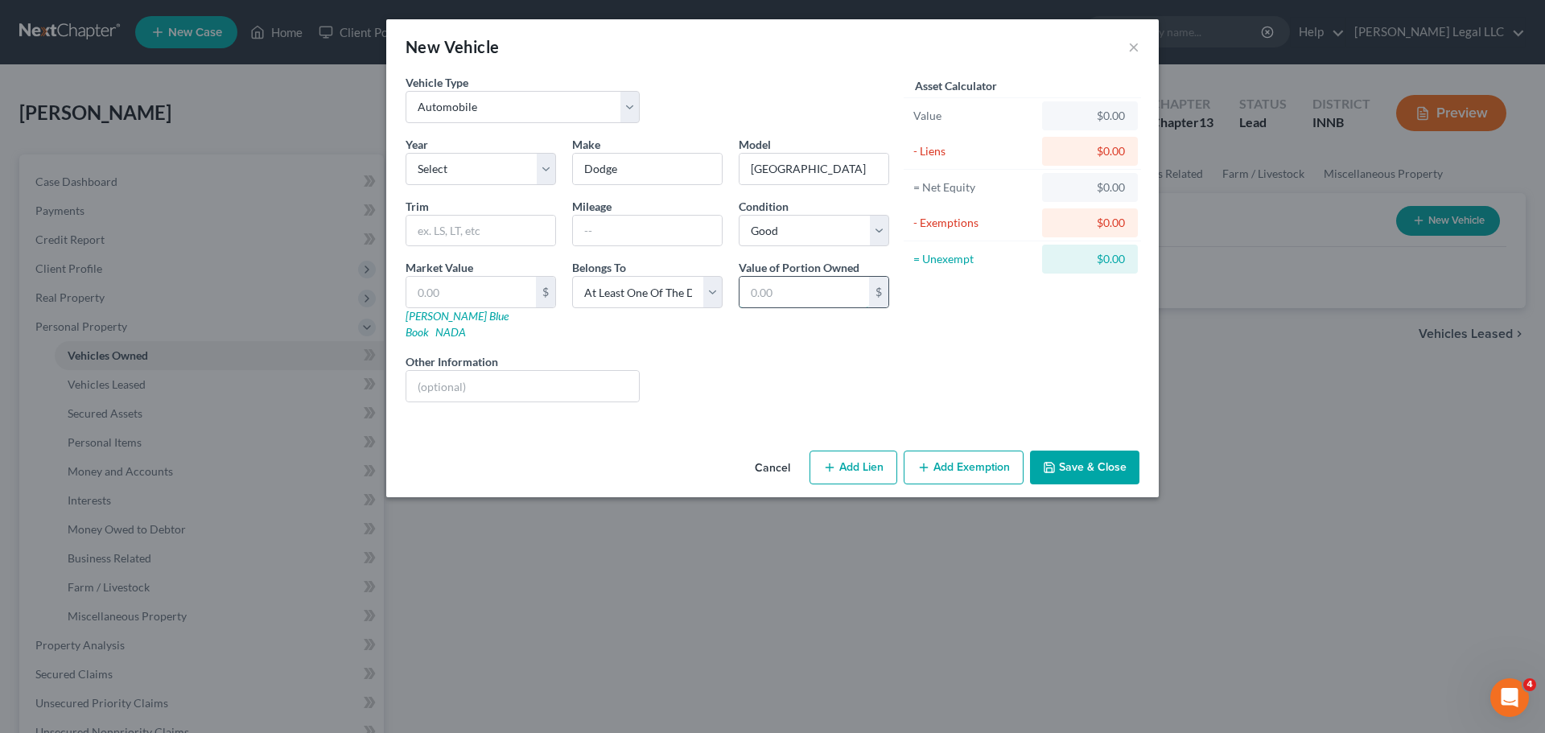
click at [772, 289] on input "text" at bounding box center [804, 292] width 130 height 31
click at [743, 353] on div "Liens Select" at bounding box center [773, 377] width 250 height 49
click at [765, 282] on input "text" at bounding box center [804, 292] width 130 height 31
type input "20,000"
click at [870, 451] on button "Add Lien" at bounding box center [853, 468] width 88 height 34
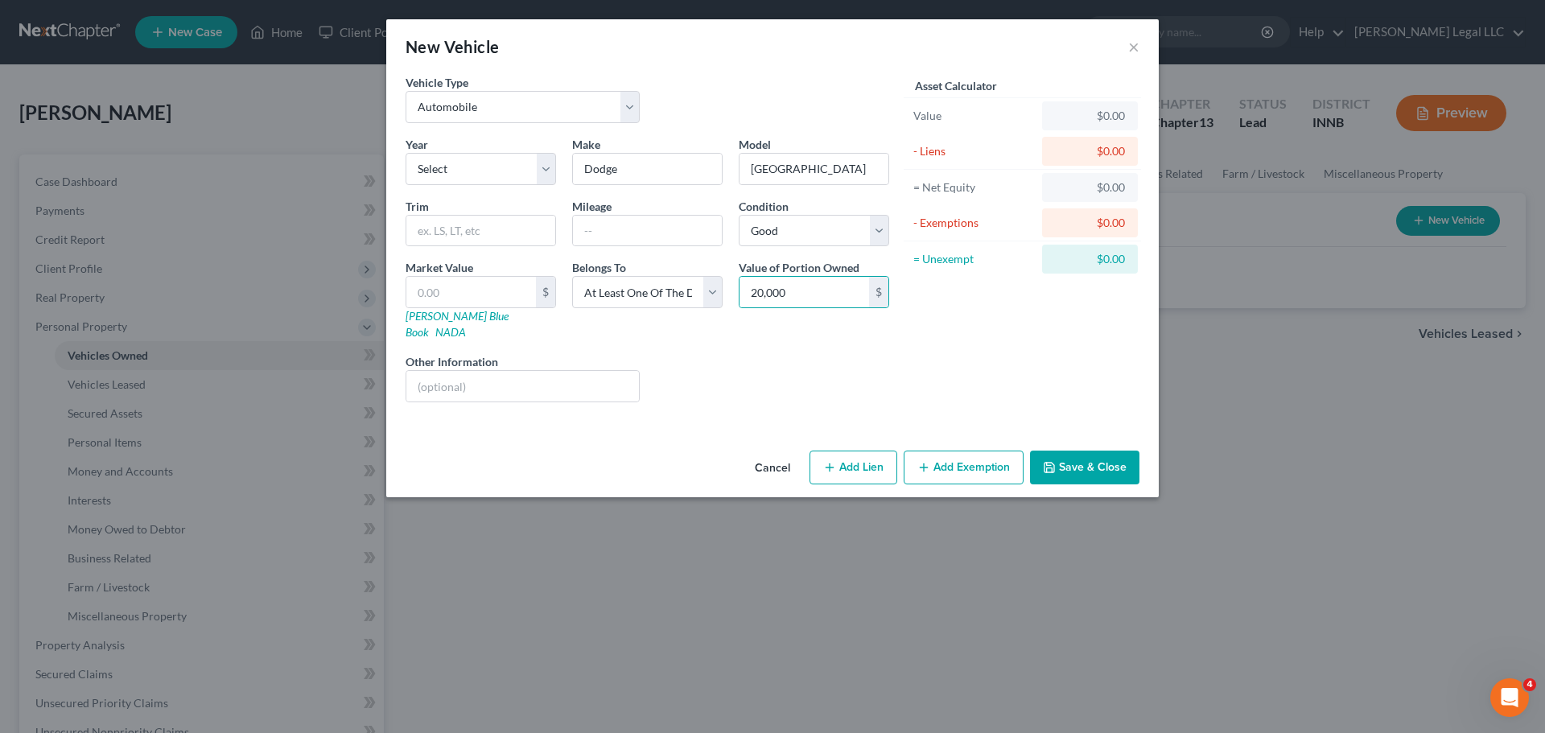
select select "3"
select select "0"
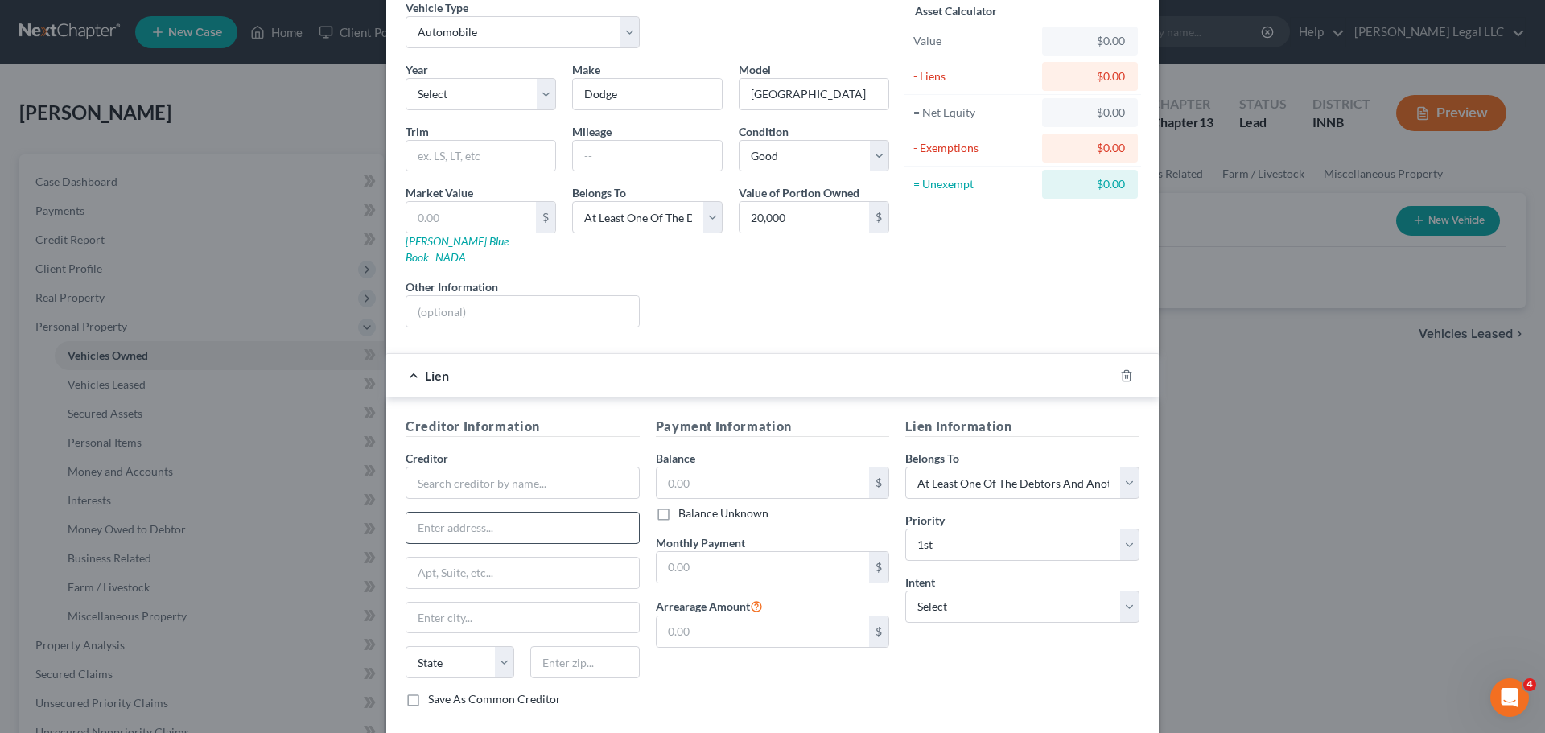
scroll to position [147, 0]
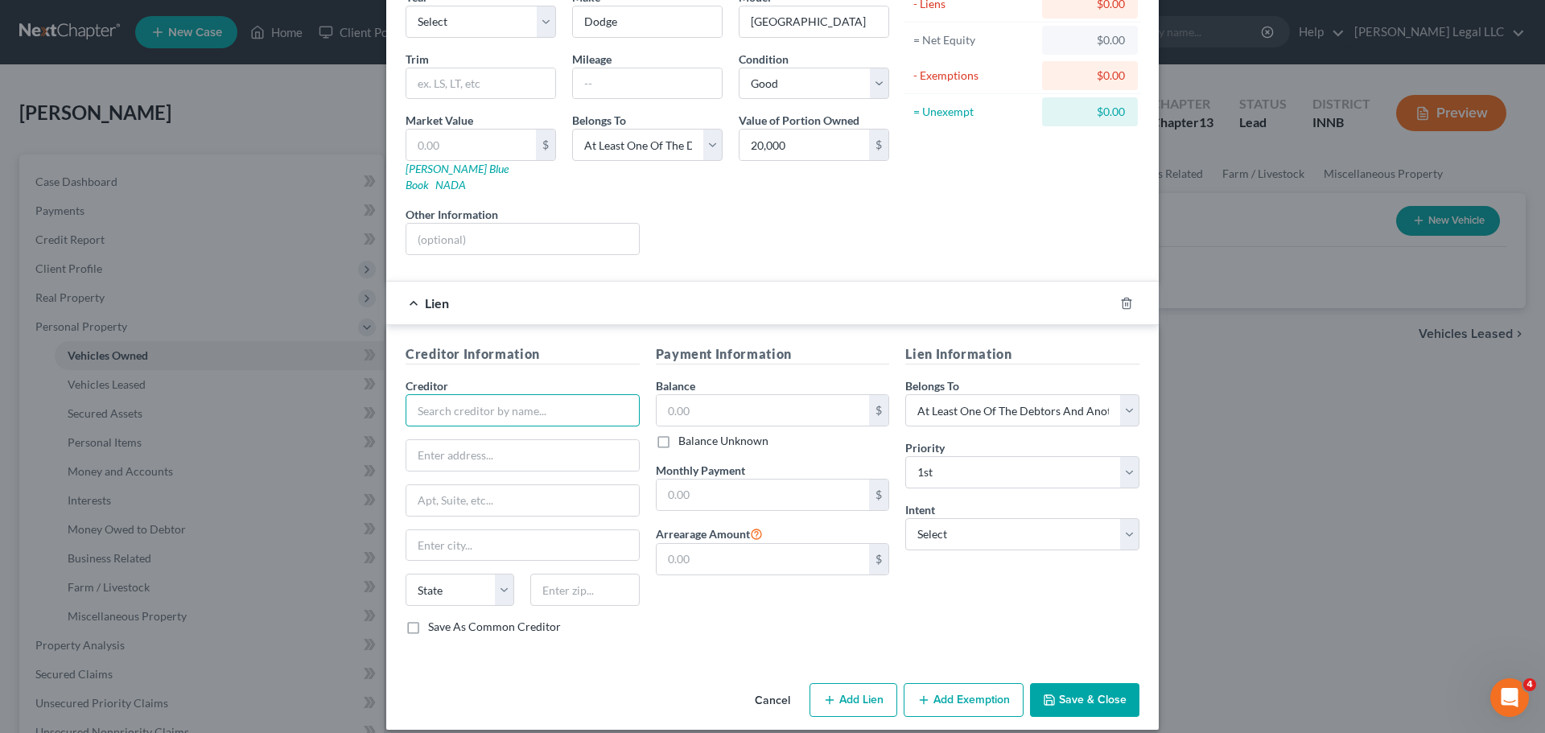
click at [511, 396] on input "text" at bounding box center [522, 410] width 234 height 32
type input "Chrysler"
click at [716, 395] on input "text" at bounding box center [762, 410] width 213 height 31
type input "31,615"
click at [512, 394] on input "Chrysler" at bounding box center [522, 410] width 234 height 32
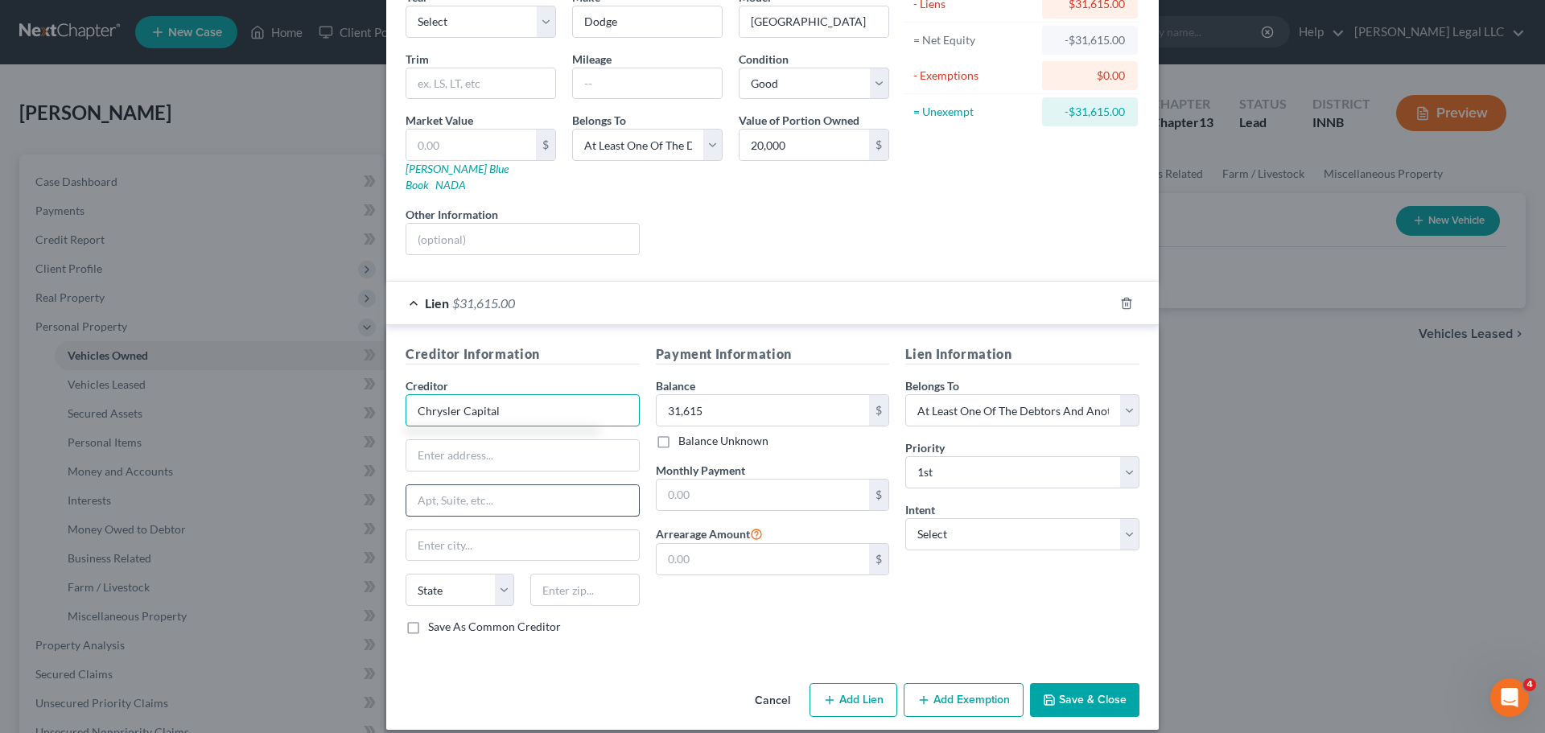
type input "Chrysler Capital"
click at [521, 486] on input "text" at bounding box center [522, 500] width 232 height 31
click at [541, 440] on input "text" at bounding box center [522, 455] width 232 height 31
click at [676, 479] on input "text" at bounding box center [762, 494] width 213 height 31
type input "652"
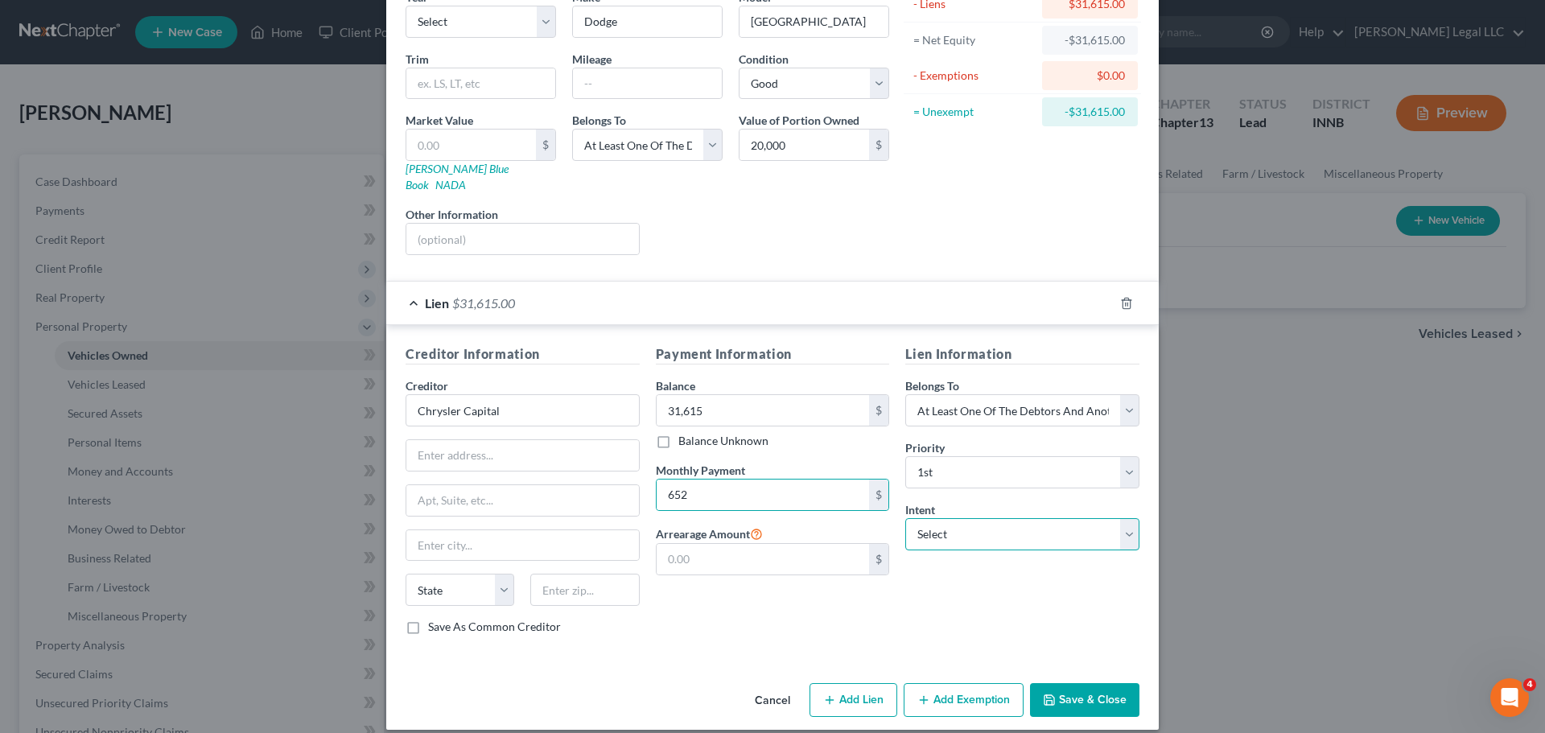
click at [944, 518] on select "Select Surrender Redeem Reaffirm Avoid Other" at bounding box center [1022, 534] width 234 height 32
select select "2"
click at [905, 518] on select "Select Surrender Redeem Reaffirm Avoid Other" at bounding box center [1022, 534] width 234 height 32
click at [438, 440] on input "text" at bounding box center [522, 455] width 232 height 31
click at [460, 447] on input "text" at bounding box center [522, 455] width 232 height 31
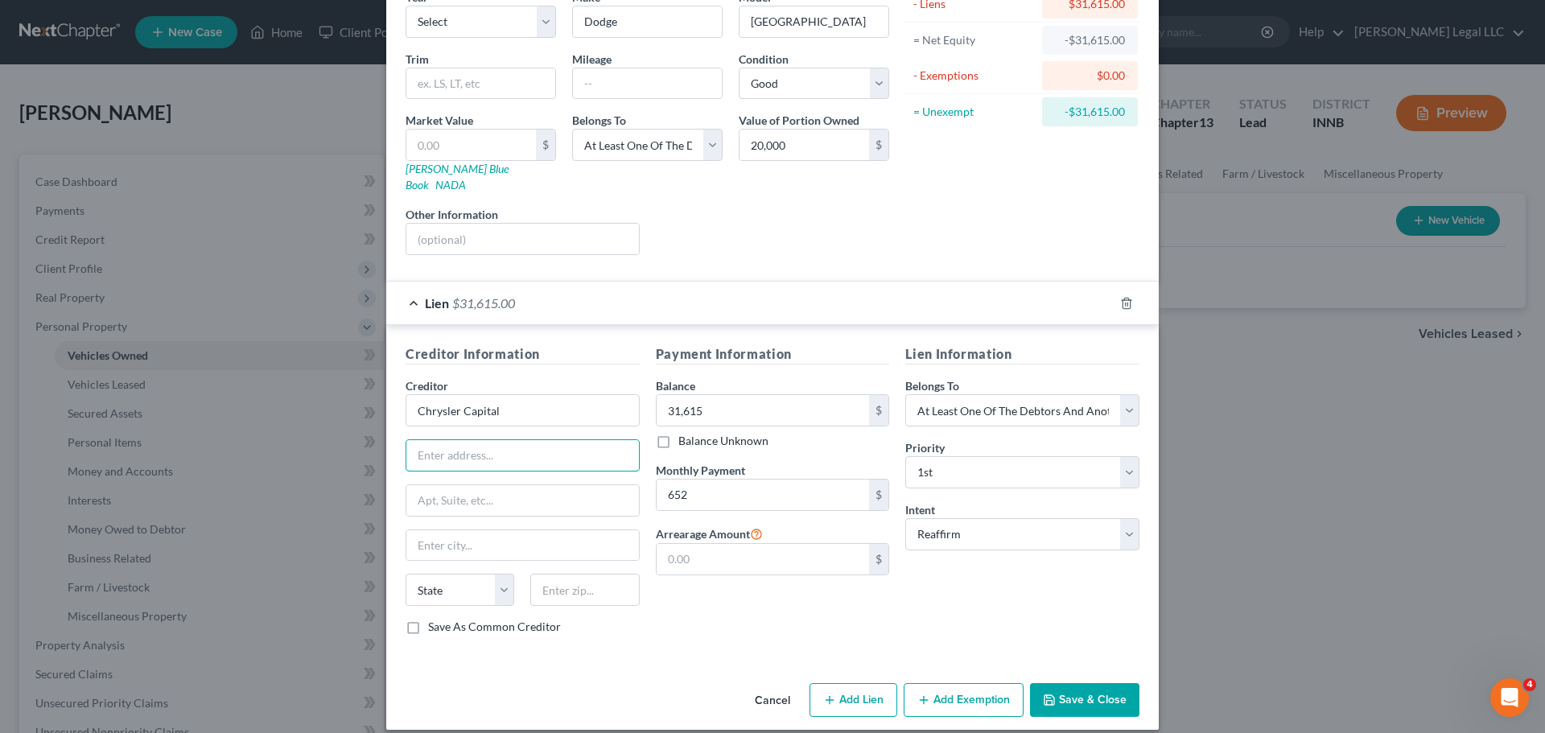
drag, startPoint x: 521, startPoint y: 440, endPoint x: 494, endPoint y: 422, distance: 31.9
click at [519, 440] on input "text" at bounding box center [522, 455] width 232 height 31
click at [536, 443] on input "text" at bounding box center [522, 455] width 232 height 31
type input "Attn: Bankruptcy"
drag, startPoint x: 533, startPoint y: 455, endPoint x: 521, endPoint y: 486, distance: 33.3
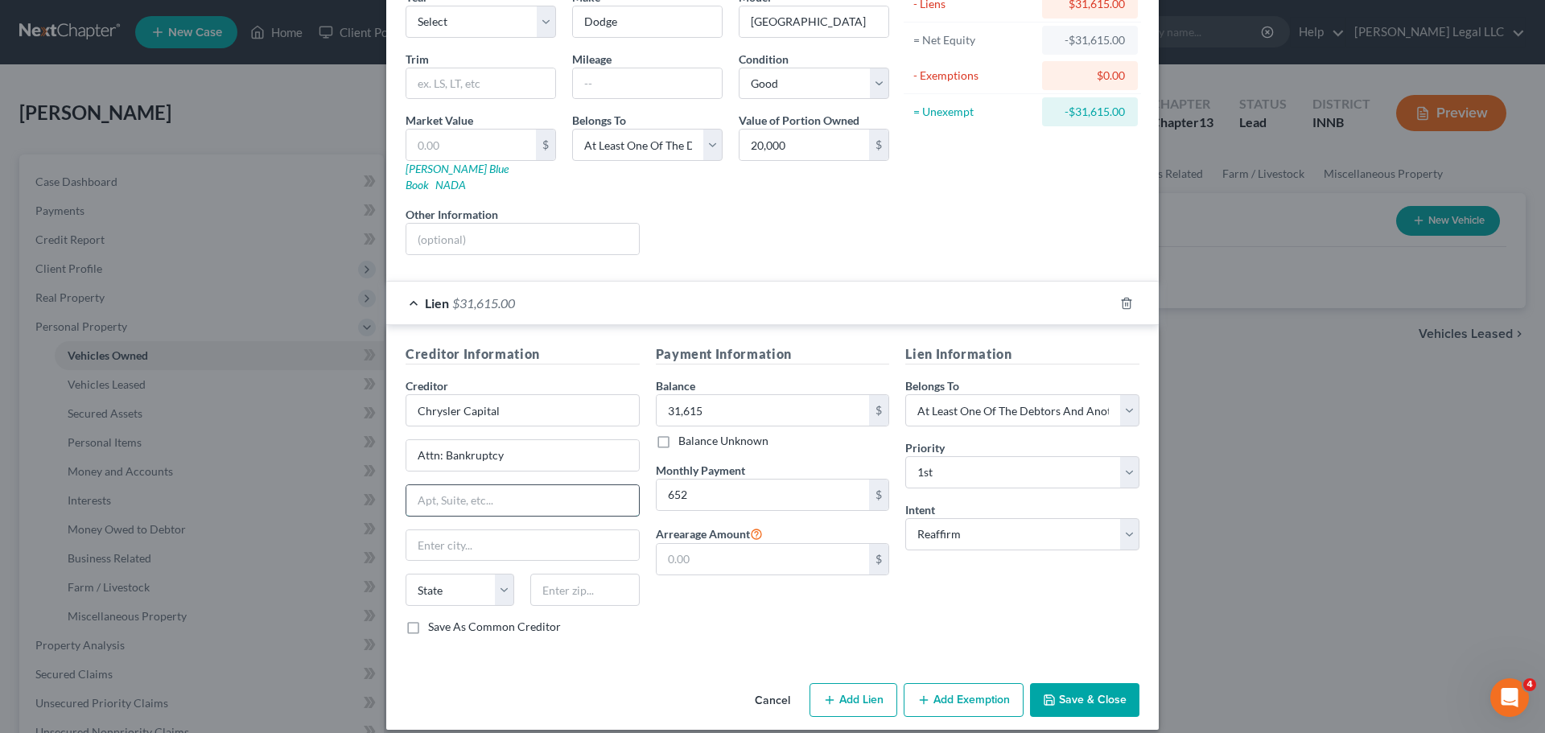
click at [524, 488] on input "text" at bounding box center [522, 500] width 232 height 31
type input "PO Box 961275"
type input "76161"
click at [538, 536] on input "text" at bounding box center [522, 545] width 232 height 31
click at [828, 606] on div "Payment Information Balance 31,615.00 $ Balance Unknown Balance Undetermined 31…" at bounding box center [773, 495] width 250 height 303
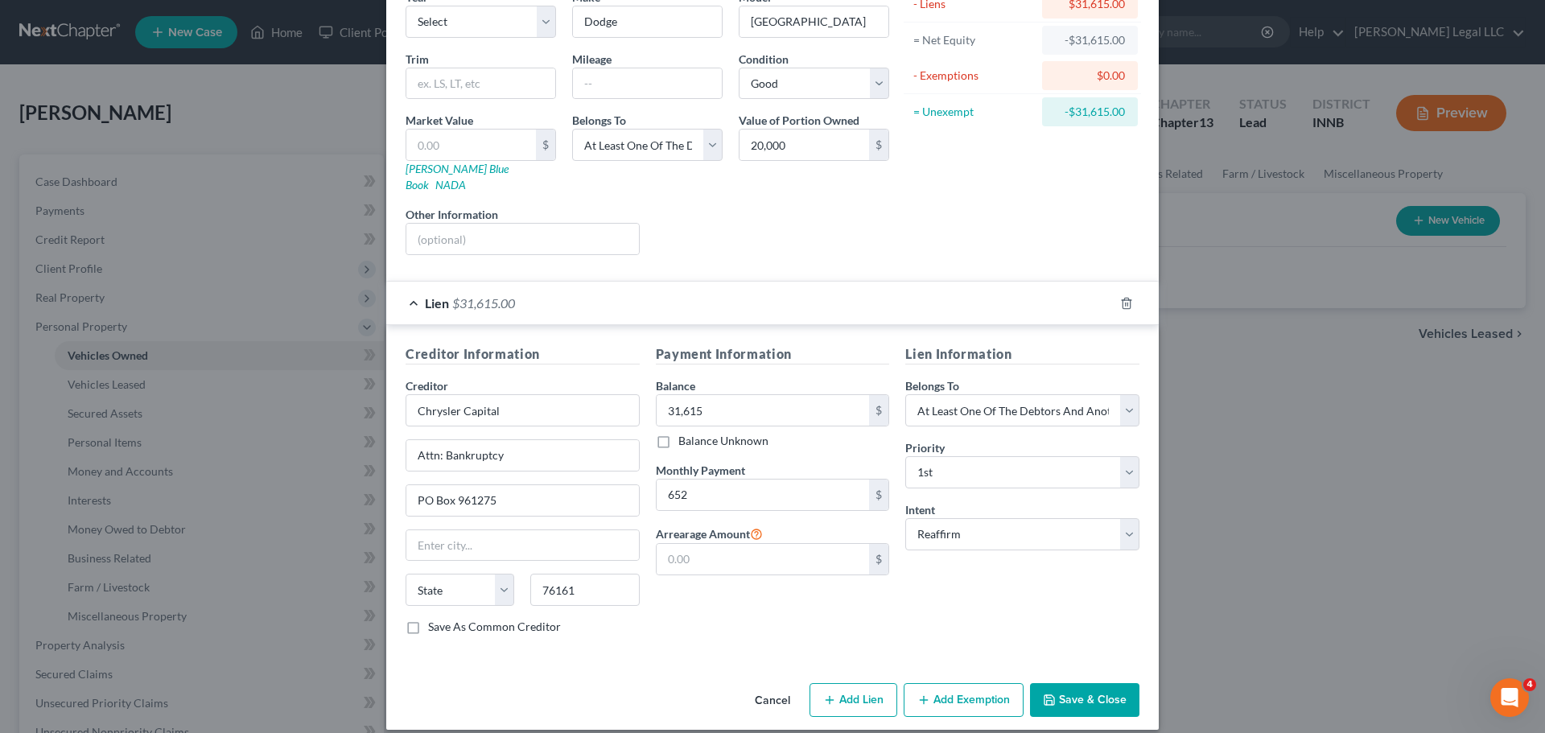
type input "[GEOGRAPHIC_DATA]"
select select "45"
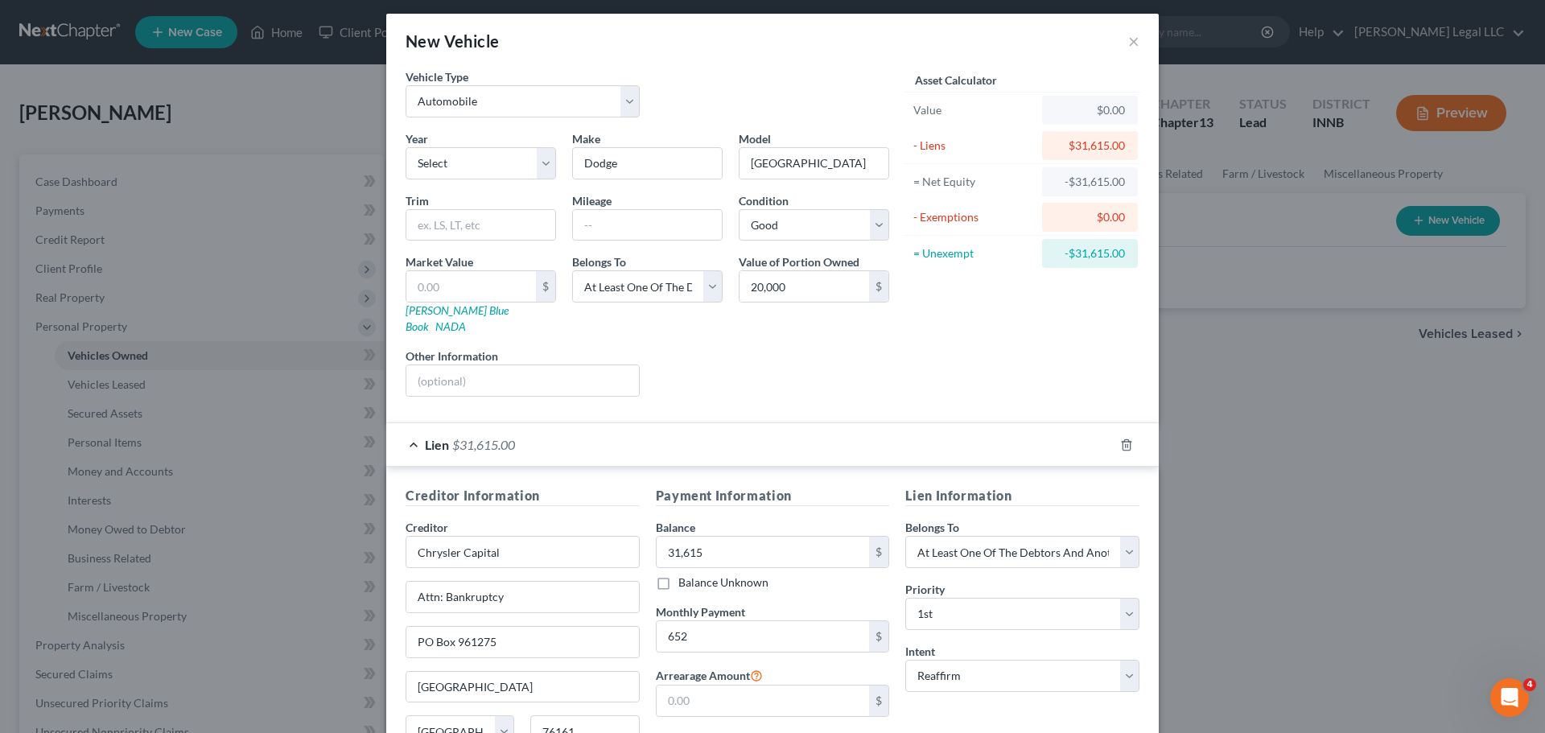
scroll to position [0, 0]
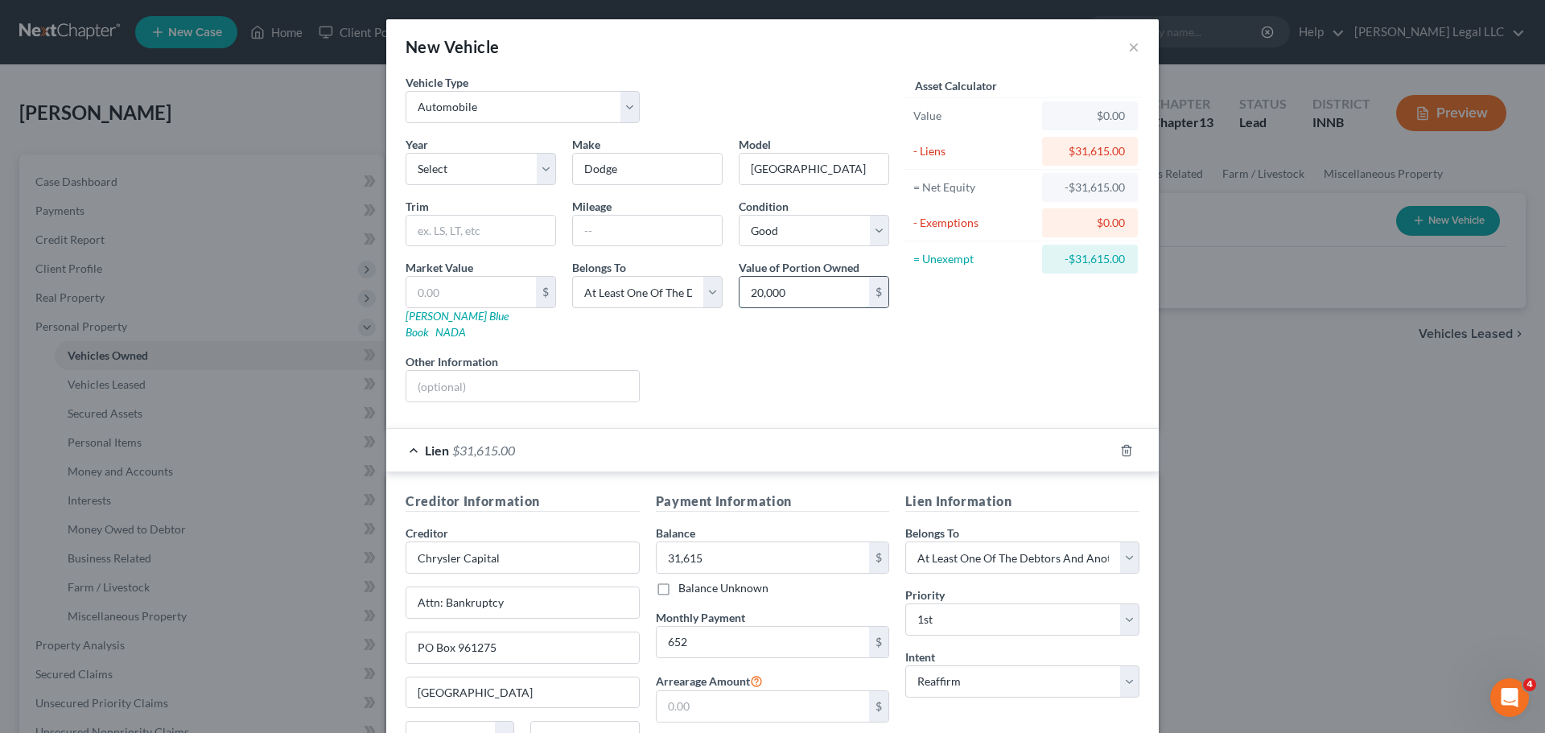
click at [764, 296] on input "20,000" at bounding box center [804, 292] width 130 height 31
click at [784, 307] on input "20,000" at bounding box center [804, 292] width 130 height 31
type input "25,000"
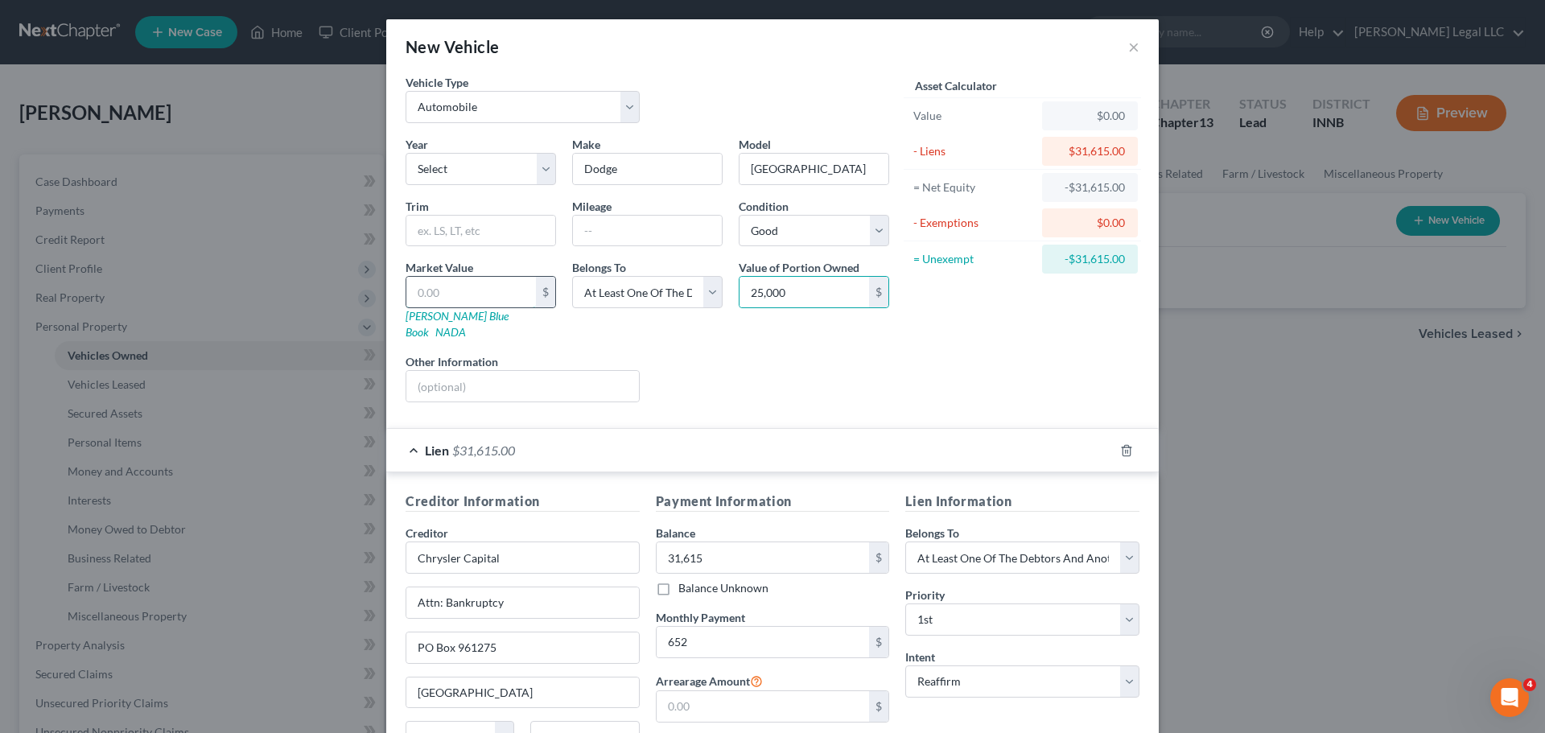
click at [473, 305] on input "text" at bounding box center [471, 292] width 130 height 31
type input "2"
type input "2.00"
type input "25"
type input "25.00"
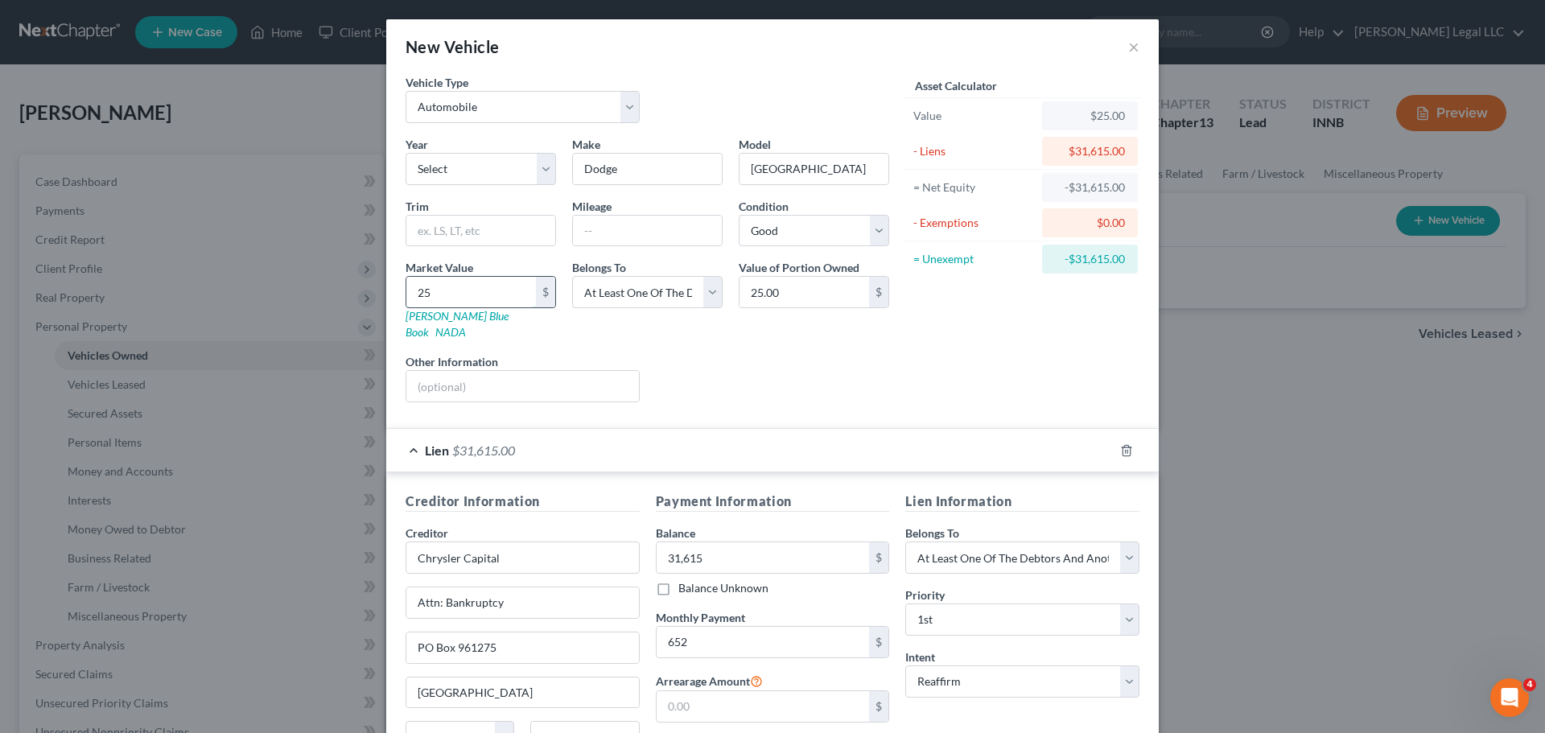
type input "250"
type input "250.00"
type input "2500"
type input "2,500.00"
type input "2,5000"
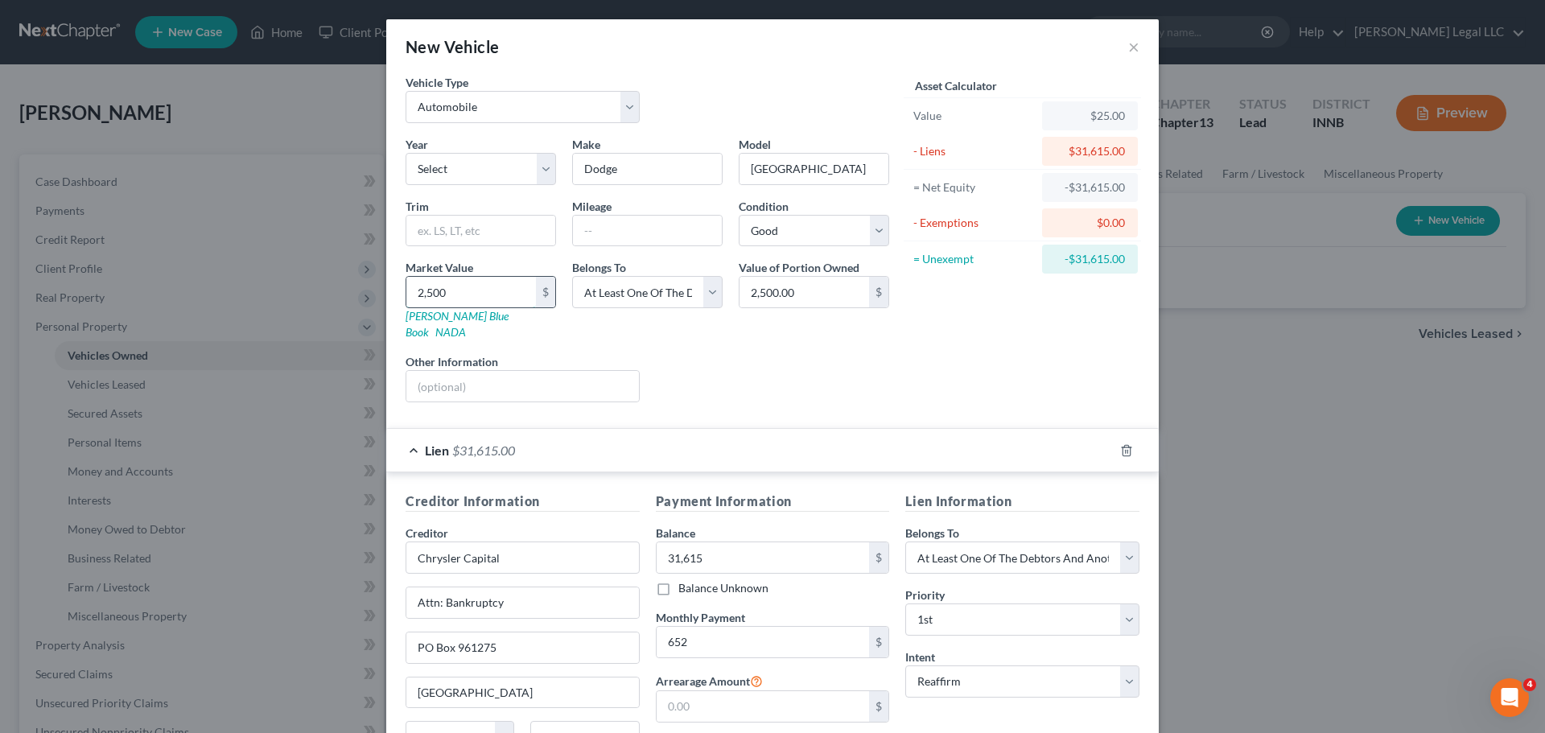
type input "25,000.00"
type input "25,000"
click at [717, 331] on div "Year Select 2026 2025 2024 2023 2022 2021 2020 2019 2018 2017 2016 2015 2014 20…" at bounding box center [647, 275] width 500 height 279
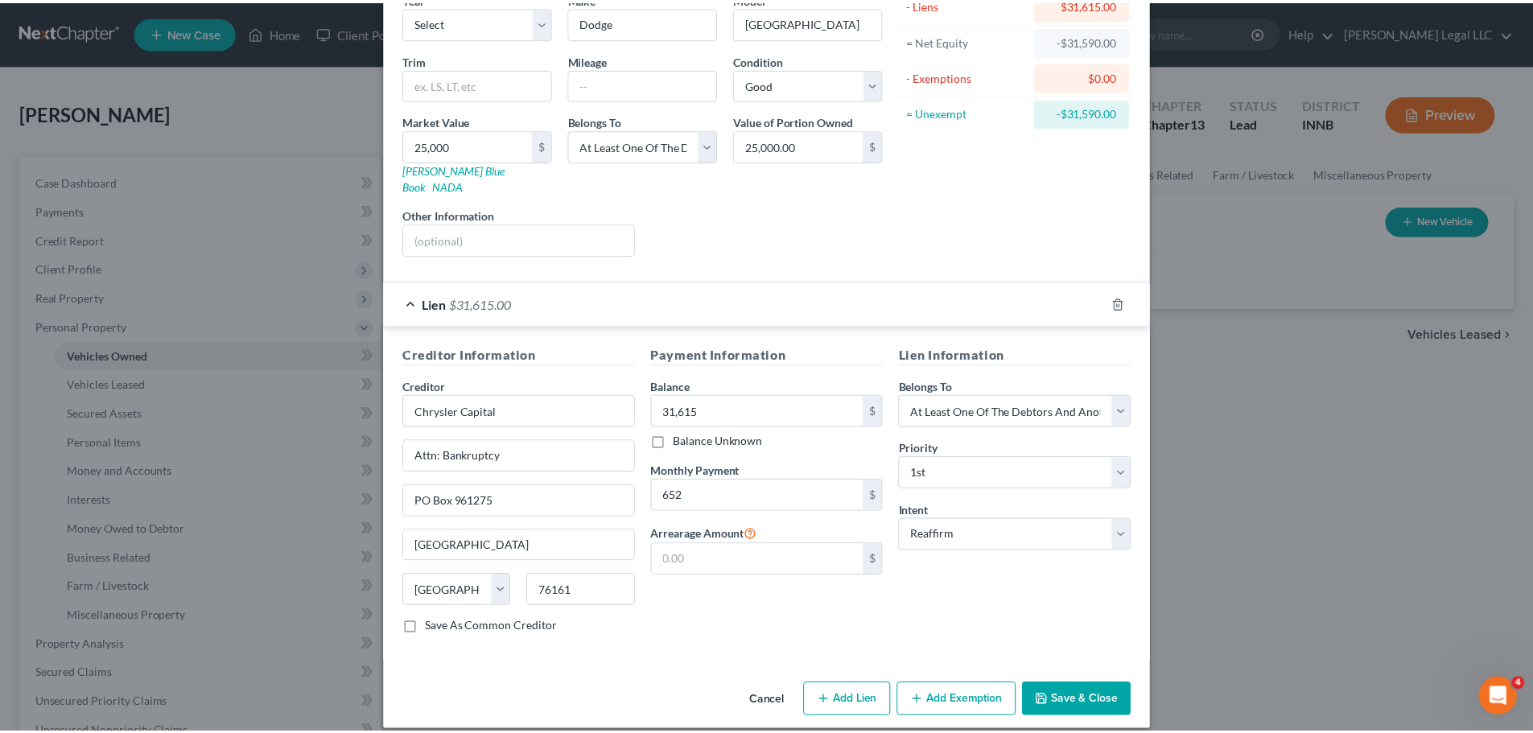
scroll to position [147, 0]
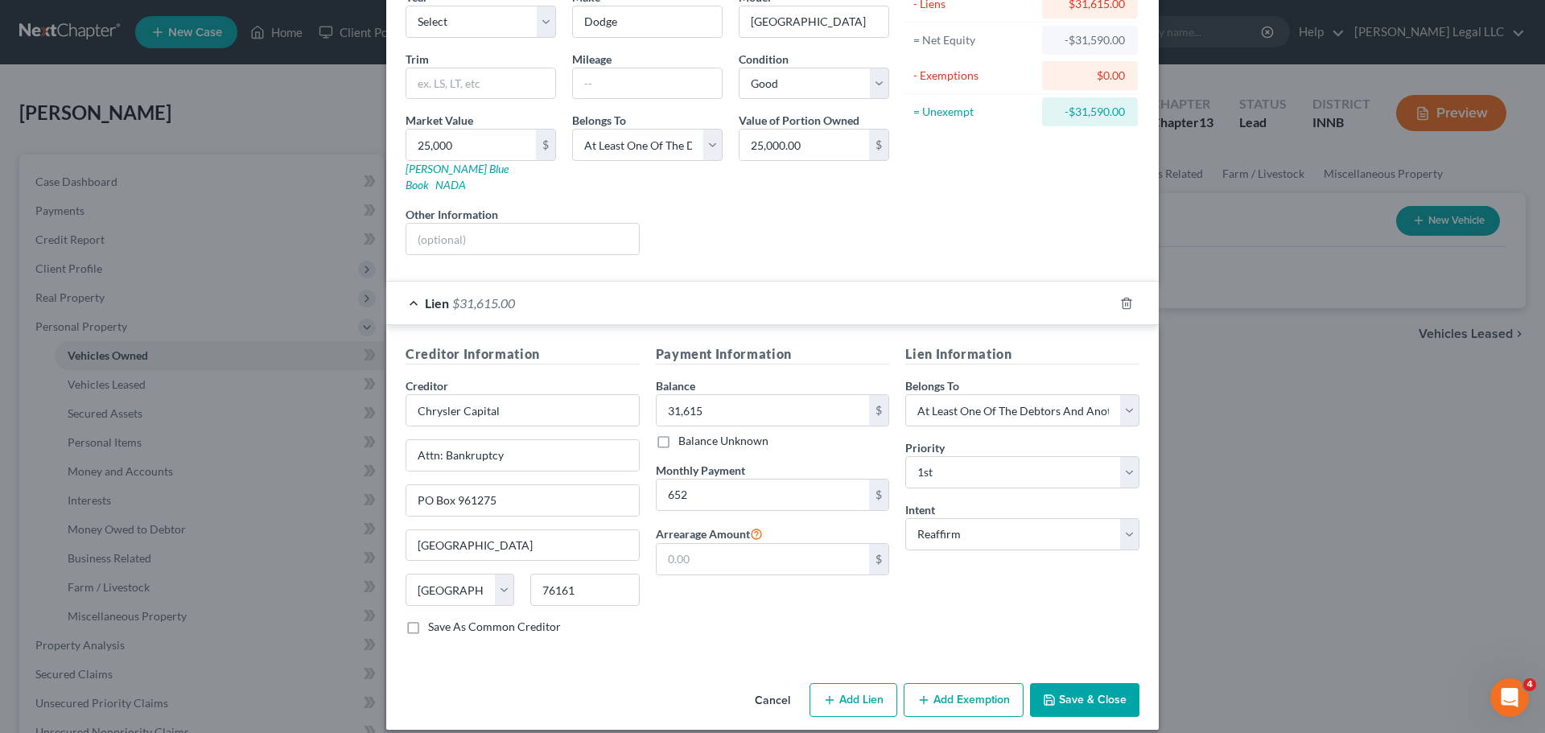
click at [1072, 683] on button "Save & Close" at bounding box center [1084, 700] width 109 height 34
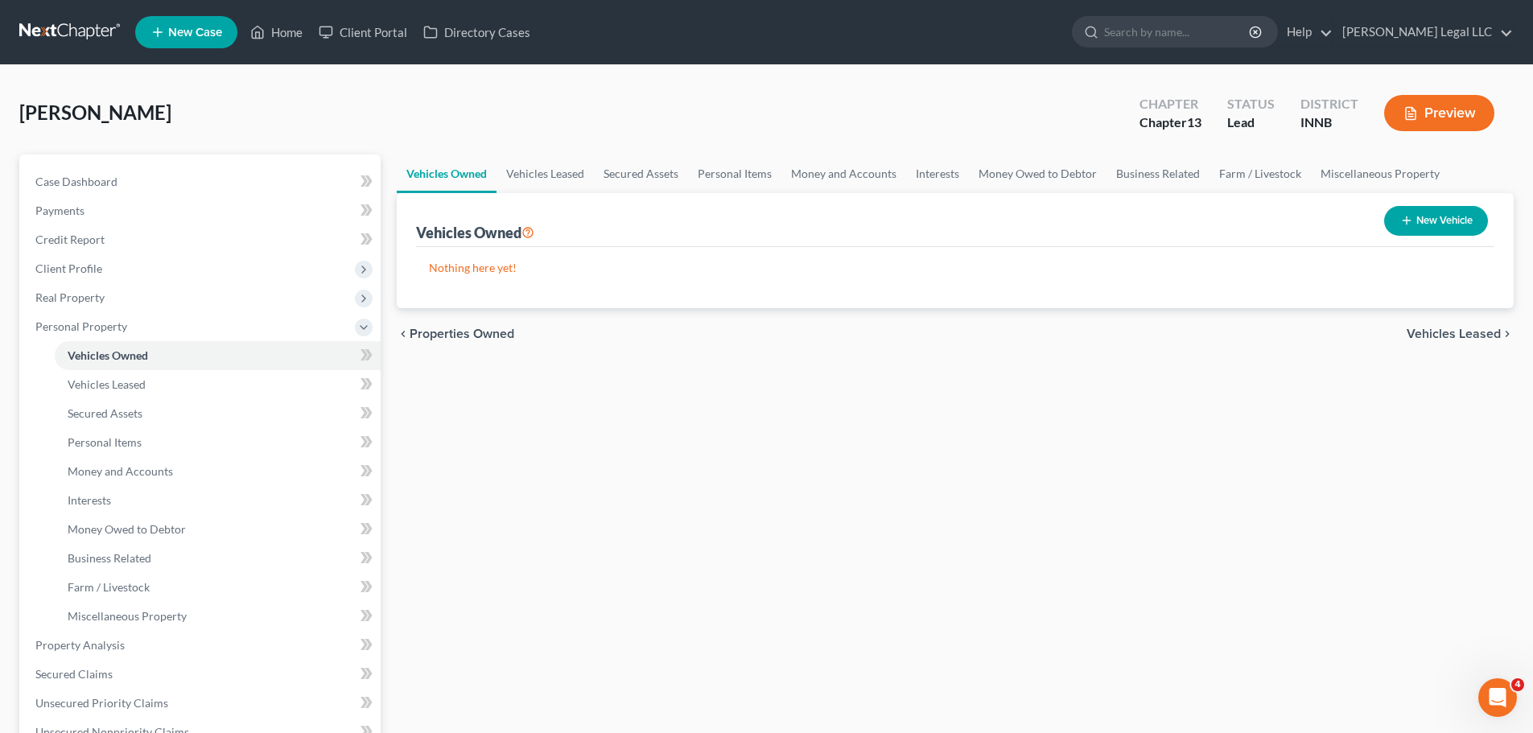
click at [811, 542] on div "Vehicles Owned Vehicles Leased Secured Assets Personal Items Money and Accounts…" at bounding box center [955, 647] width 1133 height 987
